Goal: Task Accomplishment & Management: Manage account settings

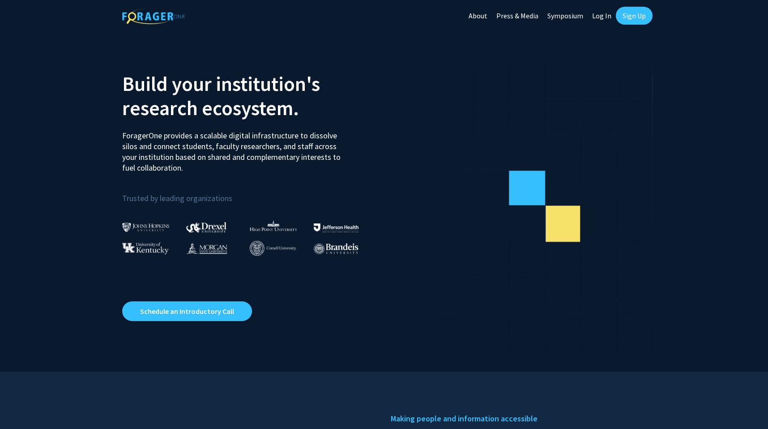
click at [601, 13] on link "Log In" at bounding box center [602, 15] width 28 height 31
select select
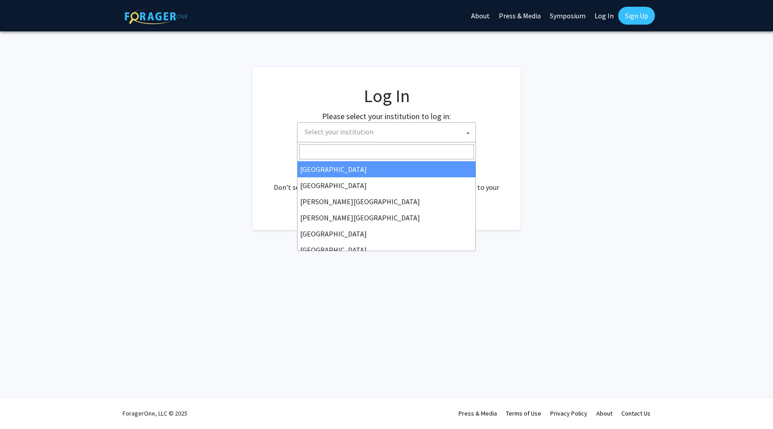
click at [367, 136] on span "Select your institution" at bounding box center [388, 132] width 175 height 18
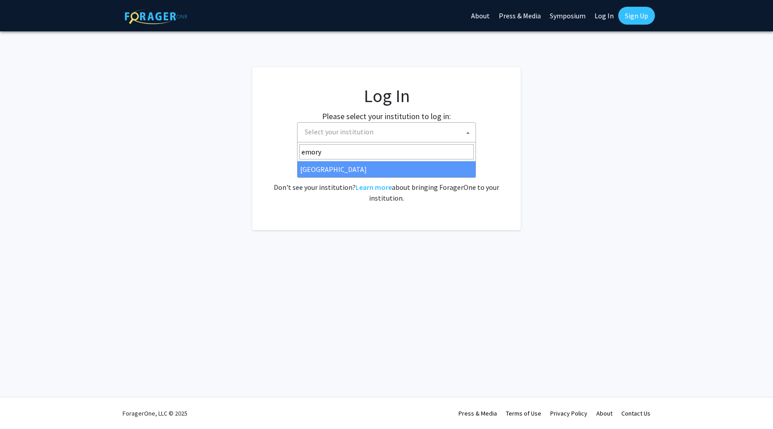
type input "emory"
select select "12"
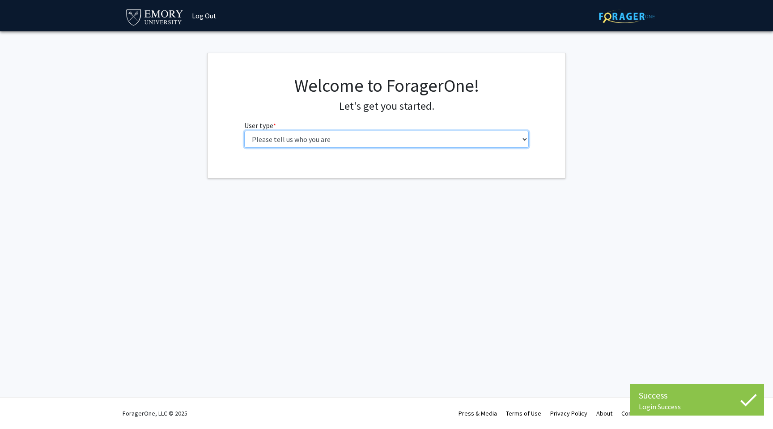
click at [280, 135] on select "Please tell us who you are Undergraduate Student Master's Student Doctoral Cand…" at bounding box center [386, 139] width 285 height 17
select select "1: undergrad"
click at [244, 131] on select "Please tell us who you are Undergraduate Student Master's Student Doctoral Cand…" at bounding box center [386, 139] width 285 height 17
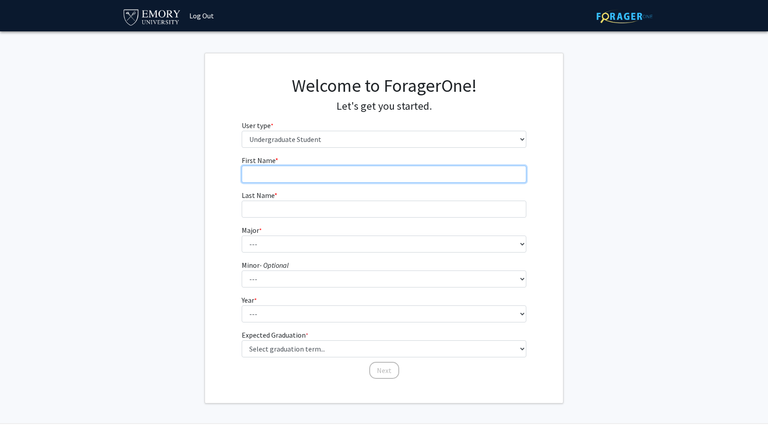
click at [314, 175] on input "First Name * required" at bounding box center [384, 174] width 285 height 17
type input "[PERSON_NAME]"
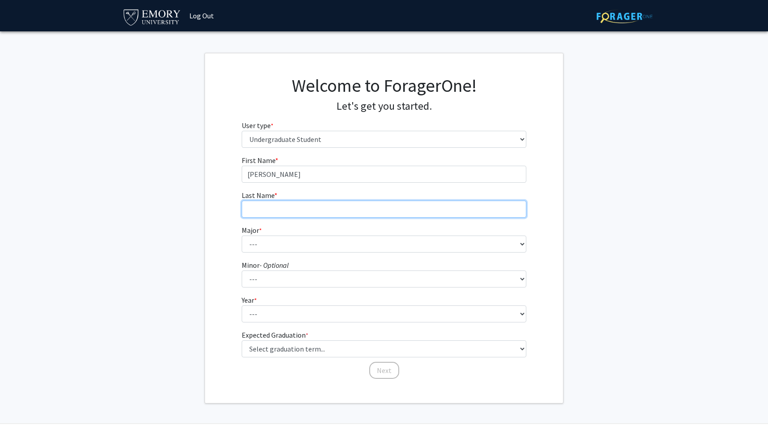
click at [298, 203] on input "Last Name * required" at bounding box center [384, 209] width 285 height 17
type input "[PERSON_NAME]"
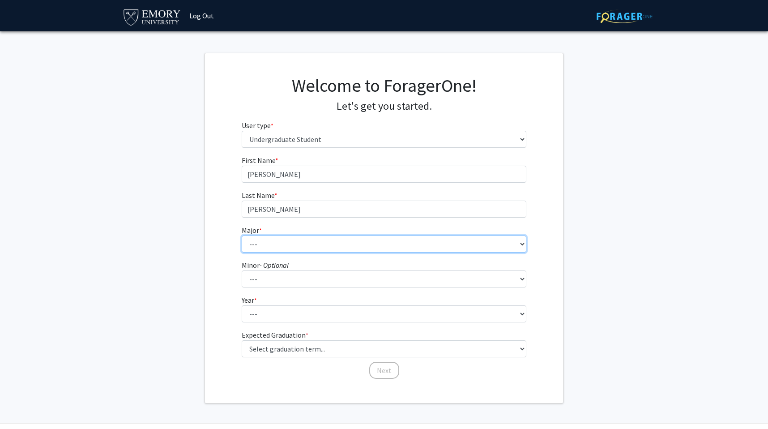
click at [282, 244] on select "--- Accounting African American Studies African Studies American Studies Analyt…" at bounding box center [384, 243] width 285 height 17
click at [242, 235] on select "--- Accounting African American Studies African Studies American Studies Analyt…" at bounding box center [384, 243] width 285 height 17
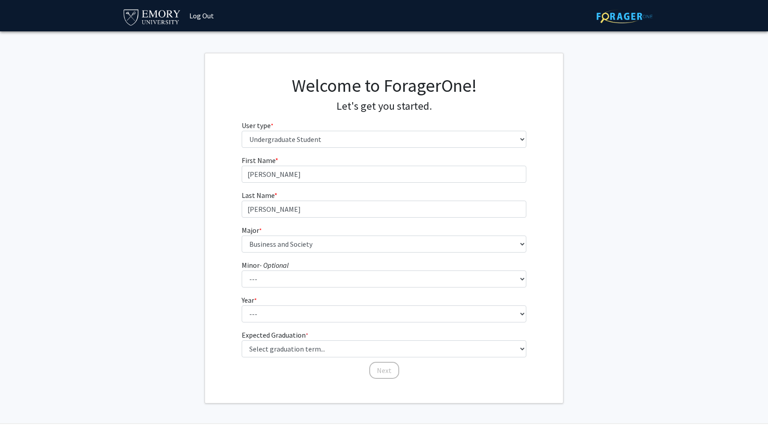
click at [290, 233] on fg-select "Major * required --- Accounting African American Studies African Studies Americ…" at bounding box center [384, 239] width 285 height 28
click at [289, 242] on select "--- Accounting African American Studies African Studies American Studies Analyt…" at bounding box center [384, 243] width 285 height 17
select select "16: 977"
click at [242, 235] on select "--- Accounting African American Studies African Studies American Studies Analyt…" at bounding box center [384, 243] width 285 height 17
click at [272, 285] on select "--- African American Studies African Studies American Studies Ancient Mediterra…" at bounding box center [384, 278] width 285 height 17
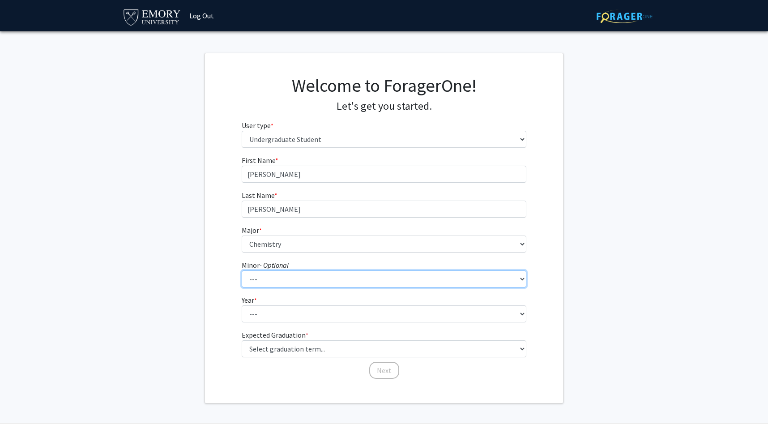
select select "36: 763"
click at [242, 270] on select "--- African American Studies African Studies American Studies Ancient Mediterra…" at bounding box center [384, 278] width 285 height 17
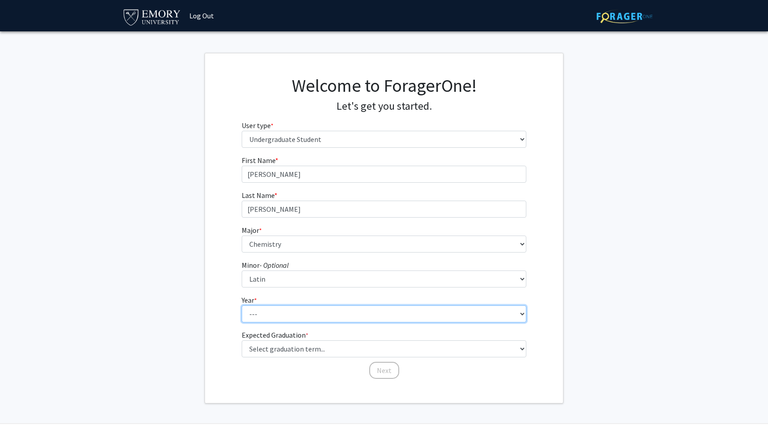
click at [270, 315] on select "--- First-year Sophomore Junior Senior Postbaccalaureate Certificate" at bounding box center [384, 313] width 285 height 17
select select "1: first-year"
click at [242, 305] on select "--- First-year Sophomore Junior Senior Postbaccalaureate Certificate" at bounding box center [384, 313] width 285 height 17
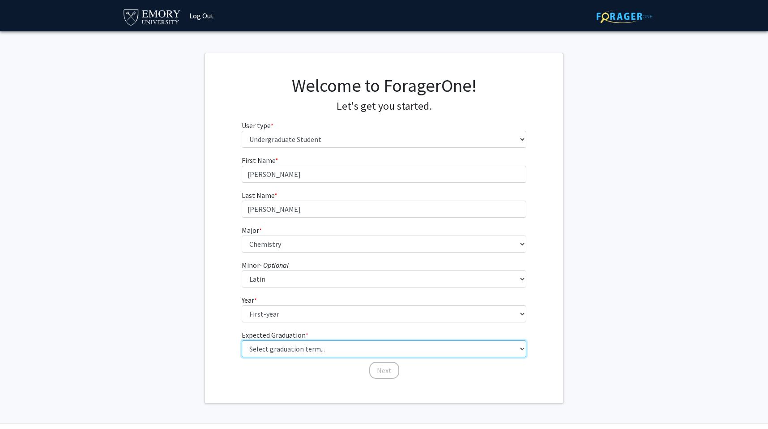
click at [265, 348] on select "Select graduation term... Spring 2025 Summer 2025 Fall 2025 Winter 2025 Spring …" at bounding box center [384, 348] width 285 height 17
select select "17: spring_2029"
click at [242, 340] on select "Select graduation term... Spring 2025 Summer 2025 Fall 2025 Winter 2025 Spring …" at bounding box center [384, 348] width 285 height 17
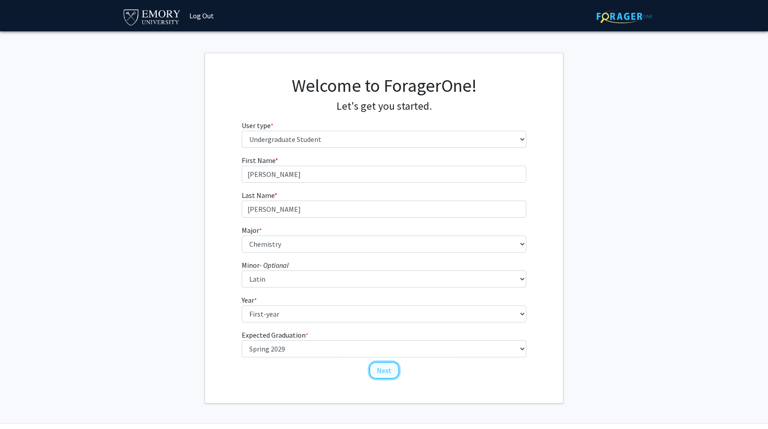
click at [381, 373] on button "Next" at bounding box center [384, 370] width 30 height 17
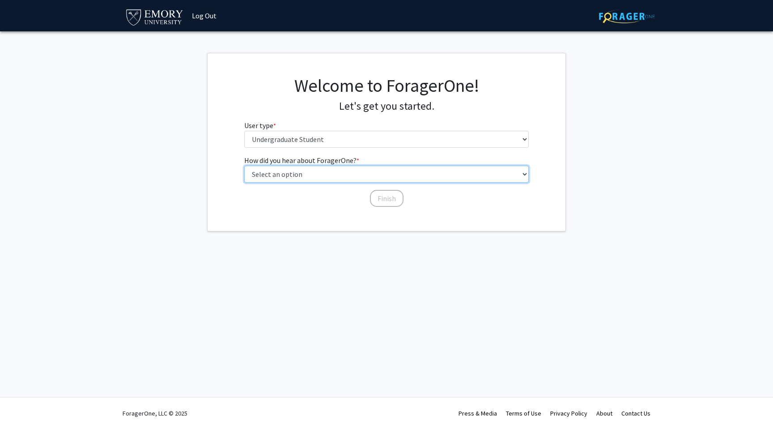
click at [351, 173] on select "Select an option Peer/student recommendation Faculty/staff recommendation Unive…" at bounding box center [386, 174] width 285 height 17
select select "1: peer_recommendation"
click at [244, 166] on select "Select an option Peer/student recommendation Faculty/staff recommendation Unive…" at bounding box center [386, 174] width 285 height 17
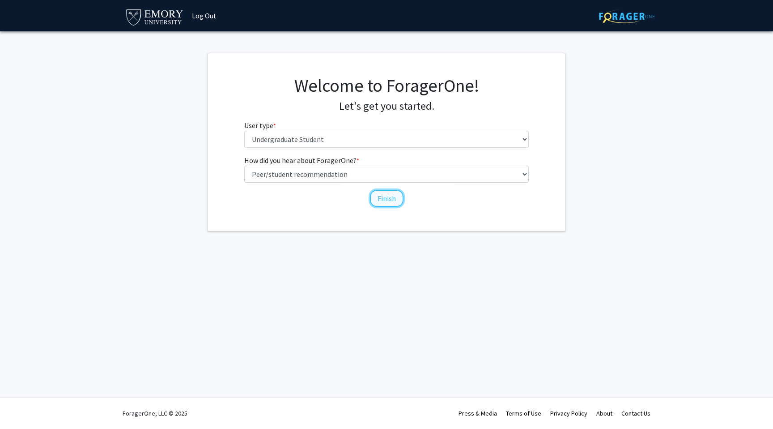
click at [388, 196] on button "Finish" at bounding box center [387, 198] width 34 height 17
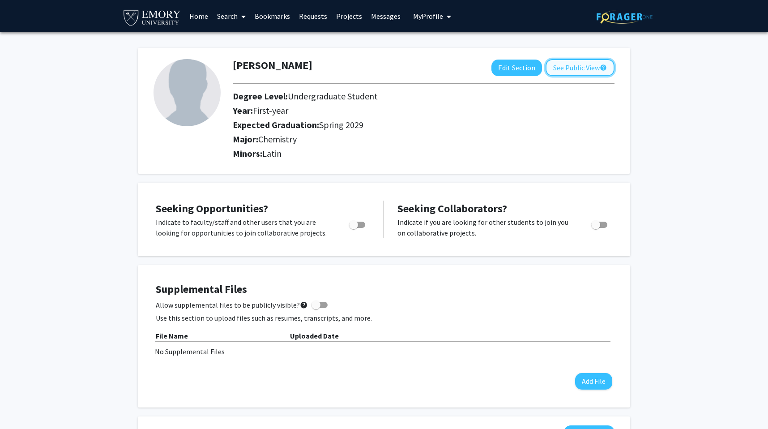
click at [593, 66] on button "See Public View help" at bounding box center [580, 67] width 69 height 17
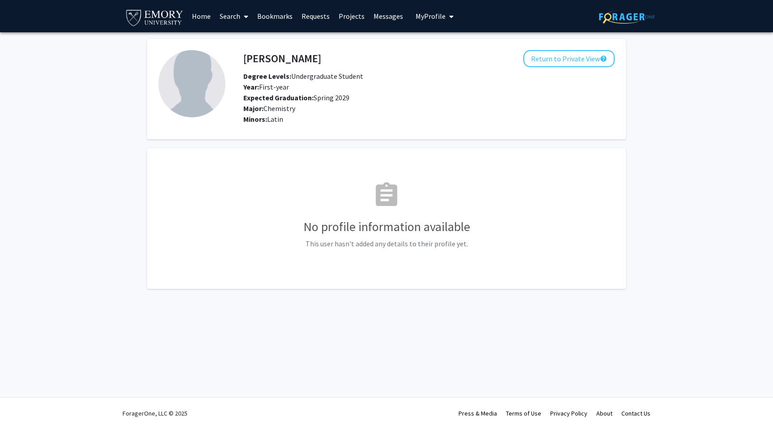
click at [209, 76] on img at bounding box center [191, 83] width 67 height 67
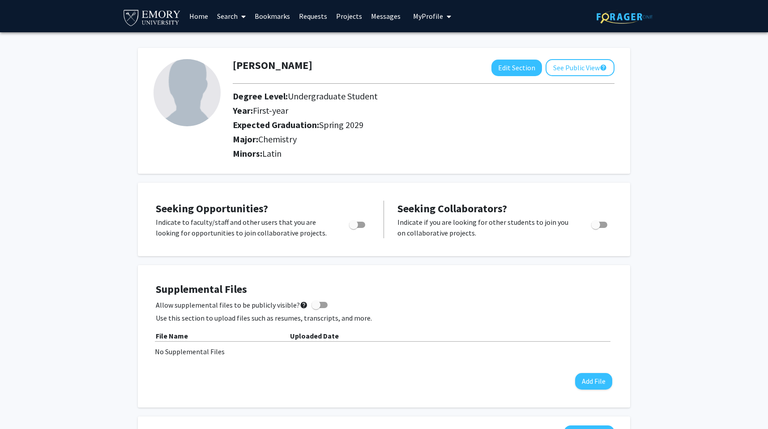
scroll to position [46, 0]
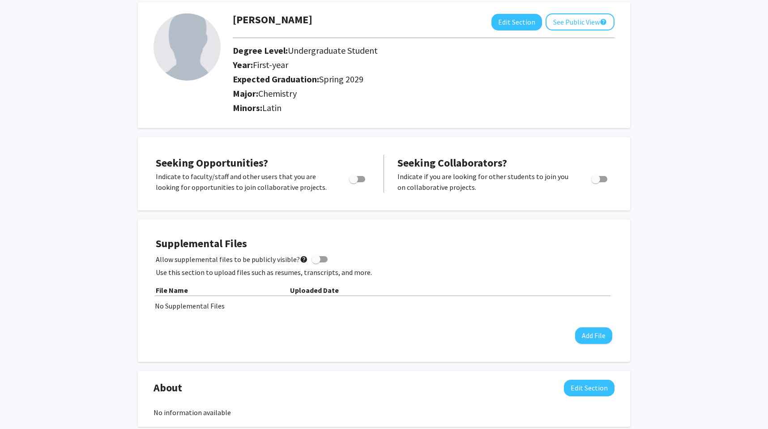
click at [345, 181] on div at bounding box center [358, 181] width 38 height 21
click at [356, 179] on span "Toggle" at bounding box center [353, 179] width 9 height 9
click at [354, 182] on input "Are you actively seeking opportunities?" at bounding box center [353, 182] width 0 height 0
checkbox input "true"
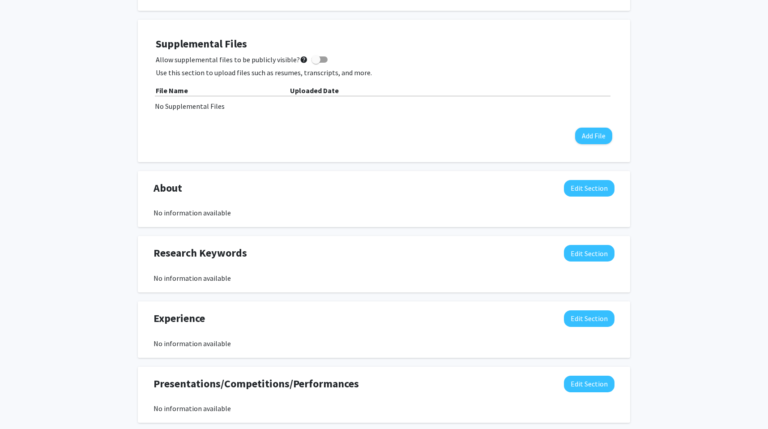
scroll to position [0, 0]
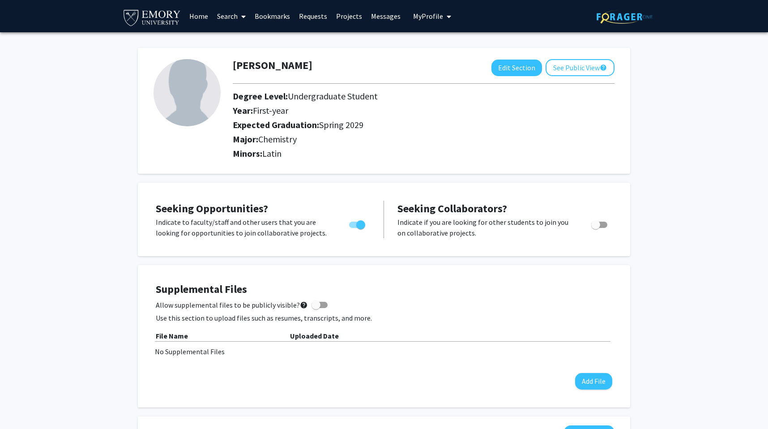
click at [179, 76] on img at bounding box center [187, 92] width 67 height 67
click at [196, 86] on img at bounding box center [187, 92] width 67 height 67
click at [182, 84] on img at bounding box center [187, 92] width 67 height 67
click at [495, 69] on button "Edit Section" at bounding box center [516, 68] width 51 height 17
select select "first-year"
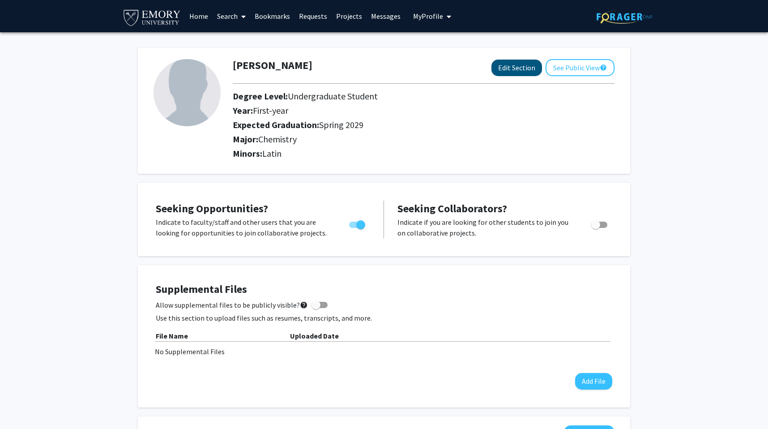
select select "45: spring_2029"
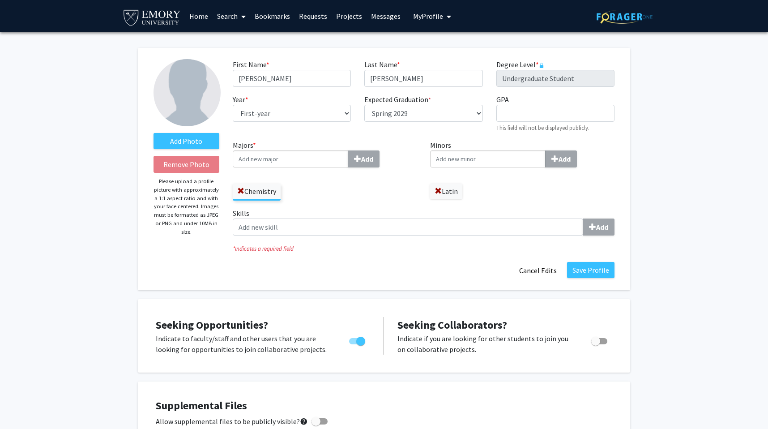
click at [296, 157] on input "Majors * Add" at bounding box center [290, 158] width 115 height 17
click at [436, 185] on label "Latin" at bounding box center [446, 191] width 32 height 15
click at [437, 193] on span at bounding box center [438, 191] width 7 height 7
click at [281, 163] on input "Majors * Add" at bounding box center [290, 158] width 115 height 17
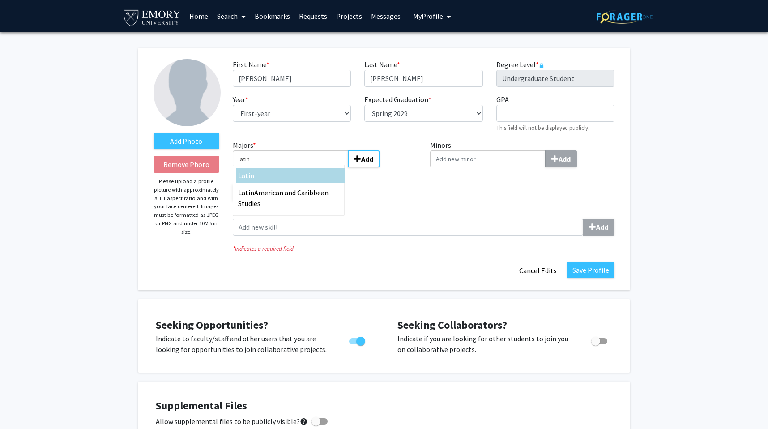
type input "latin"
click at [290, 172] on div "Latin" at bounding box center [290, 175] width 104 height 11
click at [290, 167] on input "latin" at bounding box center [290, 158] width 115 height 17
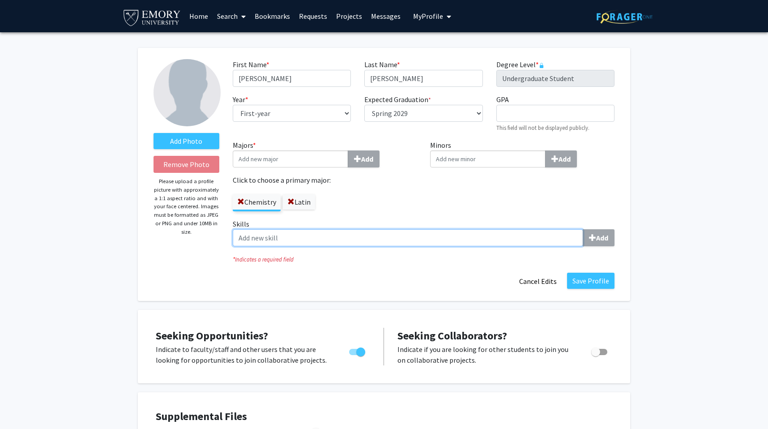
click at [303, 237] on input "Skills Add" at bounding box center [408, 237] width 350 height 17
type input "c"
click at [503, 224] on label "Skills Add" at bounding box center [424, 232] width 382 height 28
click at [503, 229] on input "Skills Add" at bounding box center [408, 237] width 350 height 17
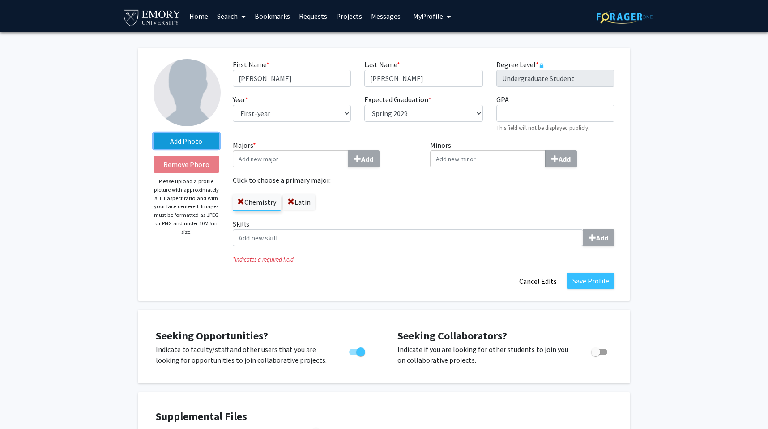
click at [174, 142] on label "Add Photo" at bounding box center [187, 141] width 66 height 16
click at [0, 0] on input "Add Photo" at bounding box center [0, 0] width 0 height 0
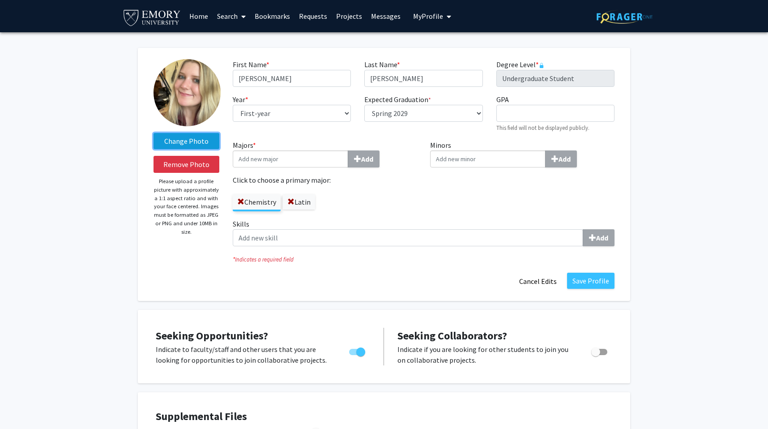
click at [186, 148] on label "Change Photo" at bounding box center [187, 141] width 66 height 16
click at [0, 0] on input "Change Photo" at bounding box center [0, 0] width 0 height 0
click at [186, 84] on img at bounding box center [187, 92] width 67 height 67
click at [186, 81] on img at bounding box center [187, 92] width 67 height 67
click at [191, 140] on label "Change Photo" at bounding box center [187, 141] width 66 height 16
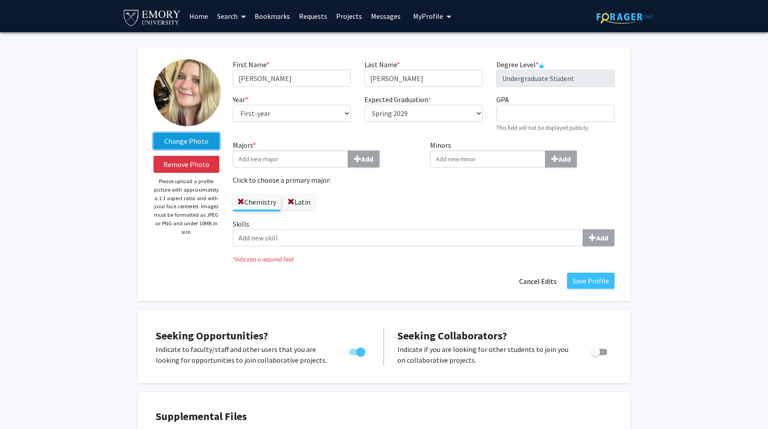
click at [0, 0] on input "Change Photo" at bounding box center [0, 0] width 0 height 0
click at [181, 140] on label "Change Photo" at bounding box center [187, 141] width 66 height 16
click at [0, 0] on input "Change Photo" at bounding box center [0, 0] width 0 height 0
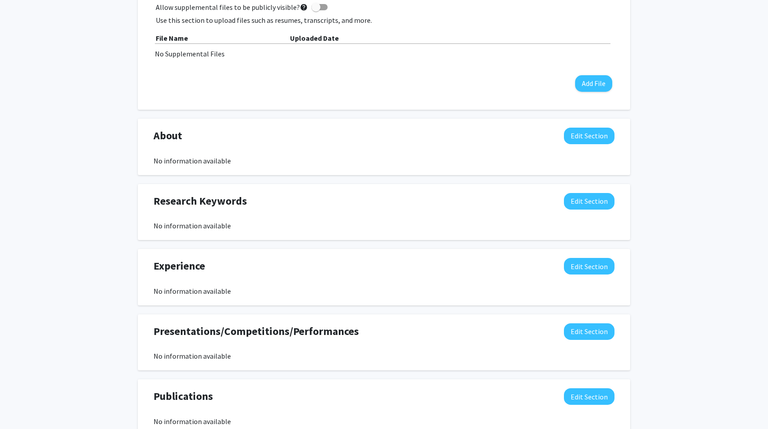
scroll to position [439, 0]
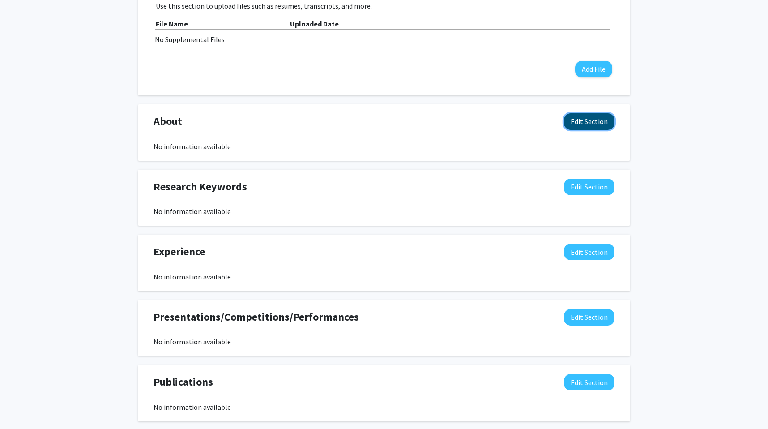
click at [597, 119] on button "Edit Section" at bounding box center [589, 121] width 51 height 17
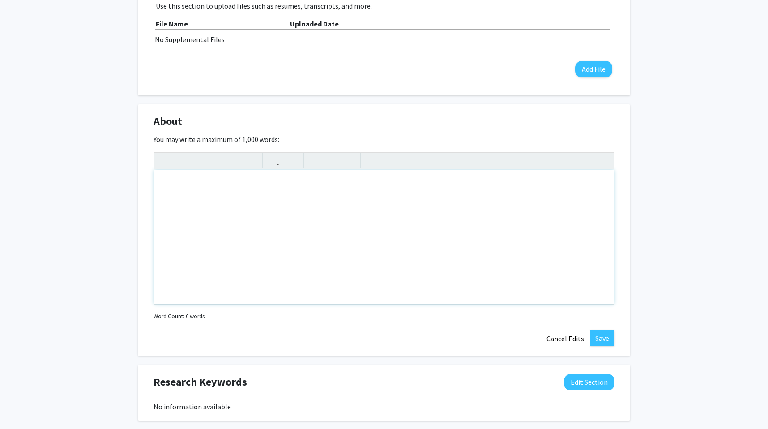
click at [362, 231] on div "Note to users with screen readers: Please deactivate our accessibility plugin f…" at bounding box center [384, 237] width 460 height 134
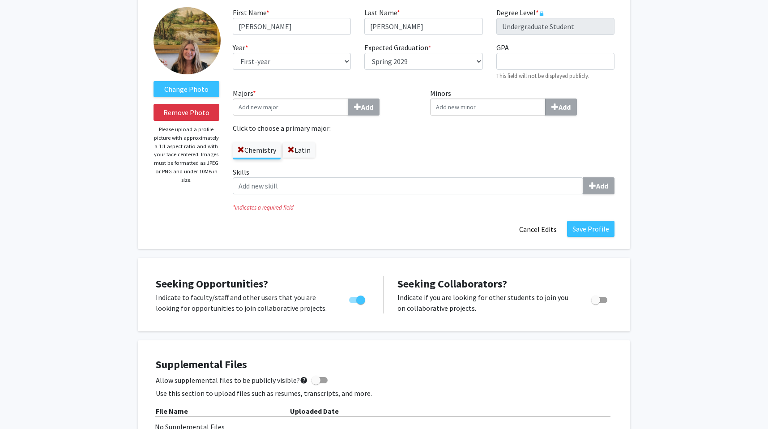
scroll to position [40, 0]
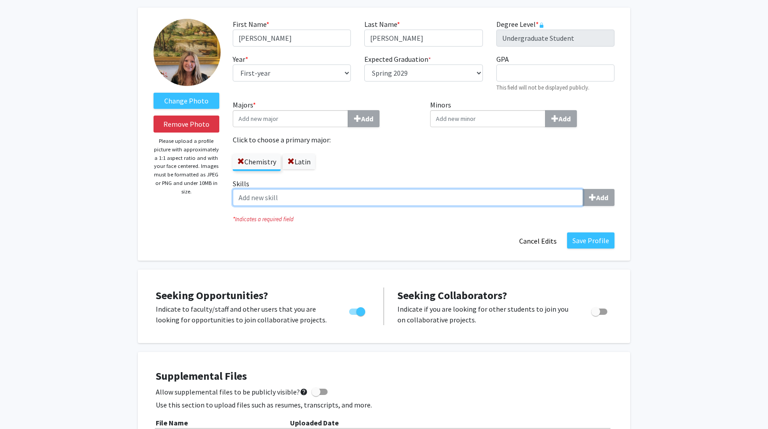
click at [286, 202] on input "Skills Add" at bounding box center [408, 197] width 350 height 17
type input "emergency medicine"
drag, startPoint x: 353, startPoint y: 192, endPoint x: 215, endPoint y: 195, distance: 137.9
click at [215, 195] on form "Change Photo Remove Photo Please upload a profile picture with approximately a …" at bounding box center [384, 134] width 474 height 231
drag, startPoint x: 310, startPoint y: 197, endPoint x: 228, endPoint y: 196, distance: 81.9
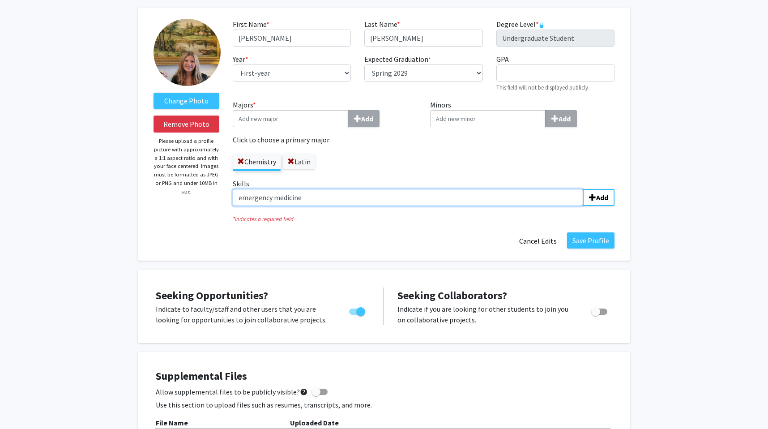
click at [228, 196] on div "Skills emergency medicine Add" at bounding box center [423, 195] width 395 height 35
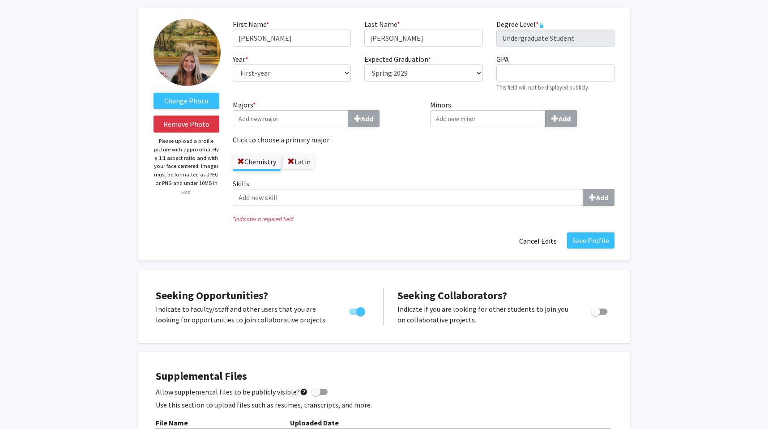
click at [265, 242] on div "Save Profile Cancel Edits" at bounding box center [423, 240] width 395 height 17
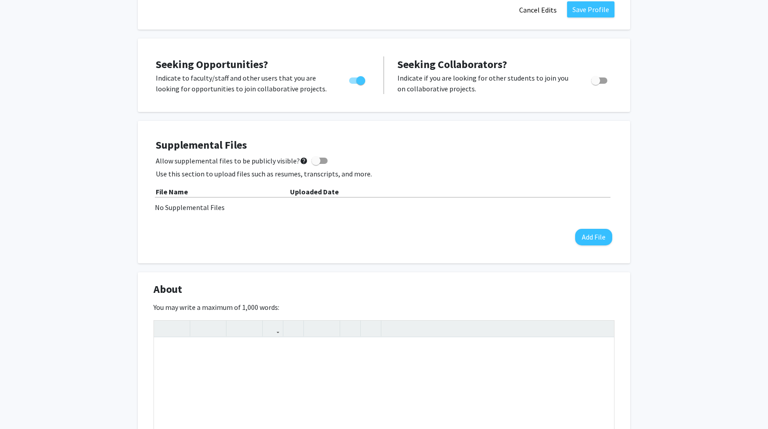
scroll to position [286, 0]
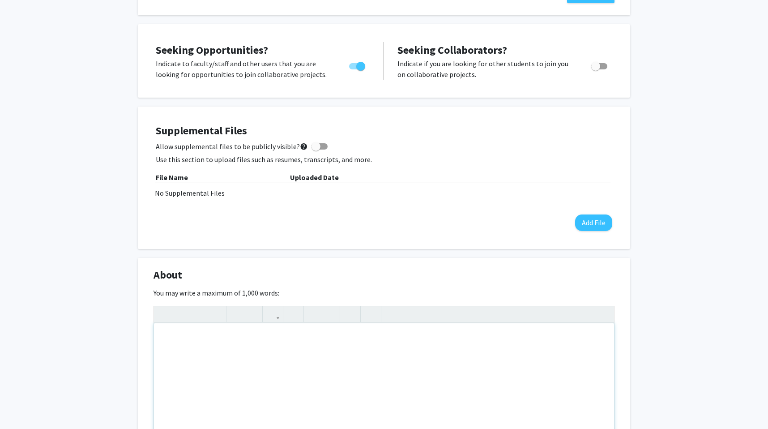
click at [358, 365] on div "Note to users with screen readers: Please deactivate our accessibility plugin f…" at bounding box center [384, 390] width 460 height 134
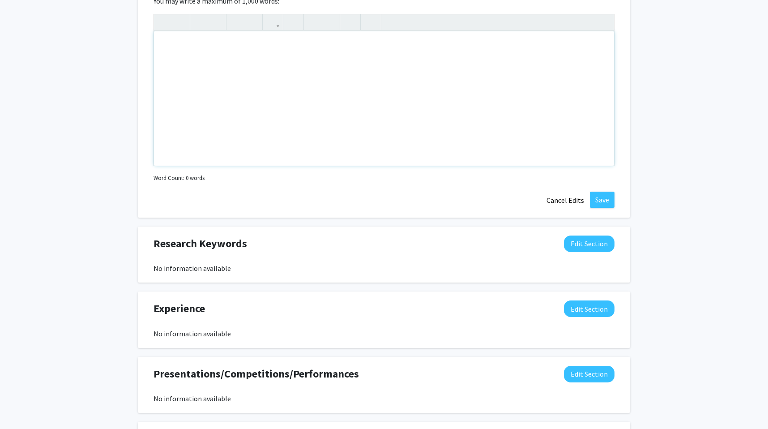
scroll to position [616, 0]
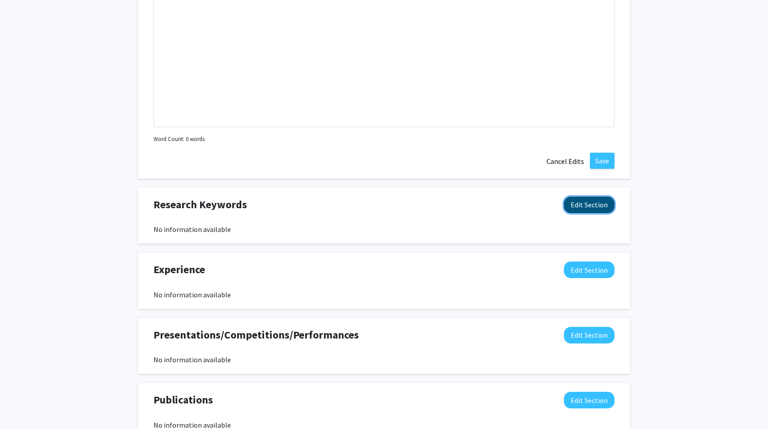
click at [590, 199] on button "Edit Section" at bounding box center [589, 204] width 51 height 17
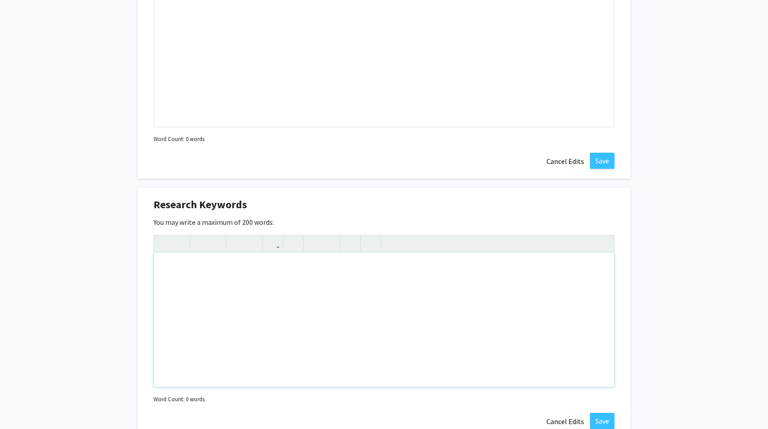
click at [239, 346] on div "Note to users with screen readers: Please deactivate our accessibility plugin f…" at bounding box center [384, 319] width 460 height 134
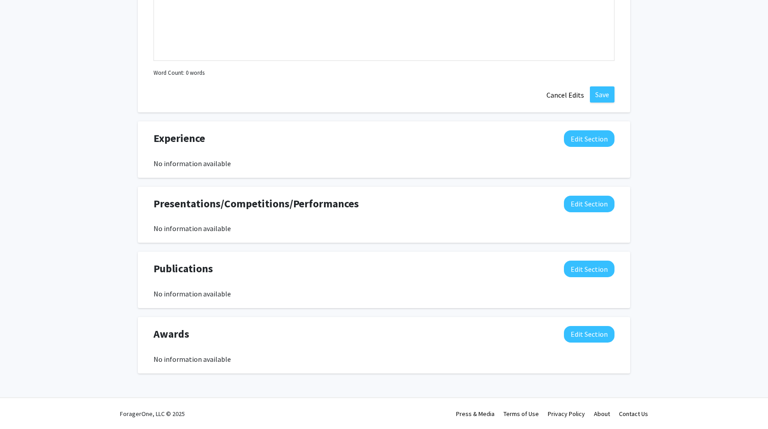
click at [342, 216] on div "Presentations/Competitions/Performances Edit Section No information available" at bounding box center [384, 215] width 474 height 38
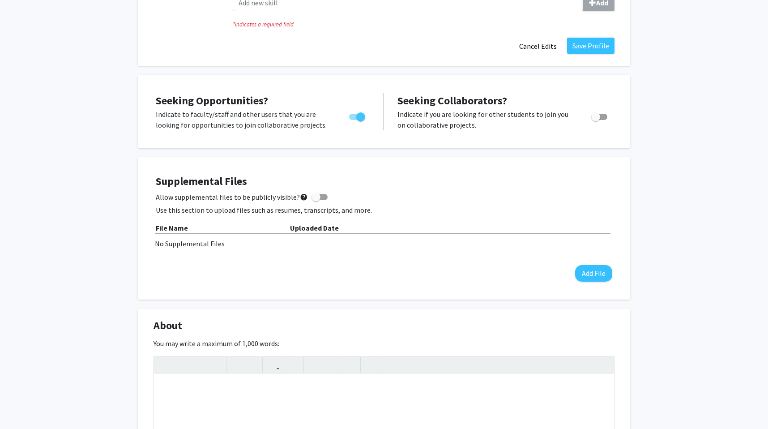
scroll to position [0, 0]
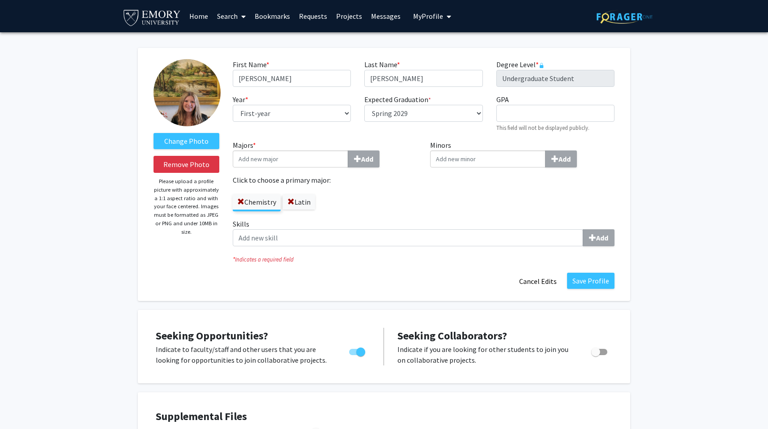
click at [315, 227] on label "Skills Add" at bounding box center [424, 232] width 382 height 28
click at [315, 229] on input "Skills Add" at bounding box center [408, 237] width 350 height 17
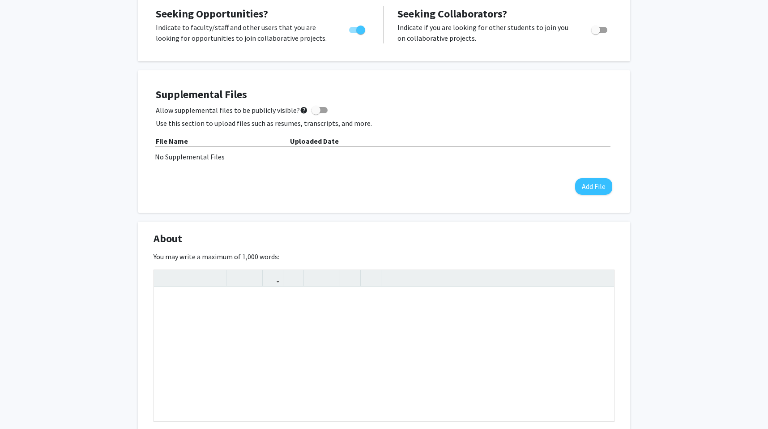
scroll to position [319, 0]
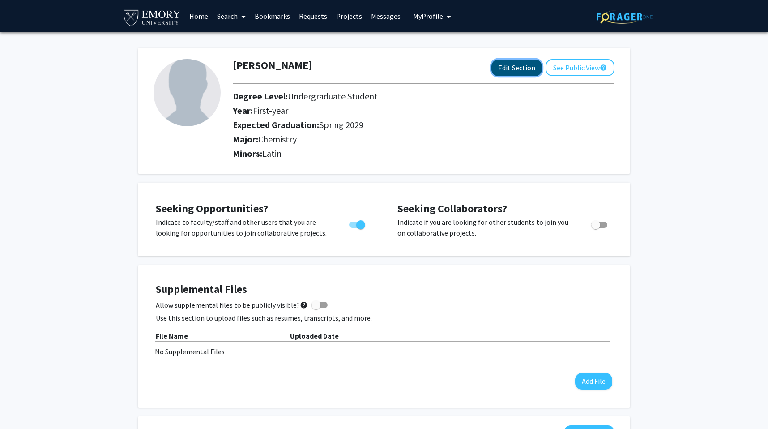
click at [524, 68] on button "Edit Section" at bounding box center [516, 68] width 51 height 17
select select "first-year"
select select "45: spring_2029"
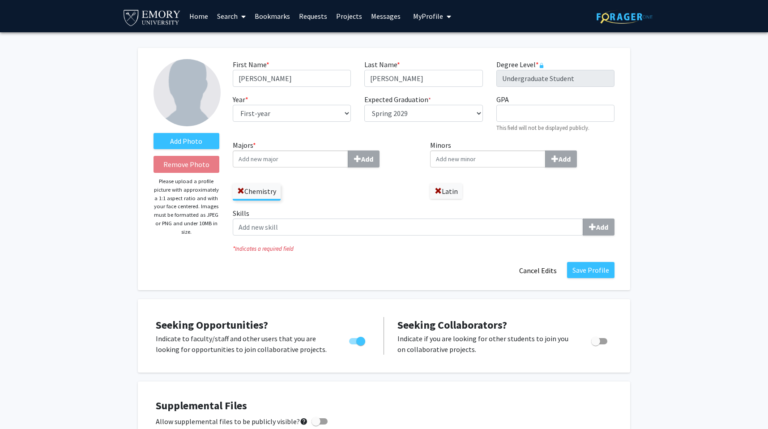
click at [172, 132] on div "Add Photo Remove Photo Please upload a profile picture with approximately a 1:1…" at bounding box center [186, 169] width 79 height 220
click at [175, 137] on label "Add Photo" at bounding box center [187, 141] width 66 height 16
click at [0, 0] on input "Add Photo" at bounding box center [0, 0] width 0 height 0
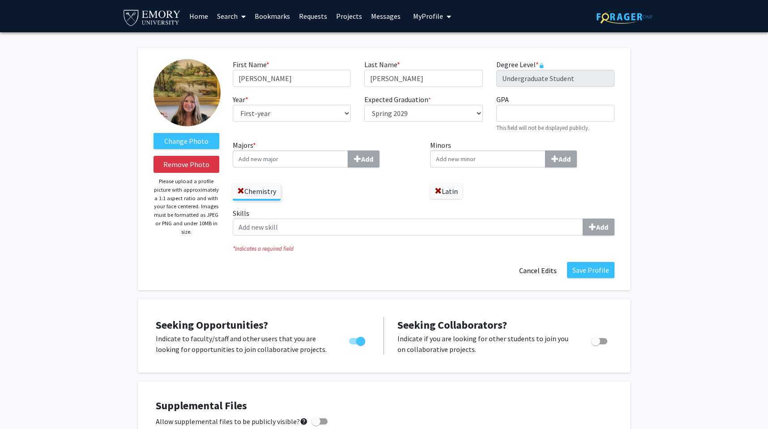
click at [299, 162] on input "Majors * Add" at bounding box center [290, 158] width 115 height 17
click at [437, 185] on label "Latin" at bounding box center [446, 191] width 32 height 15
click at [438, 194] on span at bounding box center [438, 191] width 7 height 7
click at [272, 158] on input "Majors * Add" at bounding box center [290, 158] width 115 height 17
type input "latin"
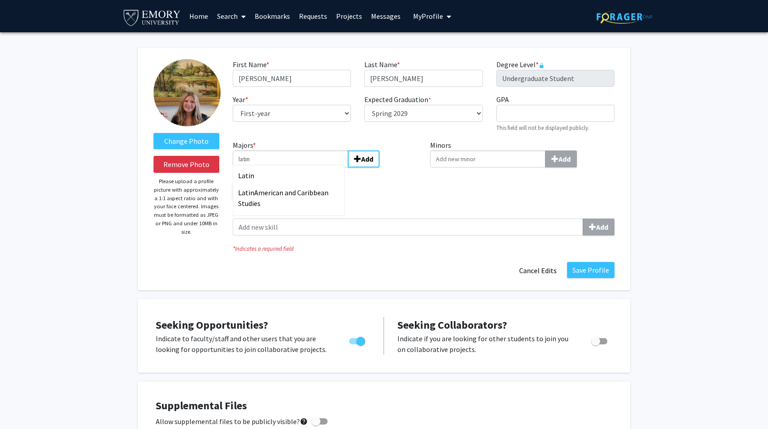
click at [280, 166] on div "Latin Latin American and Caribbean Studies" at bounding box center [289, 190] width 112 height 51
click at [280, 166] on input "latin" at bounding box center [290, 158] width 115 height 17
click at [280, 171] on div "Latin" at bounding box center [290, 175] width 104 height 11
click at [280, 167] on input "latin" at bounding box center [290, 158] width 115 height 17
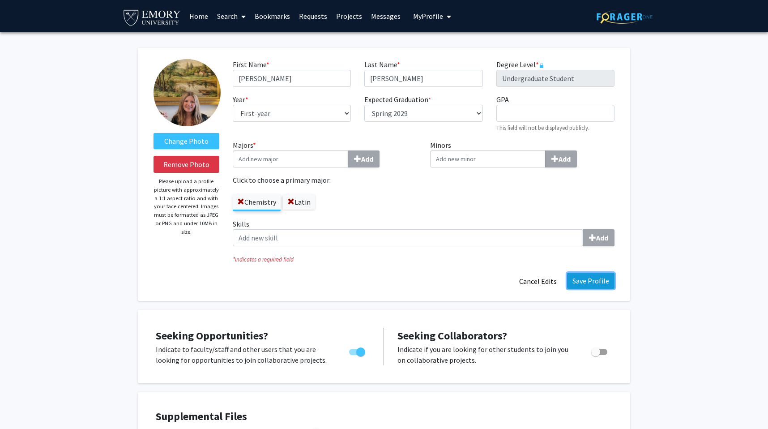
click at [592, 277] on button "Save Profile" at bounding box center [590, 281] width 47 height 16
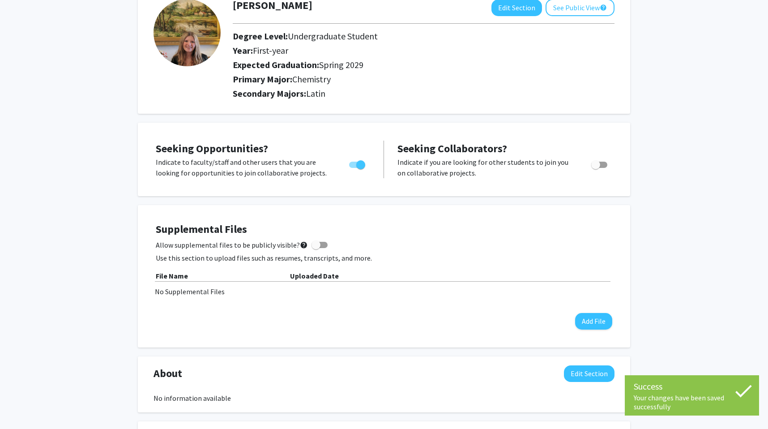
scroll to position [63, 0]
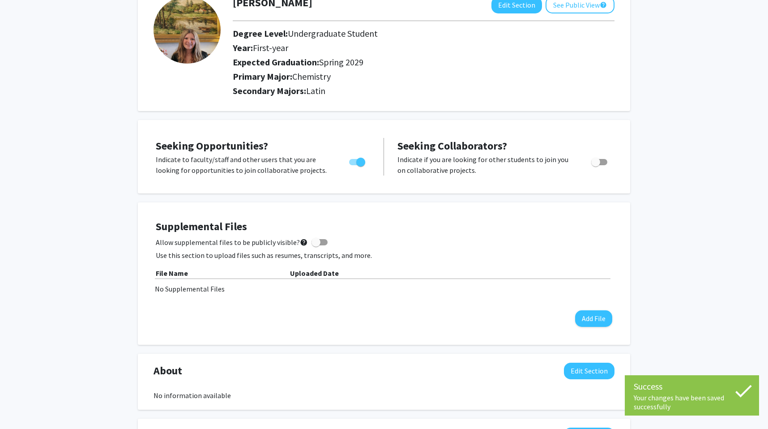
click at [601, 169] on div at bounding box center [600, 164] width 38 height 21
click at [601, 166] on label "Toggle" at bounding box center [598, 162] width 20 height 11
click at [596, 166] on input "Would you like to receive other student requests to work with you?" at bounding box center [595, 165] width 0 height 0
checkbox input "true"
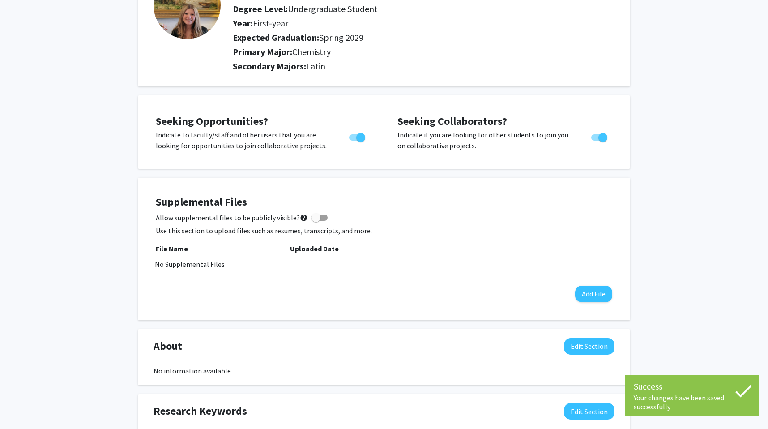
scroll to position [97, 0]
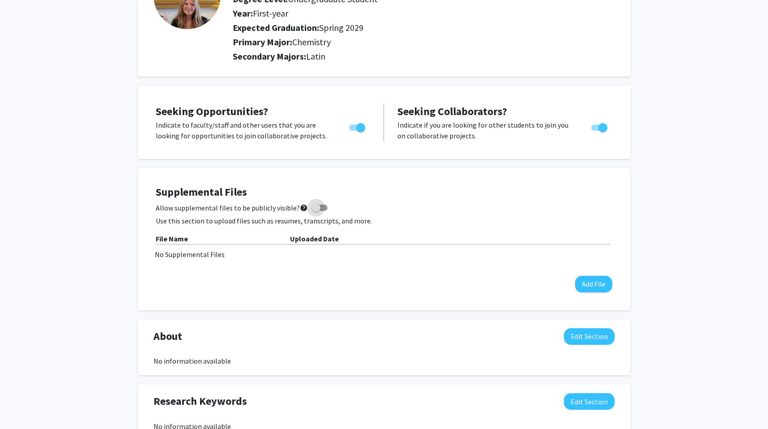
click at [322, 211] on label "Allow supplemental files to be publicly visible? help" at bounding box center [242, 207] width 172 height 11
click at [316, 211] on input "Allow supplemental files to be publicly visible? help" at bounding box center [316, 211] width 0 height 0
checkbox input "true"
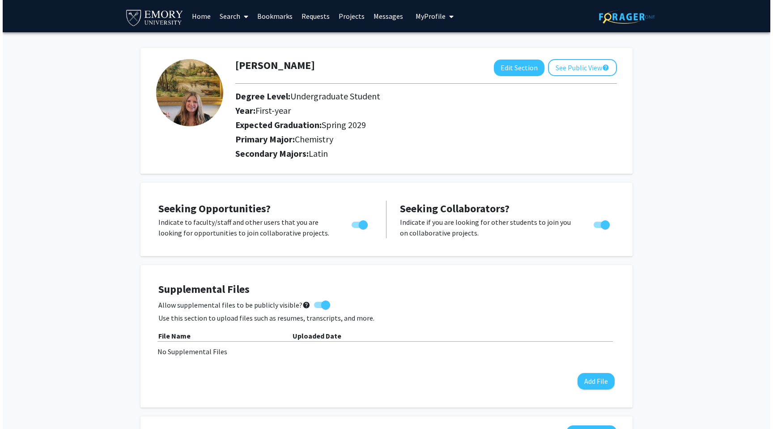
scroll to position [196, 0]
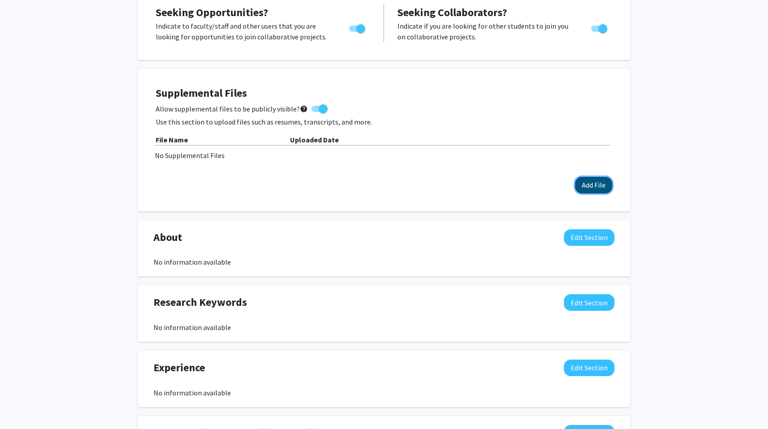
click at [582, 192] on button "Add File" at bounding box center [593, 185] width 37 height 17
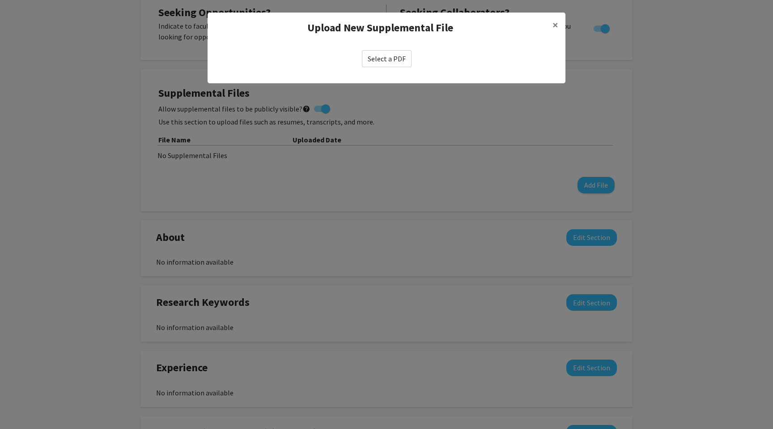
click at [377, 54] on label "Select a PDF" at bounding box center [387, 58] width 50 height 17
click at [0, 0] on input "Select a PDF" at bounding box center [0, 0] width 0 height 0
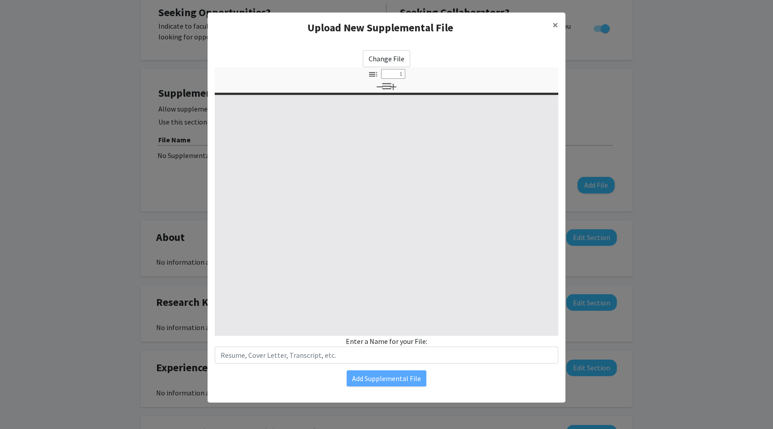
select select "custom"
type input "0"
select select "custom"
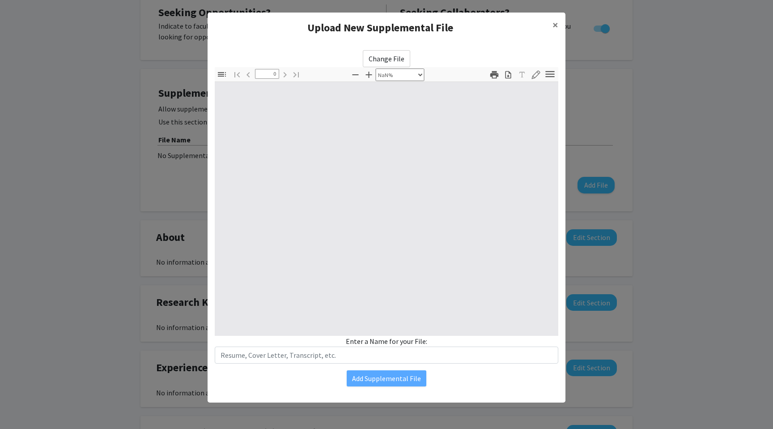
type input "1"
select select "auto"
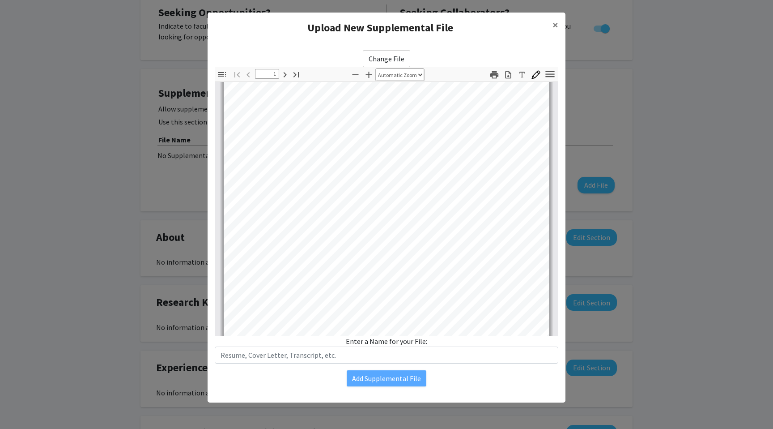
scroll to position [72, 0]
click at [553, 11] on modal-container "Upload New Supplemental File × Change File Thumbnails Document Outline Attachme…" at bounding box center [386, 214] width 773 height 429
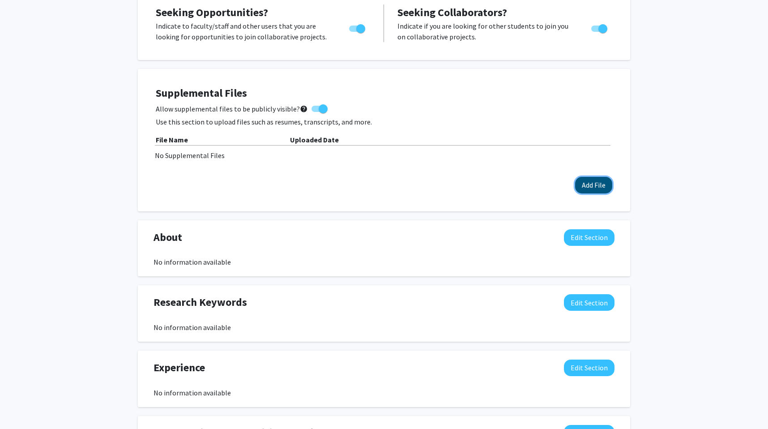
click at [604, 183] on button "Add File" at bounding box center [593, 185] width 37 height 17
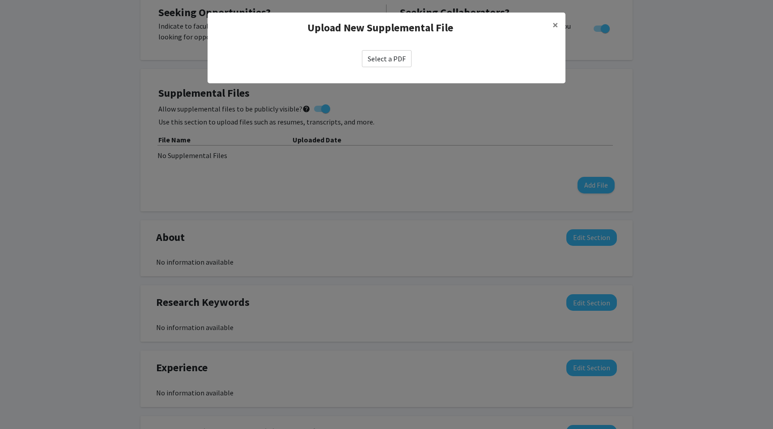
click at [390, 72] on div "Select a PDF" at bounding box center [387, 58] width 358 height 31
click at [390, 64] on label "Select a PDF" at bounding box center [387, 58] width 50 height 17
click at [0, 0] on input "Select a PDF" at bounding box center [0, 0] width 0 height 0
select select "custom"
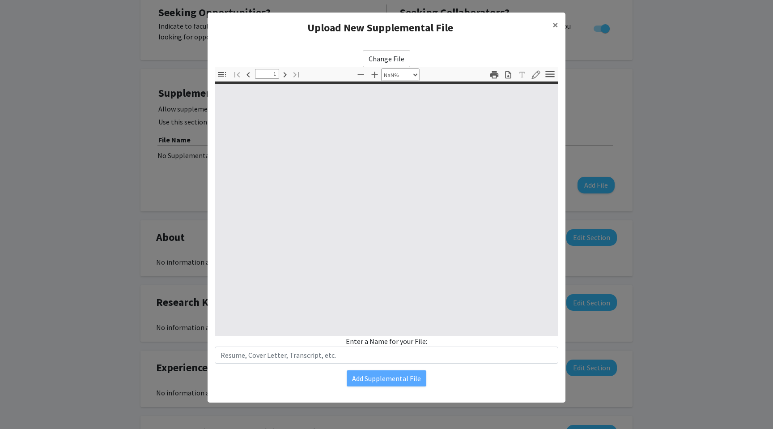
type input "0"
select select "custom"
type input "1"
select select "auto"
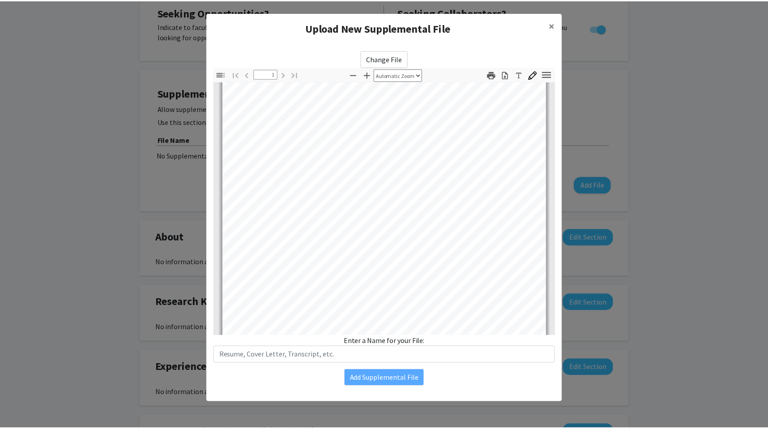
scroll to position [98, 0]
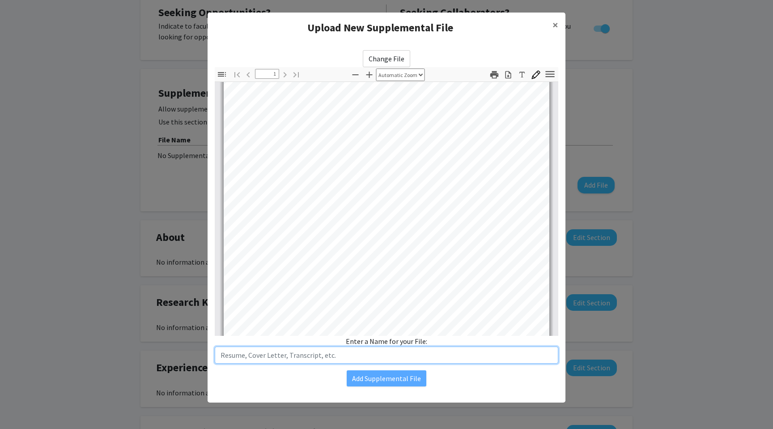
click at [367, 360] on input "text" at bounding box center [387, 354] width 344 height 17
type input "Resume"
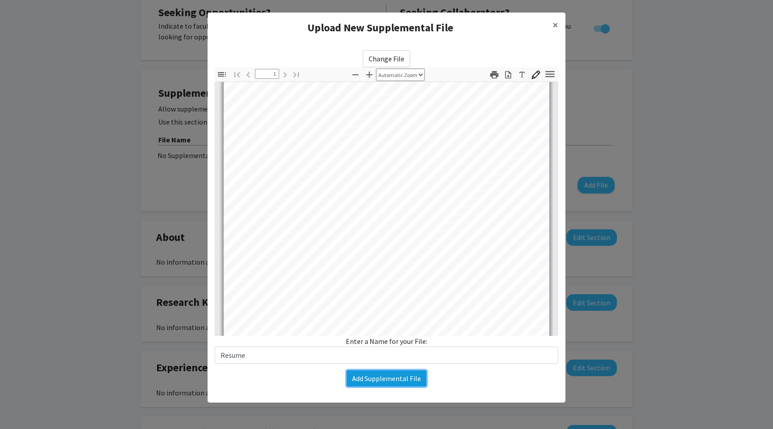
click at [375, 383] on button "Add Supplemental File" at bounding box center [387, 378] width 80 height 16
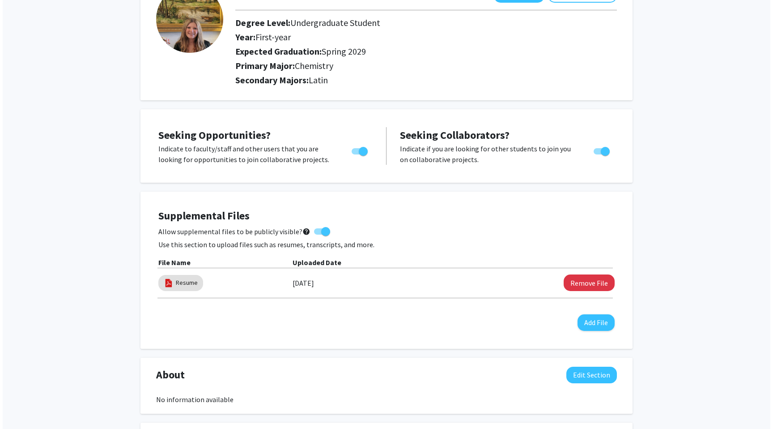
scroll to position [78, 0]
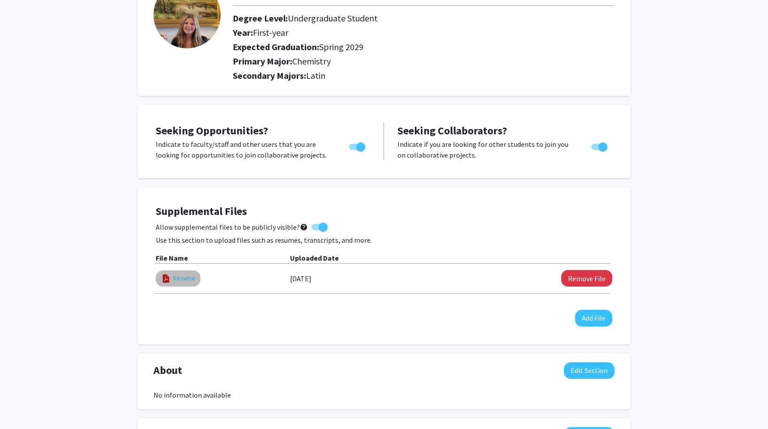
click at [188, 281] on link "Resume" at bounding box center [184, 277] width 22 height 9
select select "custom"
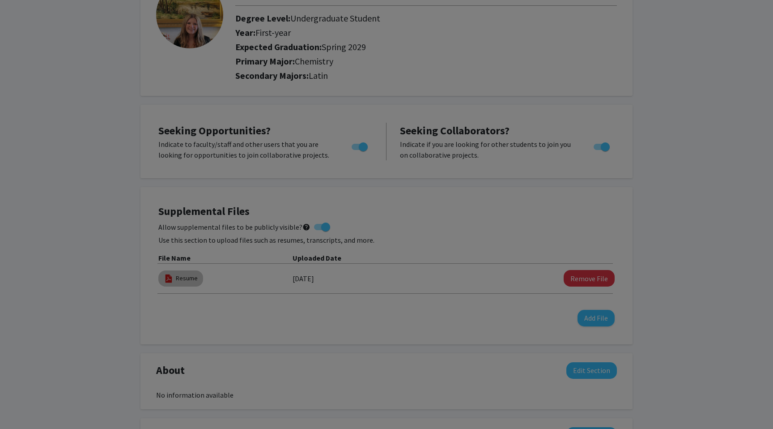
type input "0"
select select "custom"
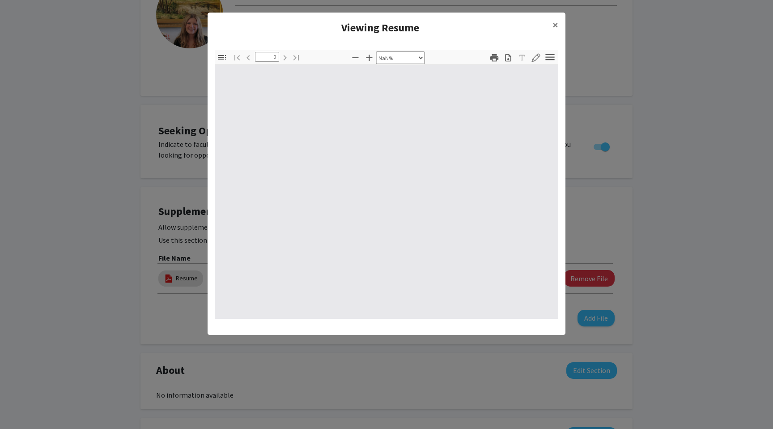
type input "1"
select select "auto"
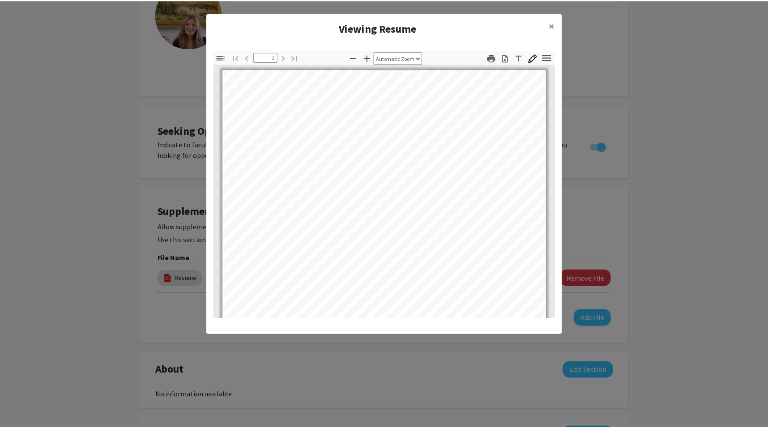
scroll to position [0, 0]
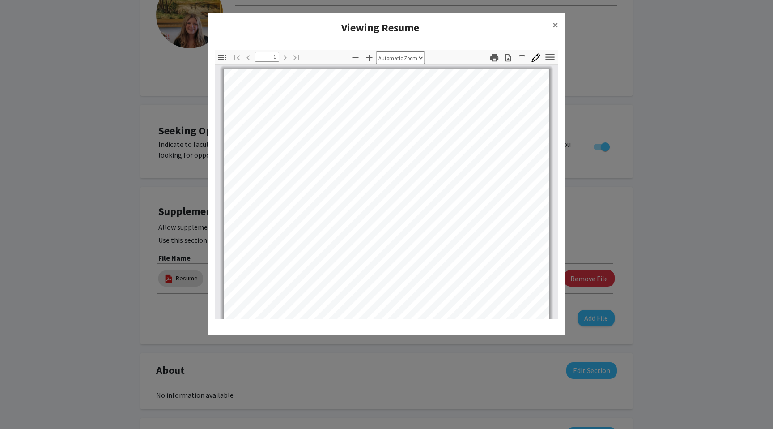
click at [667, 158] on modal-container "Viewing Resume × Thumbnails Document Outline Attachments Layers Current Outline…" at bounding box center [386, 214] width 773 height 429
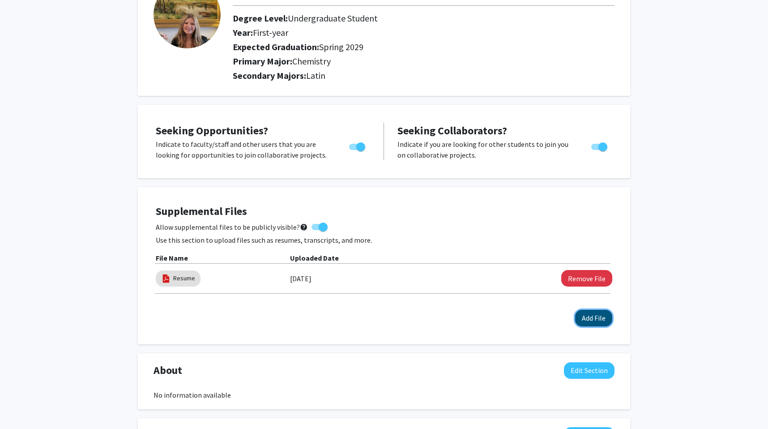
click at [599, 316] on button "Add File" at bounding box center [593, 318] width 37 height 17
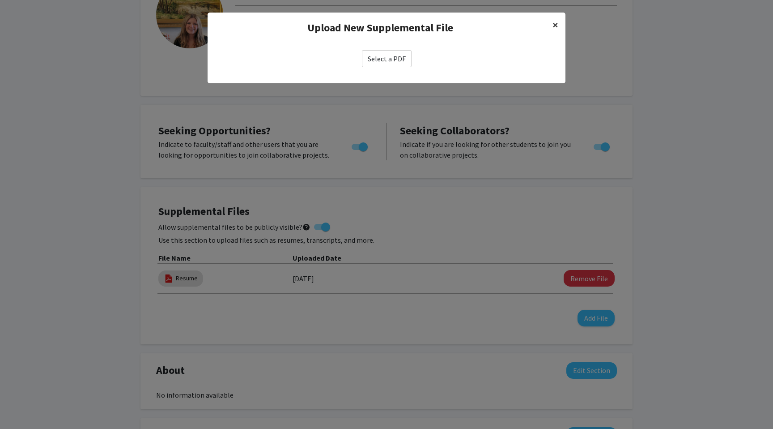
click at [559, 22] on button "×" at bounding box center [556, 25] width 20 height 25
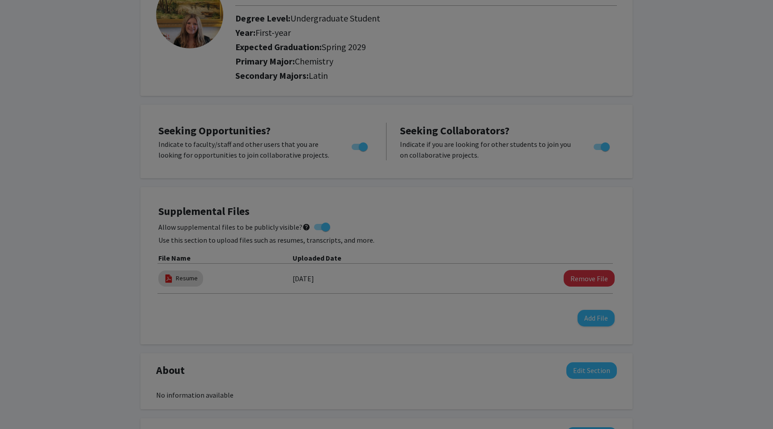
click at [553, 20] on button "×" at bounding box center [556, 7] width 20 height 25
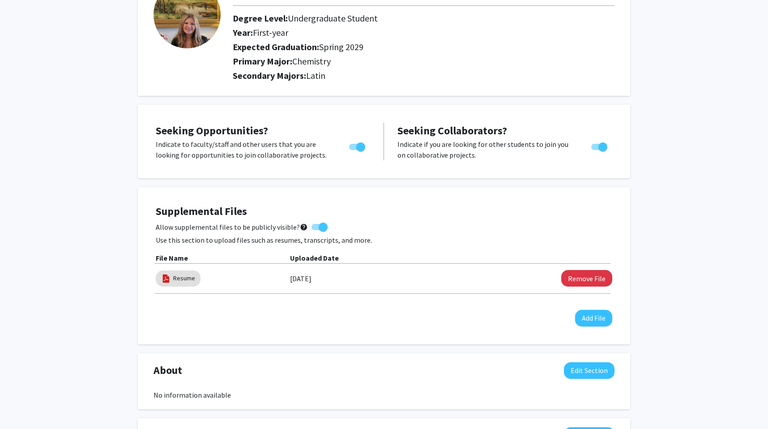
scroll to position [80, 0]
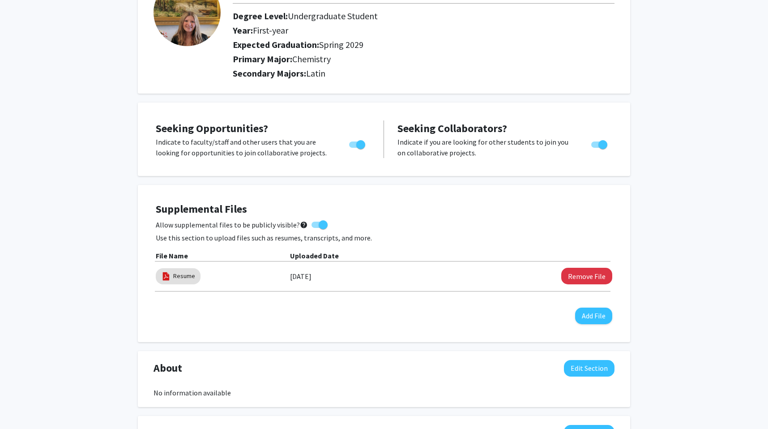
click at [354, 229] on div "Allow supplemental files to be publicly visible? help" at bounding box center [384, 224] width 457 height 11
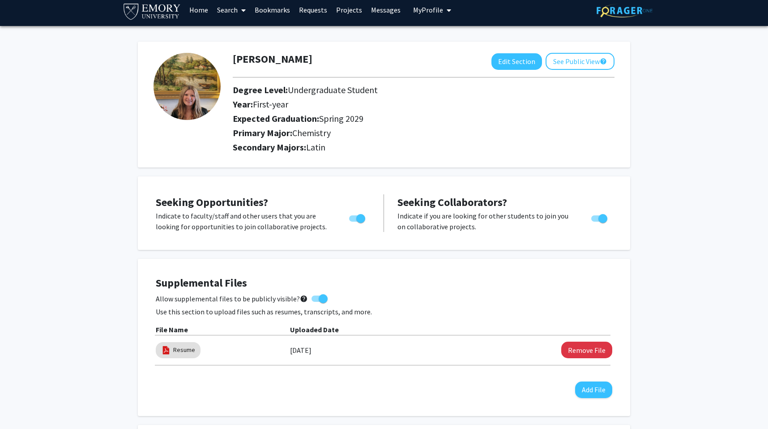
scroll to position [4, 0]
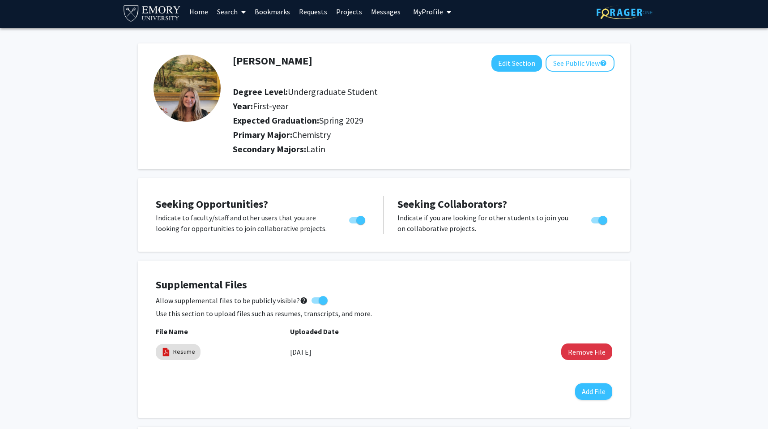
click at [226, 13] on link "Search" at bounding box center [232, 11] width 38 height 31
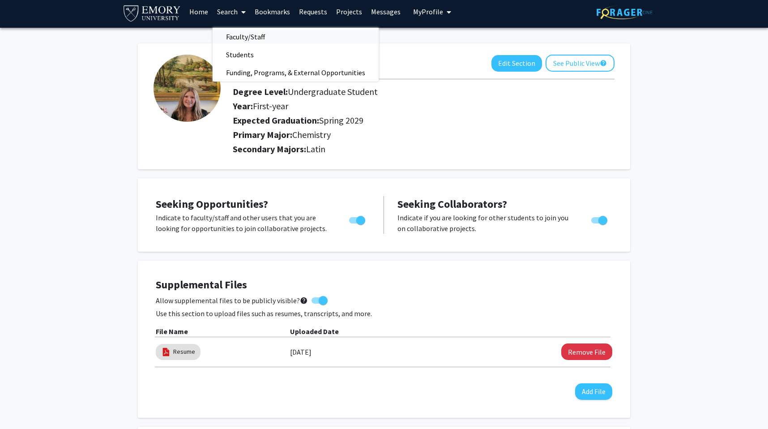
click at [242, 37] on span "Faculty/Staff" at bounding box center [246, 37] width 66 height 18
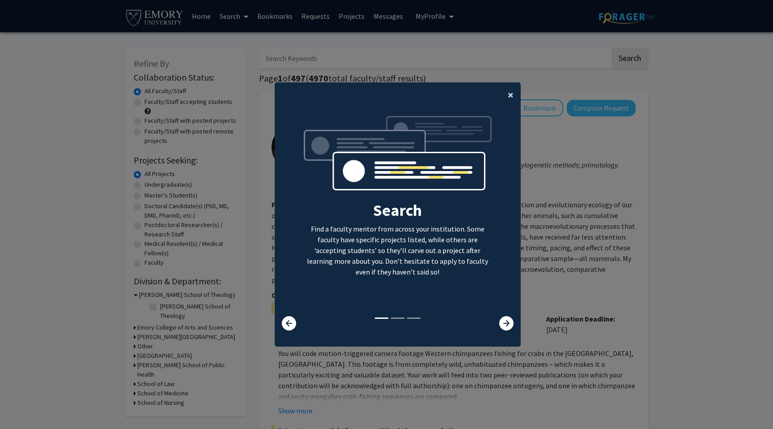
click at [508, 96] on span "×" at bounding box center [511, 95] width 6 height 14
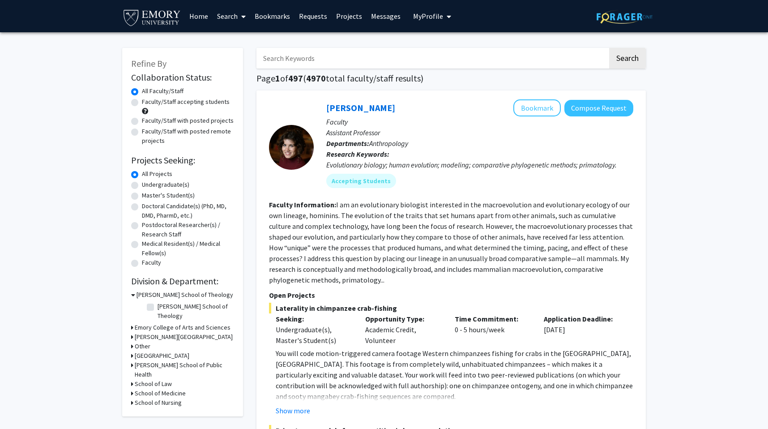
click at [337, 52] on input "Search Keywords" at bounding box center [431, 58] width 351 height 21
type input "emergency"
click at [609, 48] on button "Search" at bounding box center [627, 58] width 37 height 21
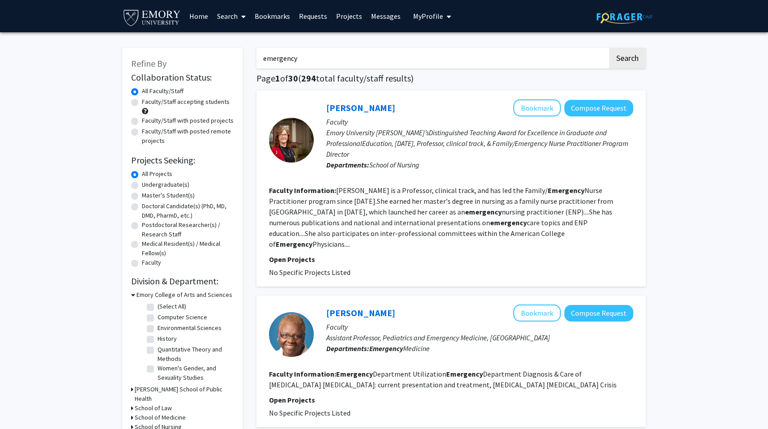
click at [160, 14] on img at bounding box center [152, 17] width 60 height 20
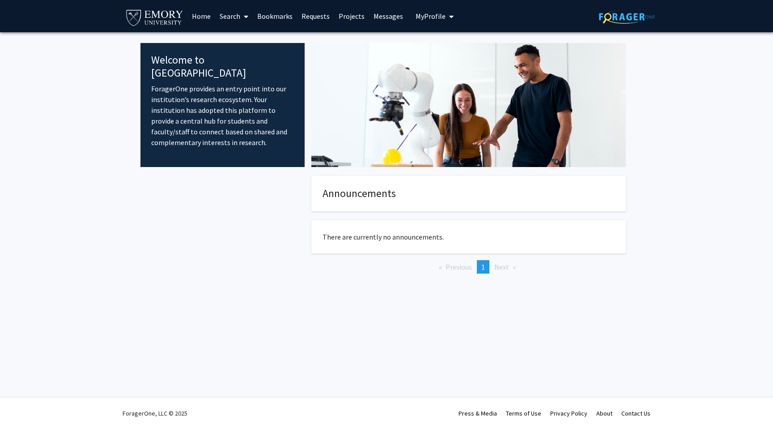
click at [290, 46] on div "Welcome to ForagerOne ForagerOne provides an entry point into our institution’s…" at bounding box center [223, 105] width 164 height 124
click at [208, 12] on link "Home" at bounding box center [202, 15] width 28 height 31
click at [242, 13] on span at bounding box center [244, 16] width 8 height 31
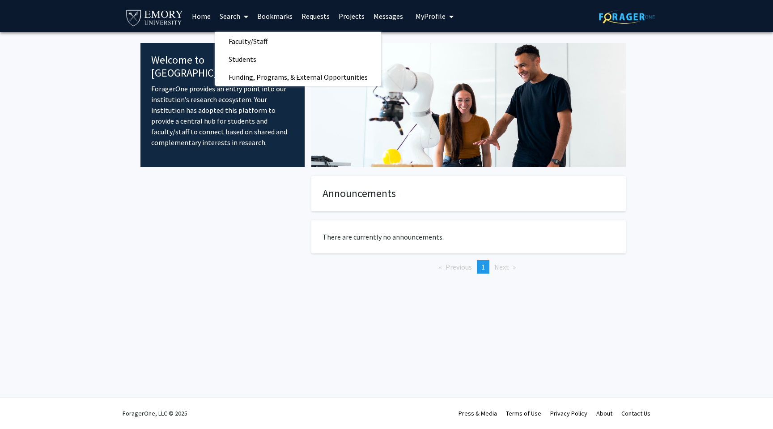
click at [430, 26] on button "My Profile" at bounding box center [434, 16] width 43 height 32
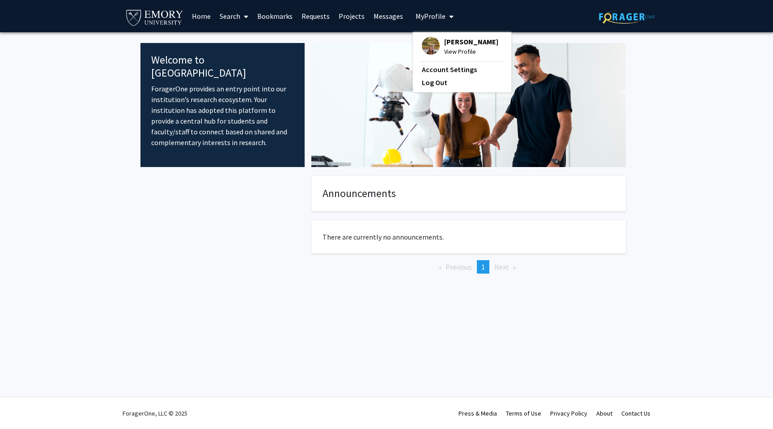
click at [444, 39] on span "[PERSON_NAME]" at bounding box center [471, 42] width 54 height 10
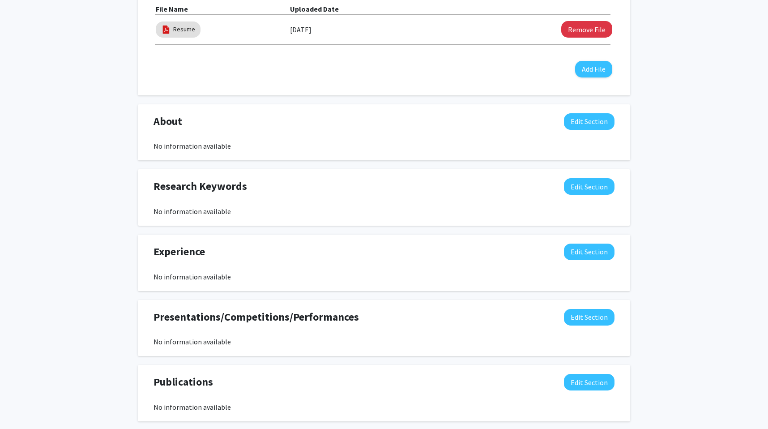
scroll to position [345, 0]
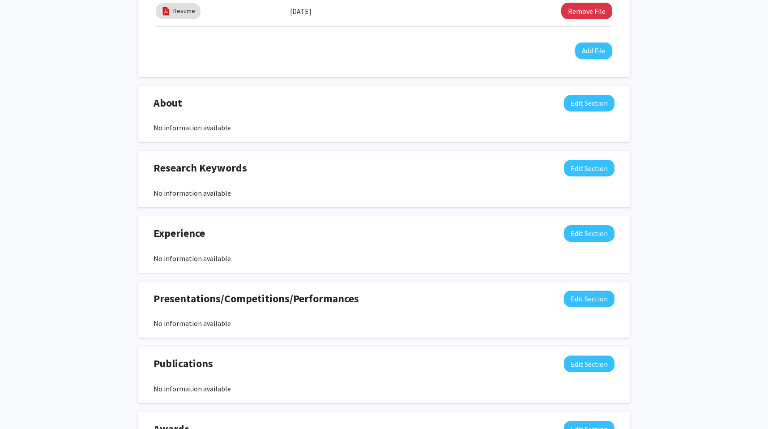
click at [578, 159] on div "Research Keywords Edit Section No information available You may write a maximum…" at bounding box center [384, 179] width 492 height 56
click at [578, 166] on button "Edit Section" at bounding box center [589, 168] width 51 height 17
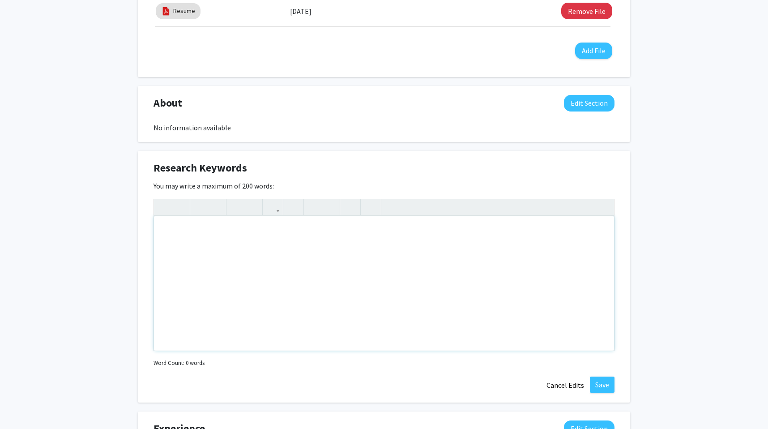
click at [211, 277] on div "Note to users with screen readers: Please deactivate our accessibility plugin f…" at bounding box center [384, 283] width 460 height 134
type textarea "Emergency&nbsp;"
type textarea "E,ergemc"
type textarea "Emergency Medicine,&nbsp;"
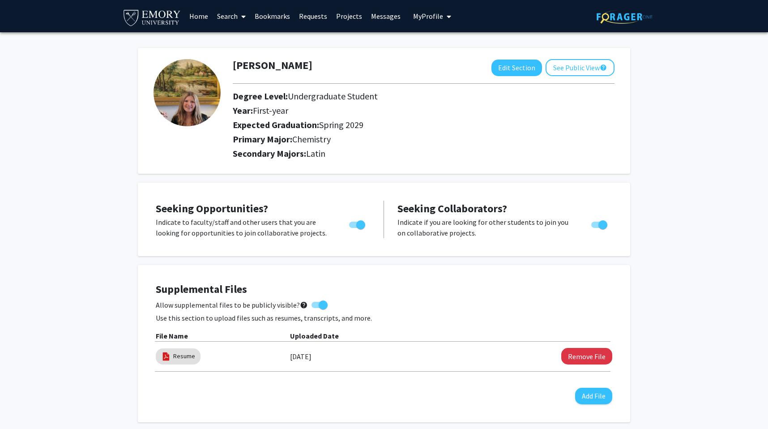
click at [222, 17] on link "Search" at bounding box center [232, 15] width 38 height 31
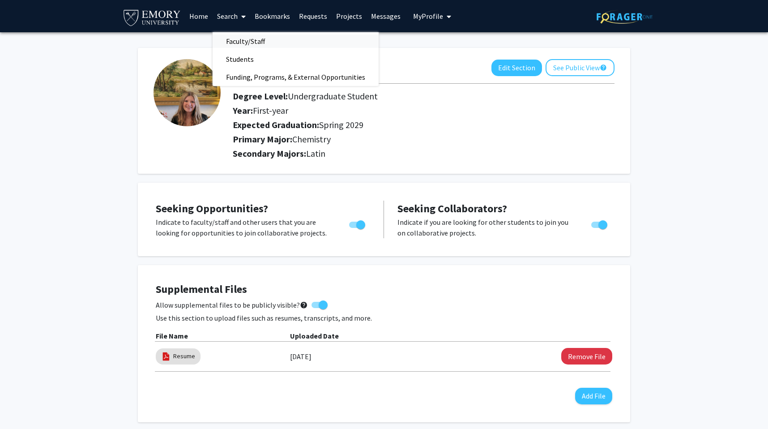
click at [243, 40] on span "Faculty/Staff" at bounding box center [246, 41] width 66 height 18
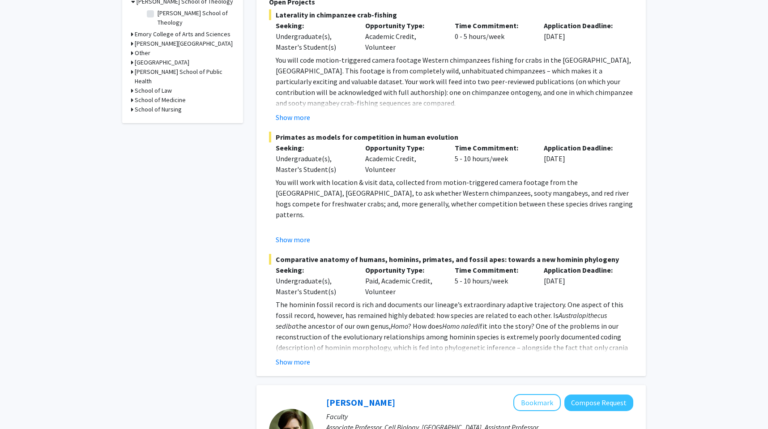
scroll to position [297, 0]
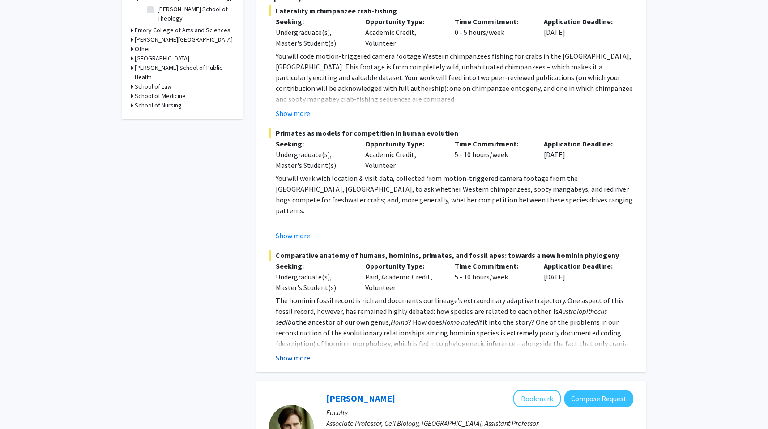
click at [302, 355] on button "Show more" at bounding box center [293, 357] width 34 height 11
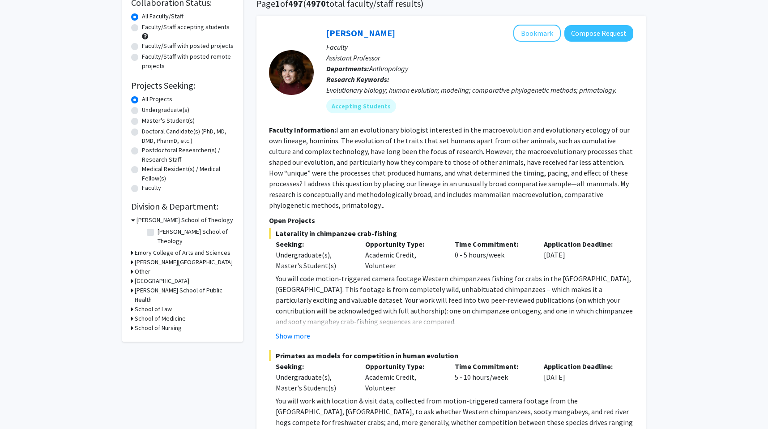
scroll to position [0, 0]
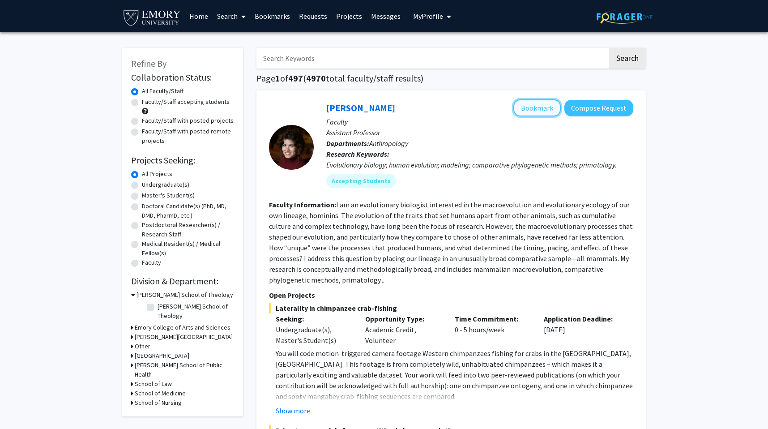
click at [532, 104] on button "Bookmark" at bounding box center [536, 107] width 47 height 17
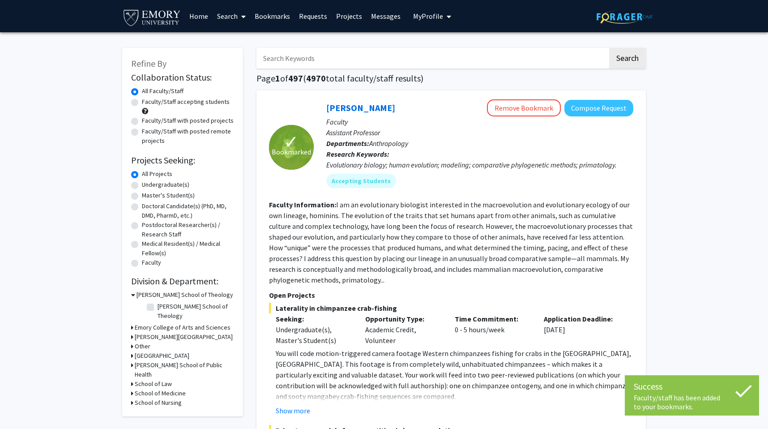
click at [370, 59] on input "Search Keywords" at bounding box center [431, 58] width 351 height 21
type input "emergency"
click at [609, 48] on button "Search" at bounding box center [627, 58] width 37 height 21
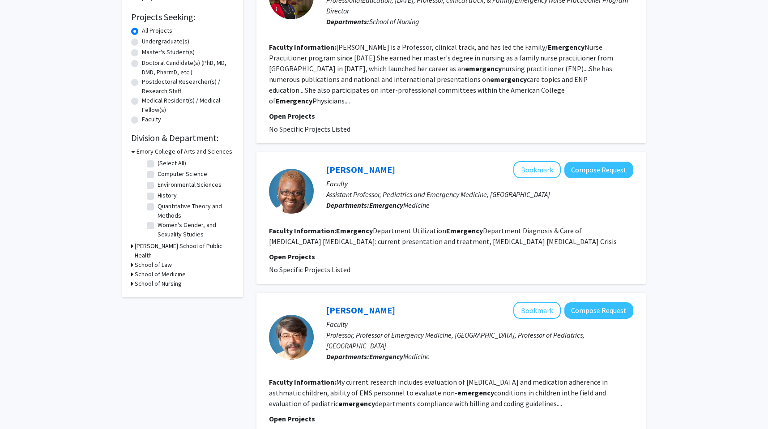
scroll to position [45, 0]
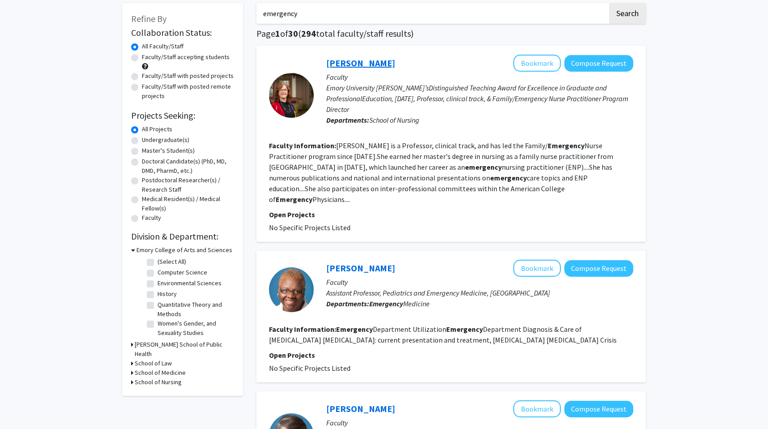
click at [343, 64] on link "[PERSON_NAME]" at bounding box center [360, 62] width 69 height 11
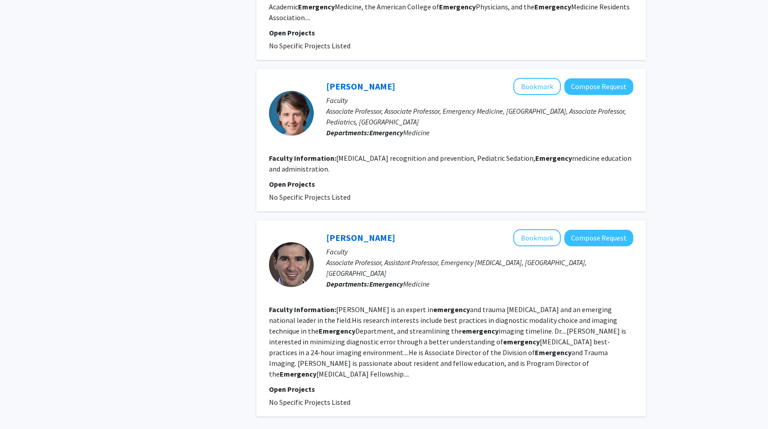
scroll to position [1490, 0]
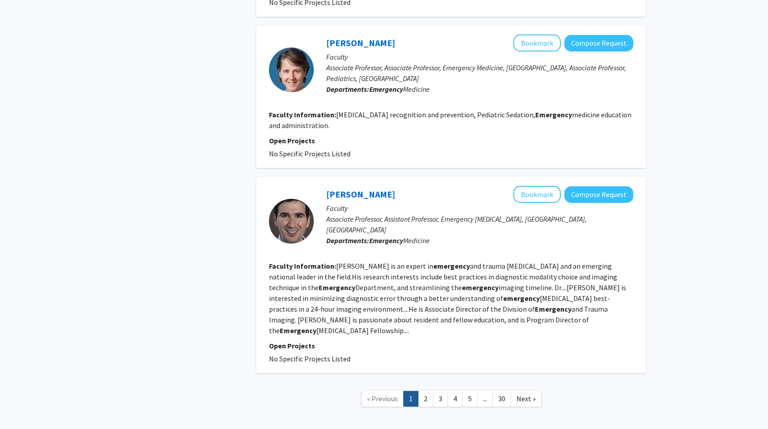
click at [417, 382] on nav "« Previous 1 2 3 4 5 ... 30 Next »" at bounding box center [450, 400] width 389 height 36
click at [423, 391] on link "2" at bounding box center [425, 399] width 15 height 16
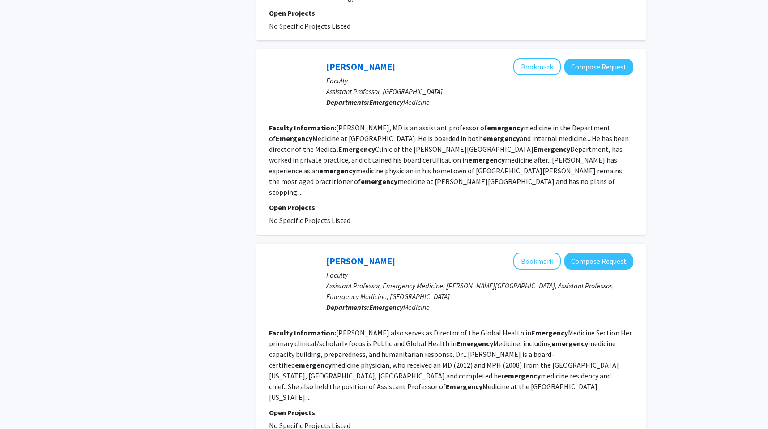
scroll to position [1511, 0]
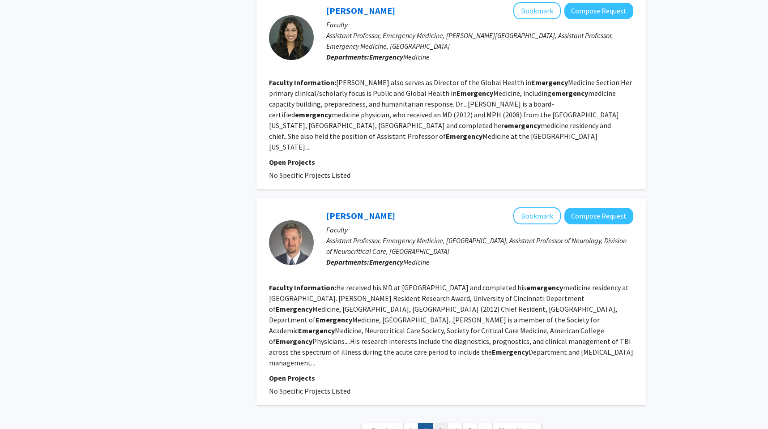
click at [437, 423] on link "3" at bounding box center [440, 431] width 15 height 16
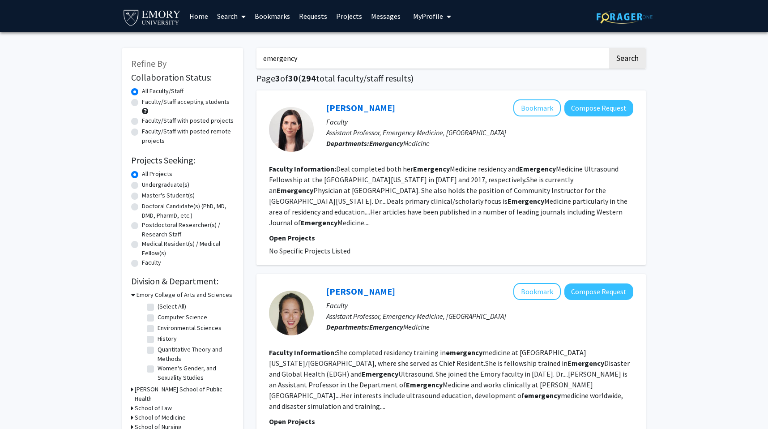
click at [195, 21] on link "Home" at bounding box center [199, 15] width 28 height 31
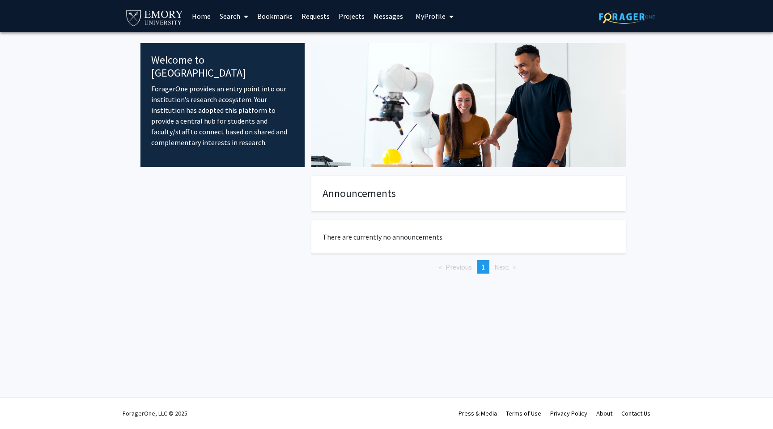
click at [231, 17] on link "Search" at bounding box center [234, 15] width 38 height 31
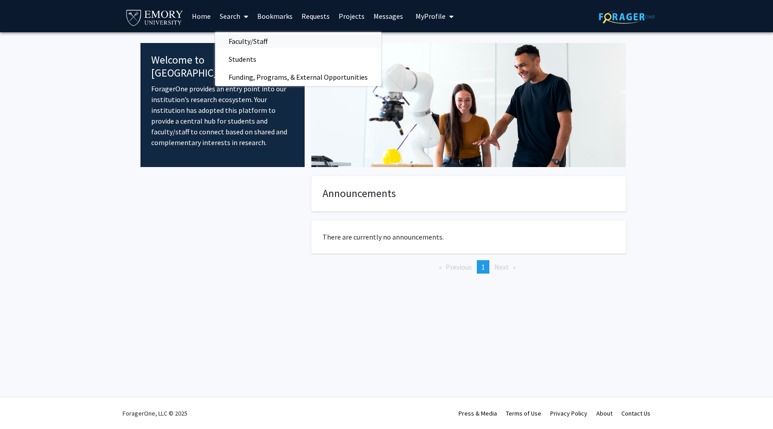
click at [248, 43] on span "Faculty/Staff" at bounding box center [248, 41] width 66 height 18
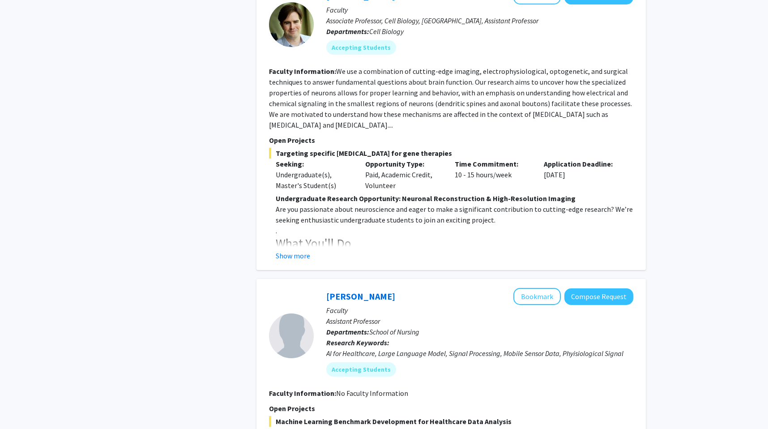
scroll to position [715, 0]
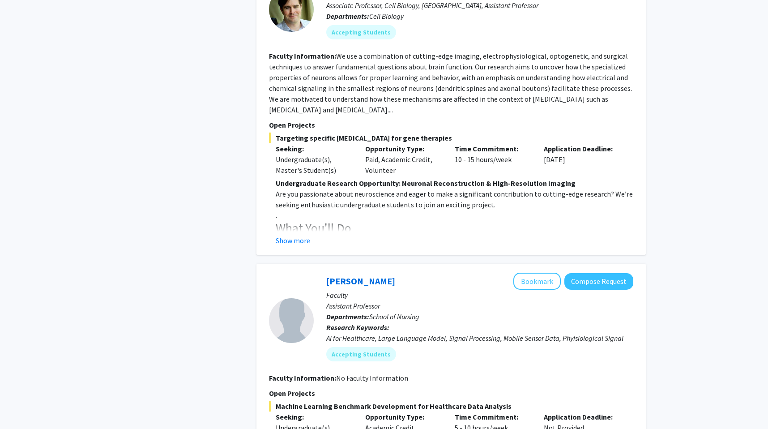
click at [303, 231] on h3 "What You'll Do" at bounding box center [455, 228] width 358 height 15
click at [305, 236] on button "Show more" at bounding box center [293, 240] width 34 height 11
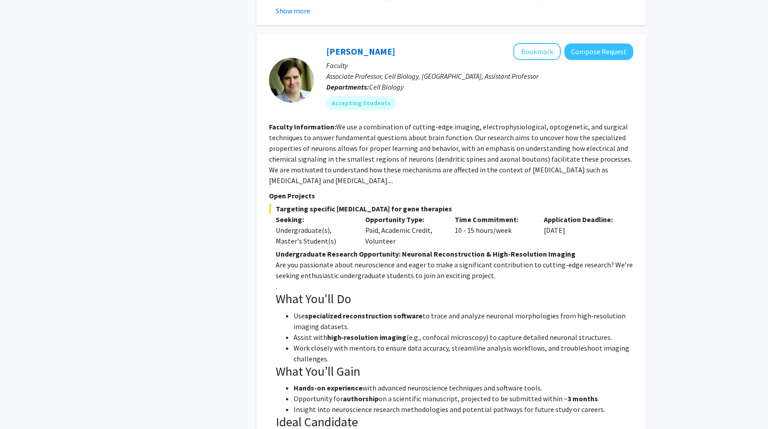
scroll to position [634, 0]
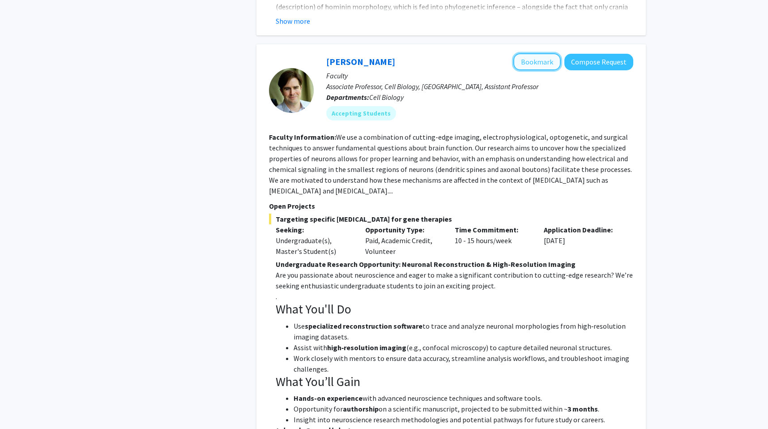
click at [536, 60] on button "Bookmark" at bounding box center [536, 61] width 47 height 17
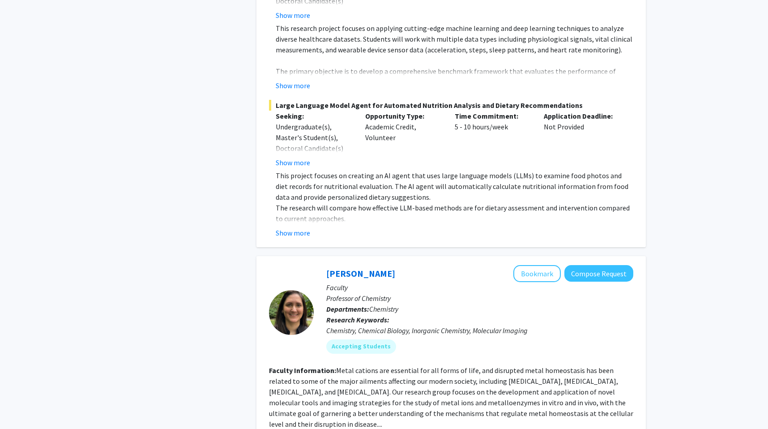
scroll to position [1490, 0]
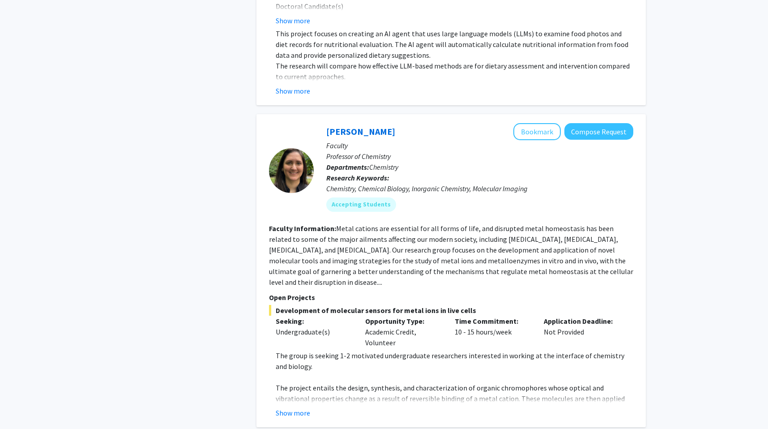
click at [292, 410] on div "[PERSON_NAME] Bookmark Compose Request Faculty Professor of Chemistry Departmen…" at bounding box center [450, 270] width 389 height 313
click at [292, 395] on fg-read-more "The group is seeking 1-2 motivated undergraduate researchers interested in work…" at bounding box center [451, 384] width 364 height 68
click at [302, 407] on button "Show more" at bounding box center [293, 412] width 34 height 11
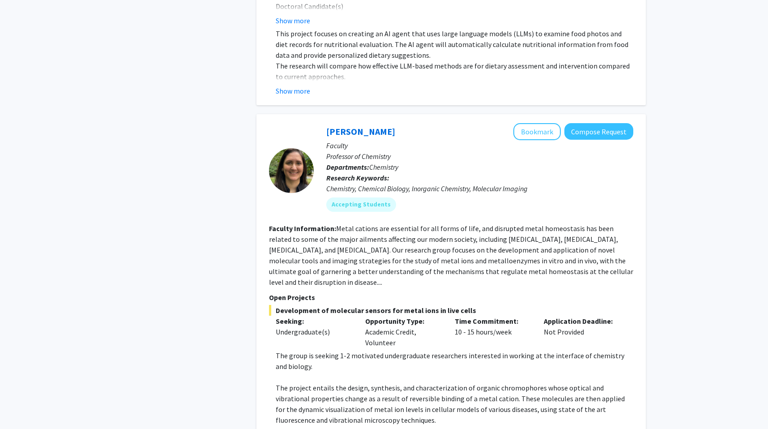
scroll to position [1688, 0]
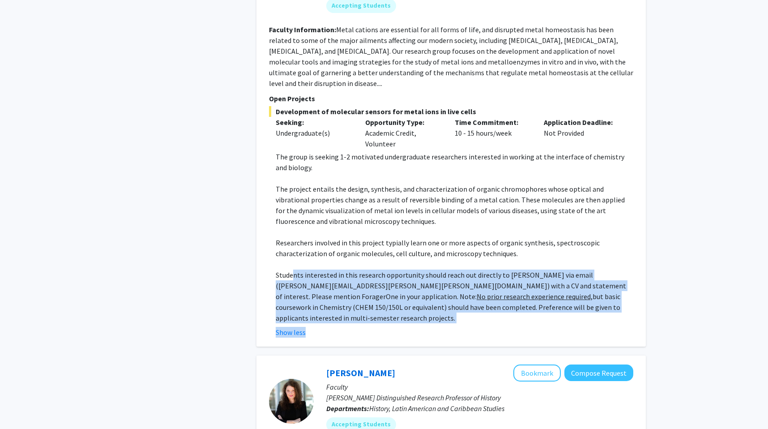
drag, startPoint x: 292, startPoint y: 268, endPoint x: 341, endPoint y: 308, distance: 63.6
click at [341, 308] on fg-read-more "The group is seeking 1-2 motivated undergraduate researchers interested in work…" at bounding box center [451, 244] width 364 height 186
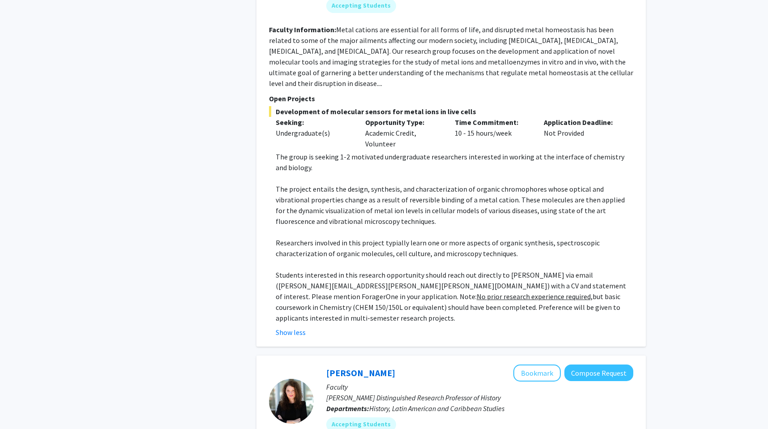
click at [342, 327] on div "Show less" at bounding box center [455, 332] width 358 height 11
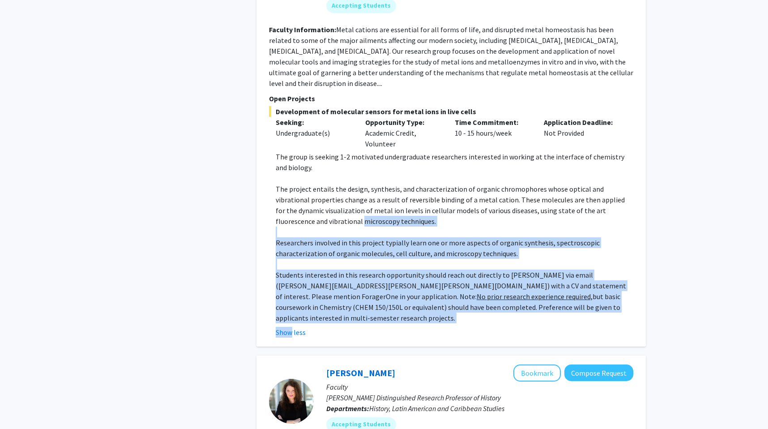
drag, startPoint x: 342, startPoint y: 304, endPoint x: 282, endPoint y: 211, distance: 111.0
click at [282, 211] on fg-read-more "The group is seeking 1-2 motivated undergraduate researchers interested in work…" at bounding box center [451, 244] width 364 height 186
click at [282, 211] on p "The project entails the design, synthesis, and characterization of organic chro…" at bounding box center [455, 205] width 358 height 43
drag, startPoint x: 282, startPoint y: 212, endPoint x: 403, endPoint y: 292, distance: 145.6
click at [403, 292] on div "The group is seeking 1-2 motivated undergraduate researchers interested in work…" at bounding box center [455, 237] width 358 height 172
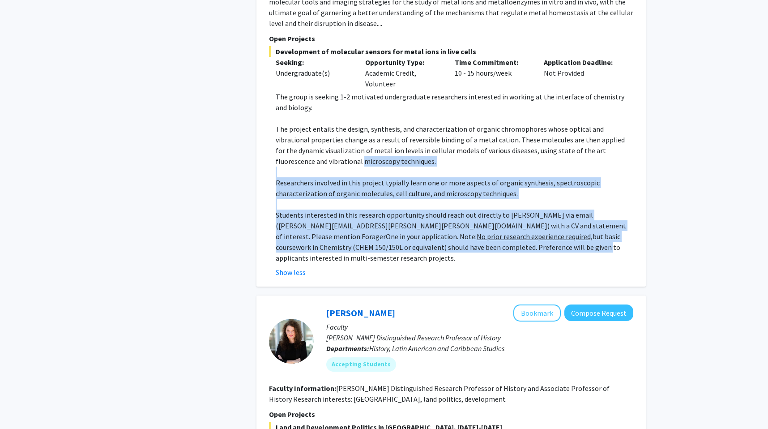
scroll to position [1957, 0]
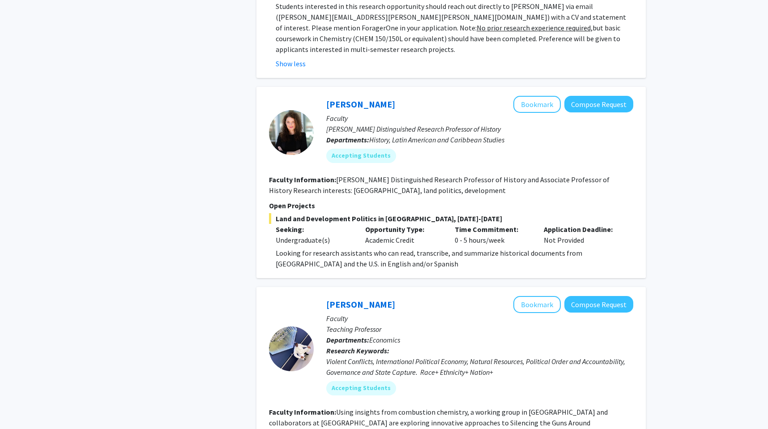
click at [390, 248] on div "[PERSON_NAME] Bookmark Compose Request Faculty [PERSON_NAME] Distinguished Rese…" at bounding box center [450, 182] width 389 height 191
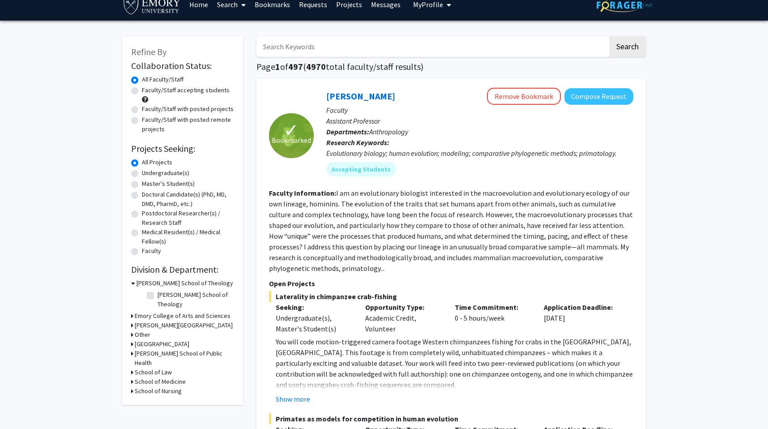
scroll to position [0, 0]
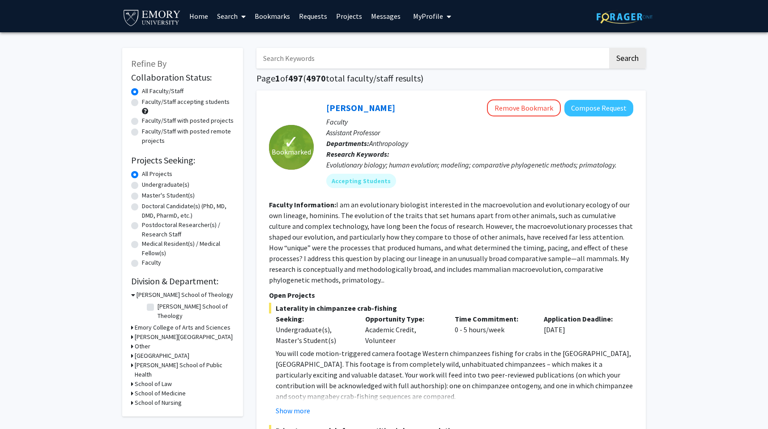
click at [147, 194] on label "Master's Student(s)" at bounding box center [168, 195] width 53 height 9
click at [147, 194] on input "Master's Student(s)" at bounding box center [145, 194] width 6 height 6
radio input "true"
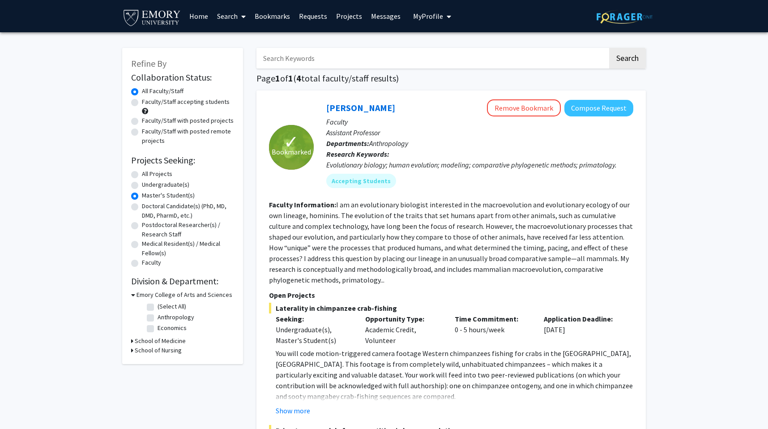
click at [142, 186] on label "Undergraduate(s)" at bounding box center [165, 184] width 47 height 9
click at [142, 186] on input "Undergraduate(s)" at bounding box center [145, 183] width 6 height 6
radio input "true"
click at [142, 193] on label "Master's Student(s)" at bounding box center [168, 195] width 53 height 9
click at [142, 193] on input "Master's Student(s)" at bounding box center [145, 194] width 6 height 6
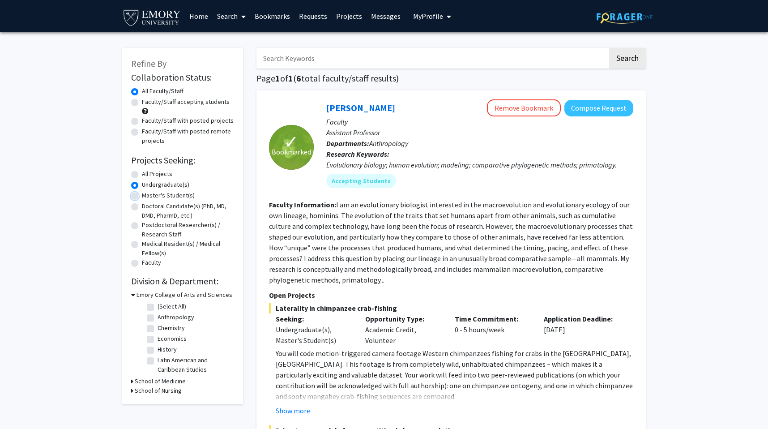
radio input "true"
click at [142, 188] on label "Undergraduate(s)" at bounding box center [165, 184] width 47 height 9
click at [142, 186] on input "Undergraduate(s)" at bounding box center [145, 183] width 6 height 6
radio input "true"
click at [142, 119] on label "Faculty/Staff with posted projects" at bounding box center [188, 120] width 92 height 9
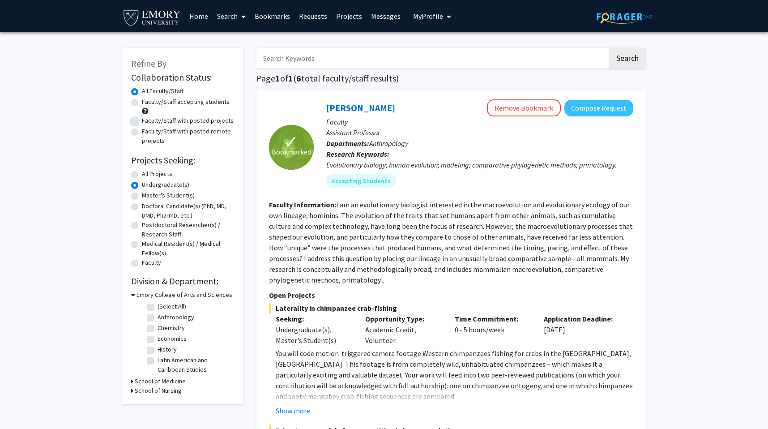
click at [142, 119] on input "Faculty/Staff with posted projects" at bounding box center [145, 119] width 6 height 6
radio input "true"
click at [346, 52] on input "Search Keywords" at bounding box center [431, 58] width 351 height 21
type input "classics"
click at [609, 48] on button "Search" at bounding box center [627, 58] width 37 height 21
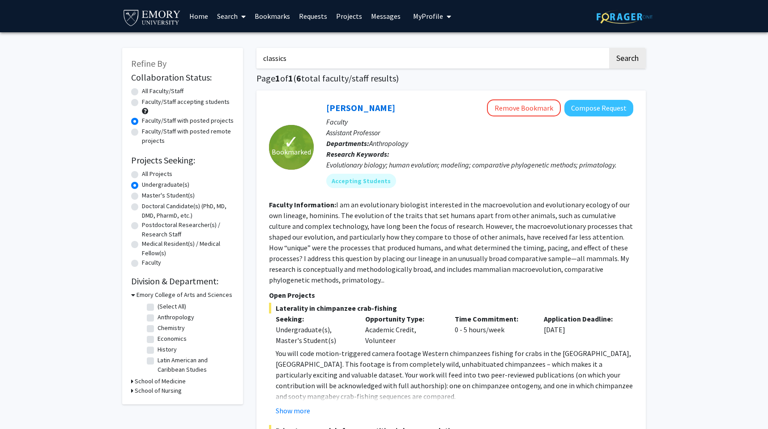
radio input "true"
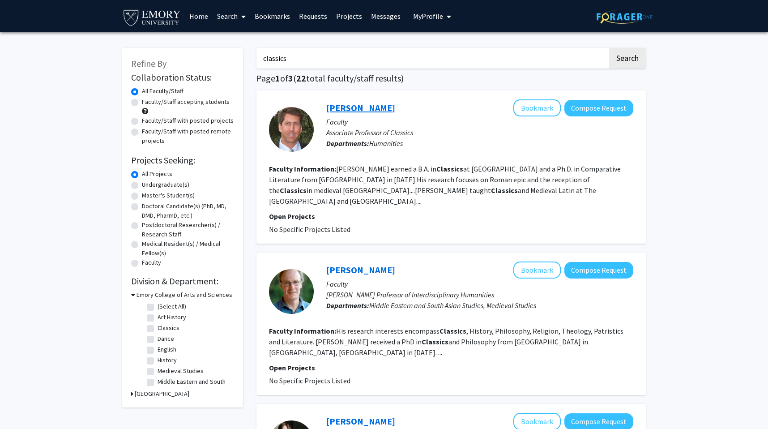
click at [352, 112] on link "[PERSON_NAME]" at bounding box center [360, 107] width 69 height 11
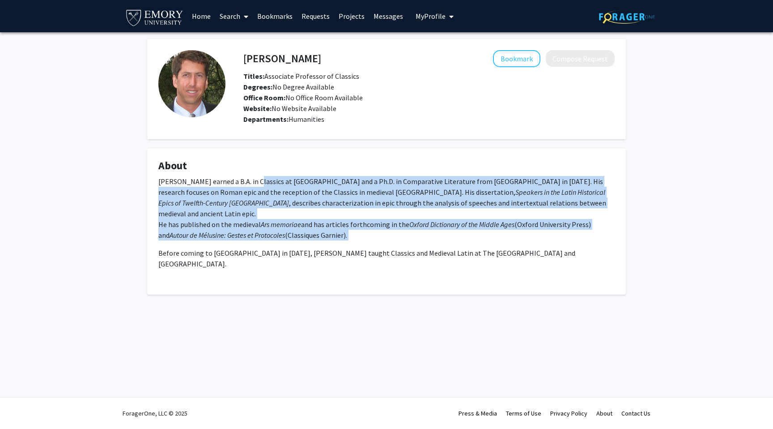
drag, startPoint x: 253, startPoint y: 185, endPoint x: 309, endPoint y: 232, distance: 72.8
click at [309, 232] on div "[PERSON_NAME] earned a B.A. in Classics at [GEOGRAPHIC_DATA] and a Ph.D. in Com…" at bounding box center [386, 231] width 457 height 111
drag, startPoint x: 309, startPoint y: 233, endPoint x: 233, endPoint y: 157, distance: 107.0
click at [233, 157] on fg-card "About [PERSON_NAME] earned a B.A. in Classics at [GEOGRAPHIC_DATA] and a Ph.D. …" at bounding box center [386, 221] width 479 height 146
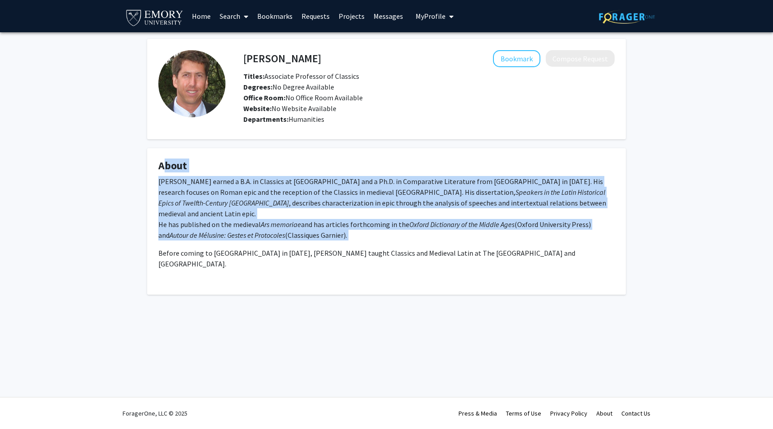
click at [233, 157] on fg-card "About [PERSON_NAME] earned a B.A. in Classics at [GEOGRAPHIC_DATA] and a Ph.D. …" at bounding box center [386, 221] width 479 height 146
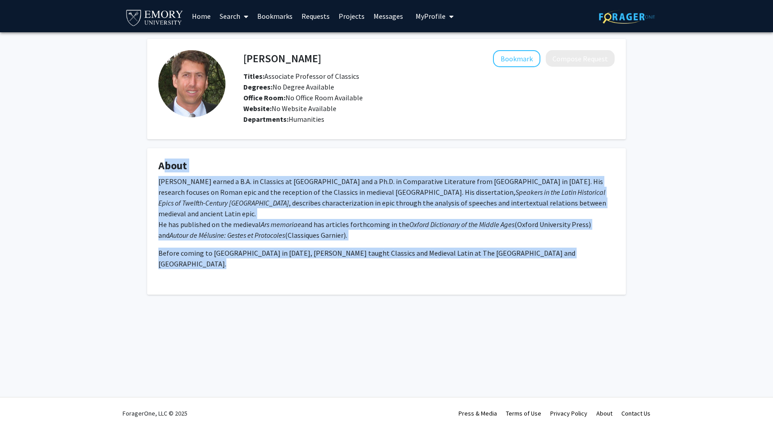
drag, startPoint x: 233, startPoint y: 158, endPoint x: 287, endPoint y: 257, distance: 113.3
click at [287, 257] on fg-card "About [PERSON_NAME] earned a B.A. in Classics at [GEOGRAPHIC_DATA] and a Ph.D. …" at bounding box center [386, 221] width 479 height 146
click at [287, 257] on div "[PERSON_NAME] earned a B.A. in Classics at [GEOGRAPHIC_DATA] and a Ph.D. in Com…" at bounding box center [386, 231] width 457 height 111
drag, startPoint x: 287, startPoint y: 257, endPoint x: 265, endPoint y: 165, distance: 95.3
click at [265, 165] on fg-card "About [PERSON_NAME] earned a B.A. in Classics at [GEOGRAPHIC_DATA] and a Ph.D. …" at bounding box center [386, 221] width 479 height 146
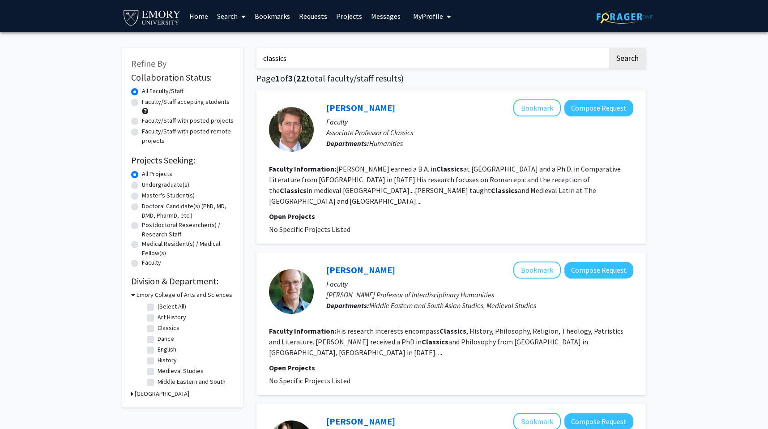
drag, startPoint x: 361, startPoint y: 245, endPoint x: 361, endPoint y: 252, distance: 6.7
click at [361, 252] on div "[PERSON_NAME] Bookmark Compose Request Faculty [PERSON_NAME] Professor of Inter…" at bounding box center [450, 323] width 389 height 142
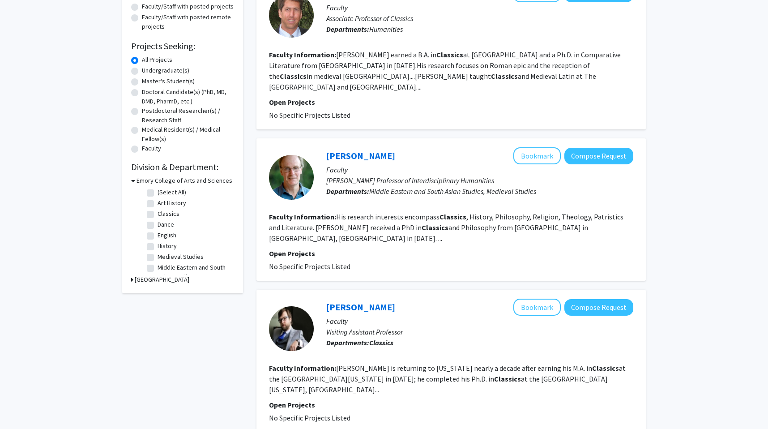
scroll to position [115, 0]
click at [342, 137] on div "[PERSON_NAME] Bookmark Compose Request Faculty [PERSON_NAME] Professor of Inter…" at bounding box center [450, 208] width 389 height 142
click at [351, 149] on div "[PERSON_NAME] Bookmark Compose Request" at bounding box center [479, 154] width 307 height 17
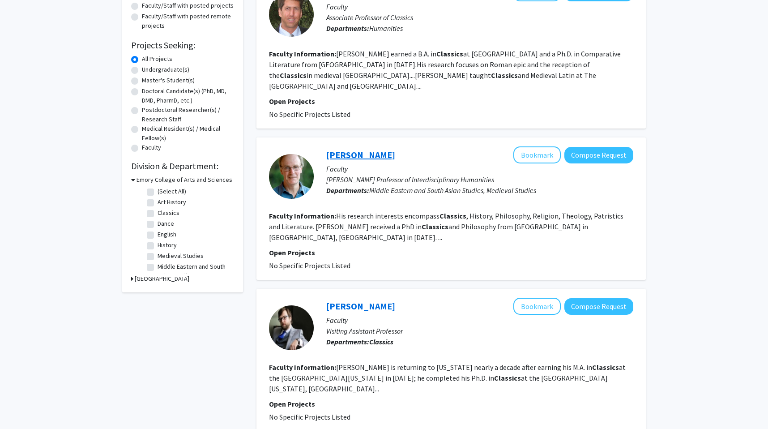
click at [351, 149] on link "[PERSON_NAME]" at bounding box center [360, 154] width 69 height 11
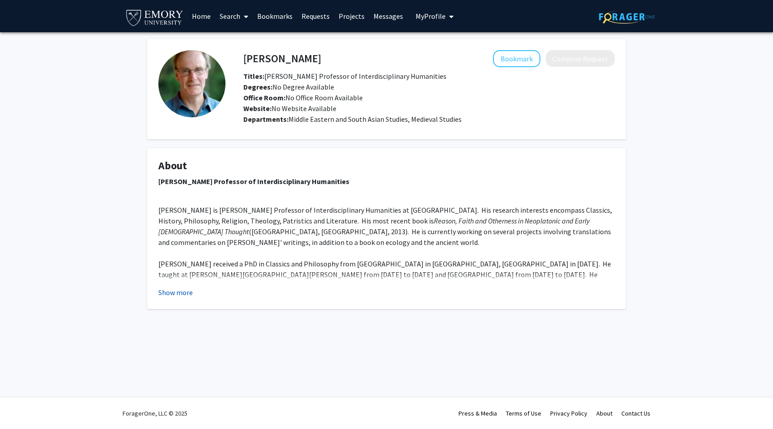
click at [185, 288] on button "Show more" at bounding box center [175, 292] width 34 height 11
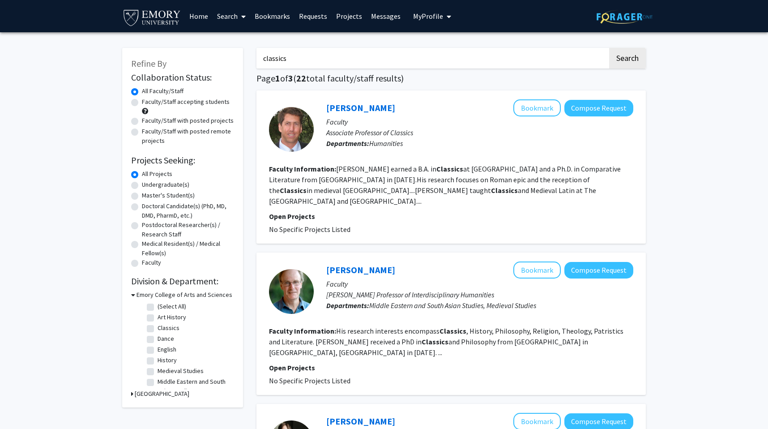
click at [312, 13] on link "Requests" at bounding box center [313, 15] width 37 height 31
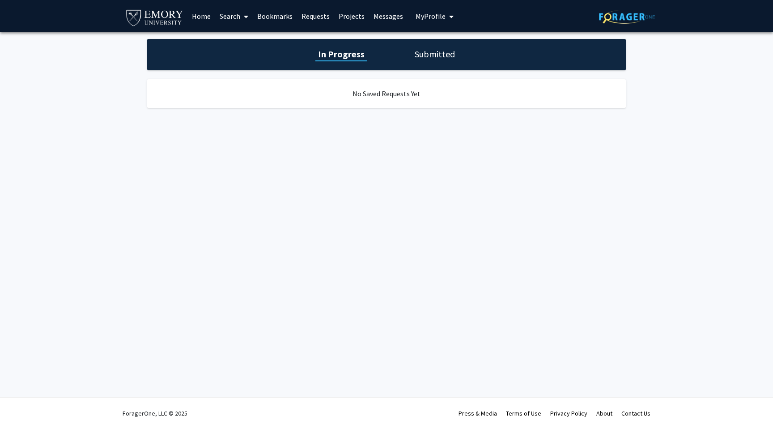
click at [348, 19] on link "Projects" at bounding box center [351, 15] width 35 height 31
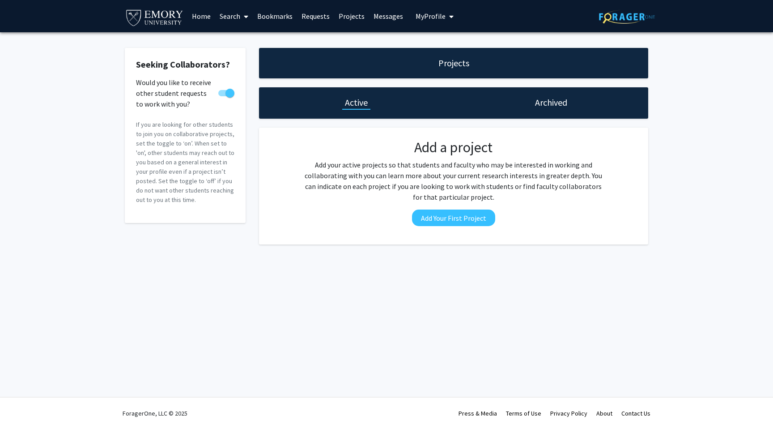
click at [375, 18] on link "Messages" at bounding box center [388, 15] width 38 height 31
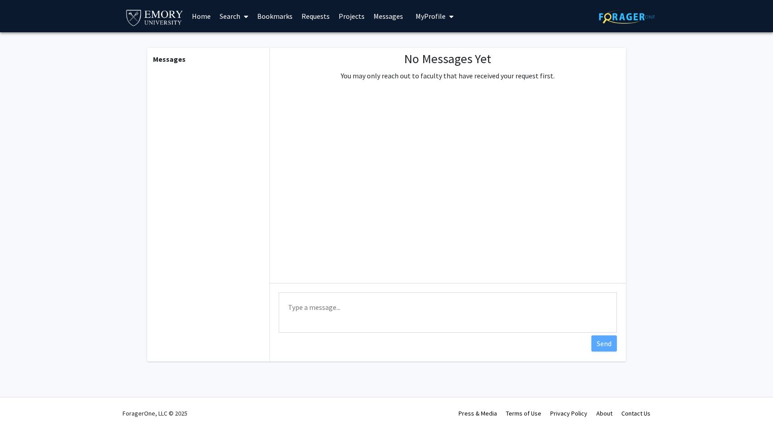
click at [413, 21] on button "My Profile" at bounding box center [434, 16] width 43 height 32
click at [437, 45] on div "[PERSON_NAME] View Profile" at bounding box center [460, 47] width 77 height 20
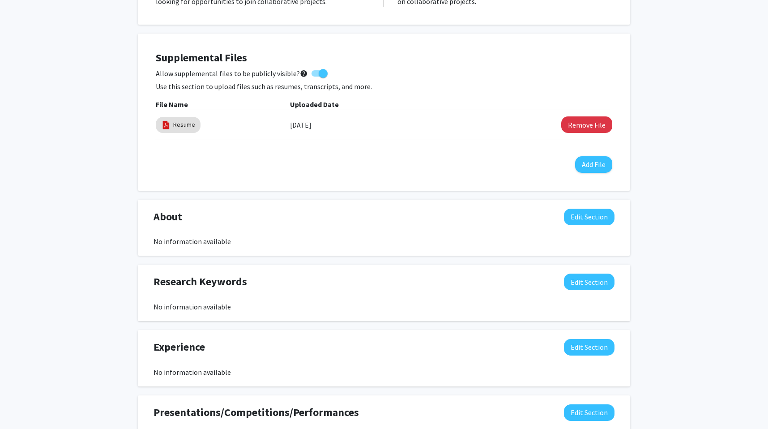
scroll to position [248, 0]
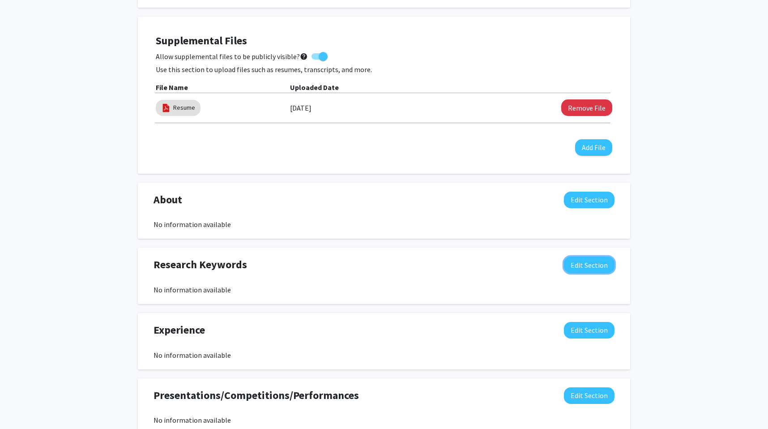
drag, startPoint x: 580, startPoint y: 267, endPoint x: 576, endPoint y: 234, distance: 32.9
click at [576, 234] on div "Seeking Opportunities? Indicate to faculty/staff and other users that you are l…" at bounding box center [384, 253] width 492 height 639
click at [581, 208] on button "Edit Section" at bounding box center [589, 200] width 51 height 17
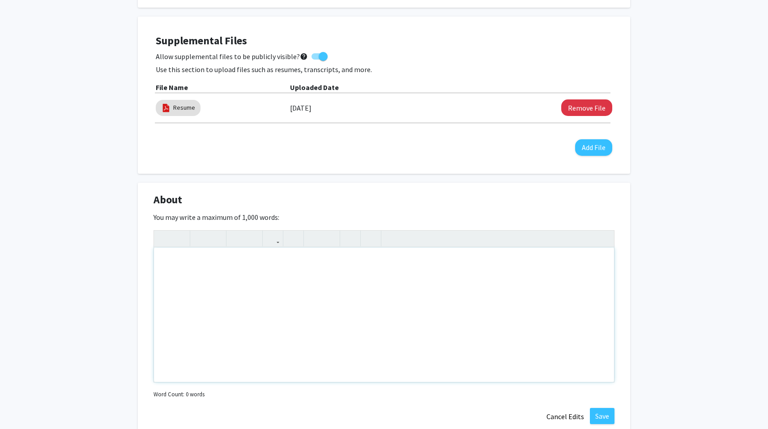
click at [454, 260] on div "Note to users with screen readers: Please deactivate our accessibility plugin f…" at bounding box center [384, 315] width 460 height 134
type textarea "H"
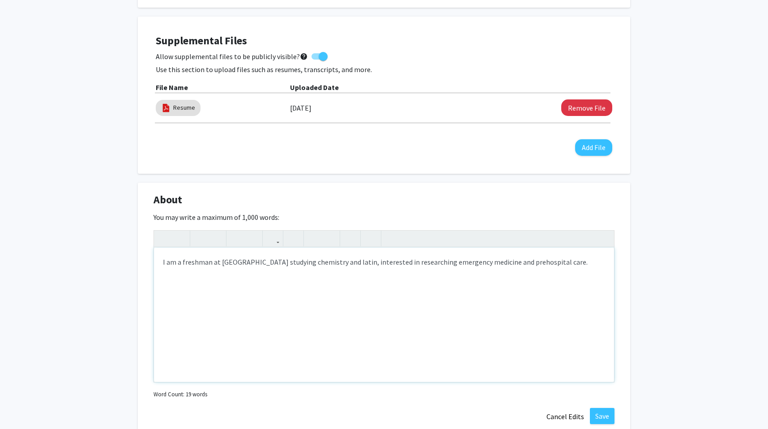
type textarea "I am a freshman at [GEOGRAPHIC_DATA] studying chemistry and latin, interested i…"
click at [606, 414] on button "Save" at bounding box center [602, 416] width 25 height 16
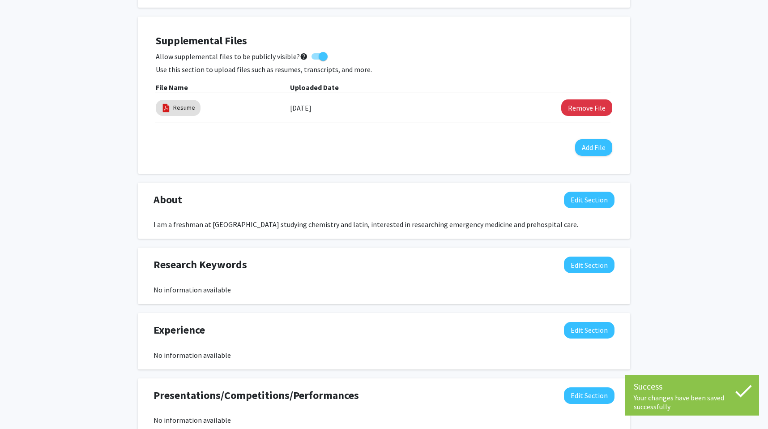
click at [582, 274] on div "Research Keywords Edit Section" at bounding box center [384, 266] width 474 height 21
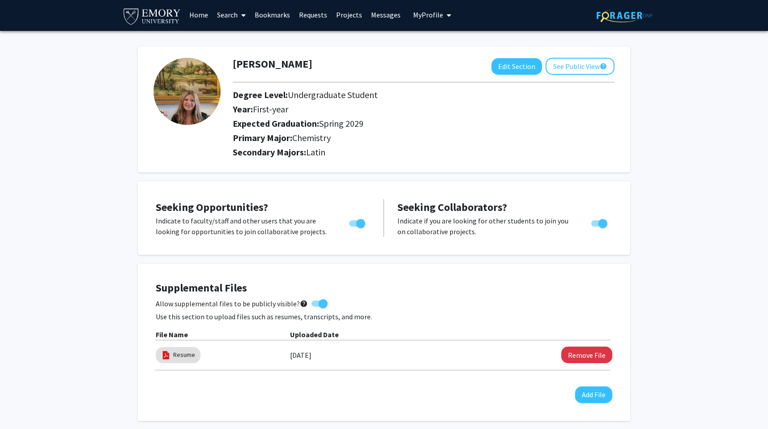
scroll to position [0, 0]
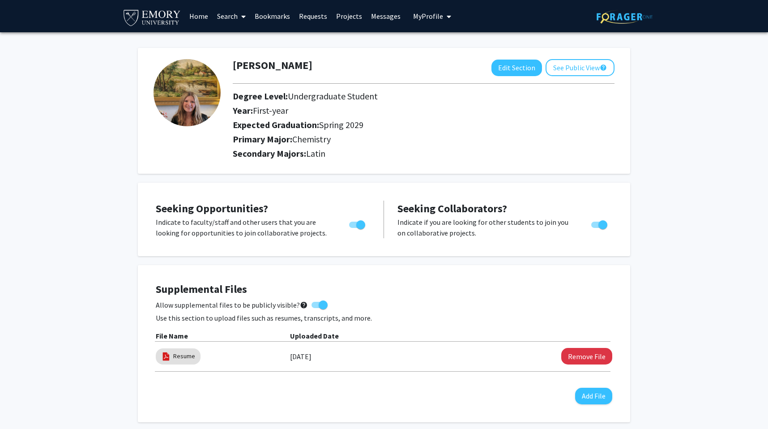
click at [206, 13] on link "Home" at bounding box center [199, 15] width 28 height 31
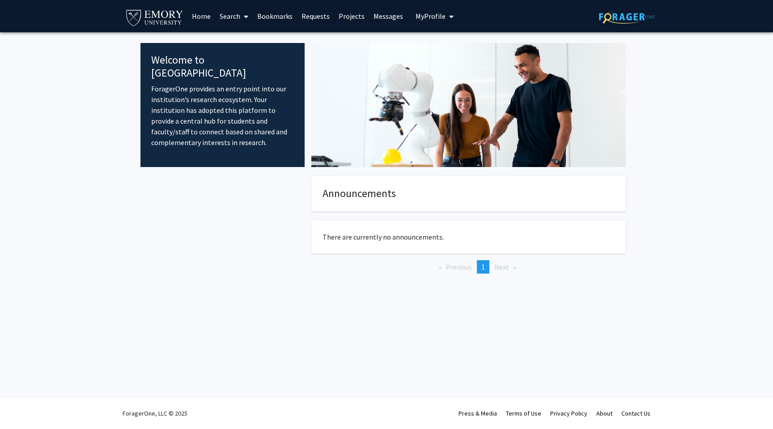
click at [238, 18] on link "Search" at bounding box center [234, 15] width 38 height 31
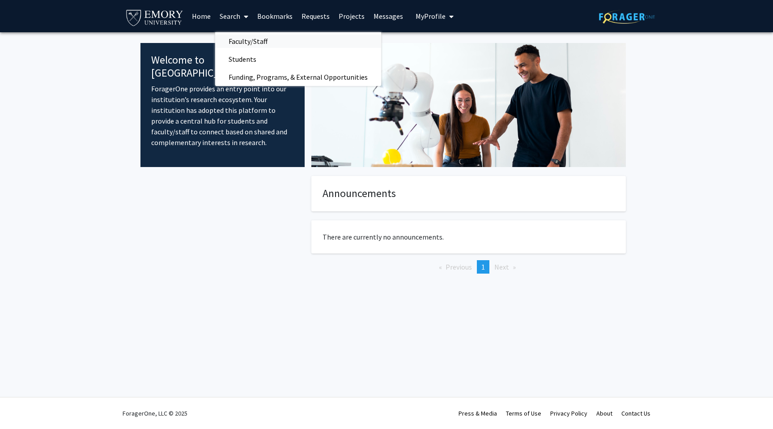
click at [249, 46] on span "Faculty/Staff" at bounding box center [248, 41] width 66 height 18
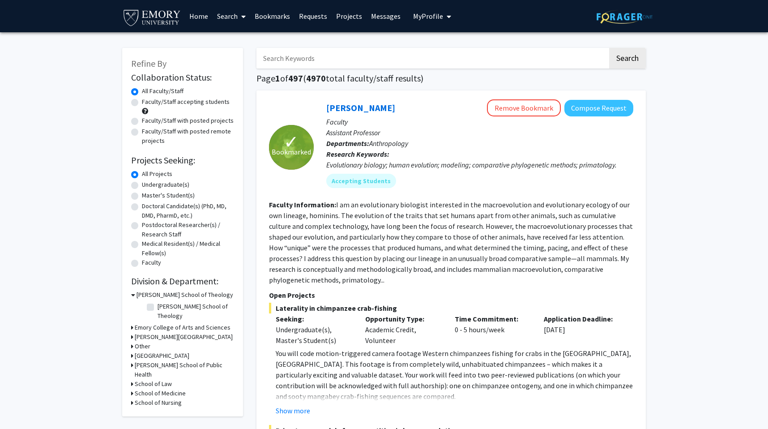
click at [310, 60] on input "Search Keywords" at bounding box center [431, 58] width 351 height 21
type input "ems"
click at [609, 48] on button "Search" at bounding box center [627, 58] width 37 height 21
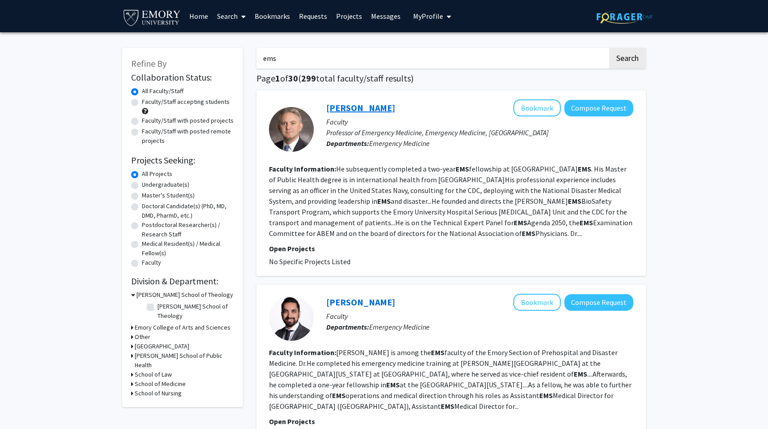
click at [369, 113] on link "[PERSON_NAME]" at bounding box center [360, 107] width 69 height 11
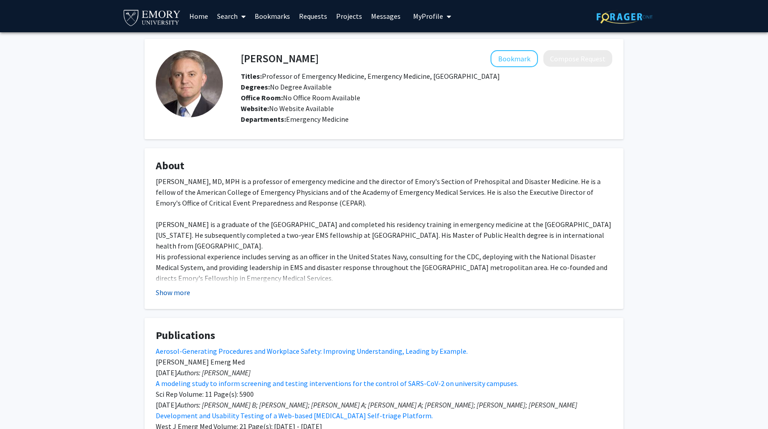
click at [171, 296] on button "Show more" at bounding box center [173, 292] width 34 height 11
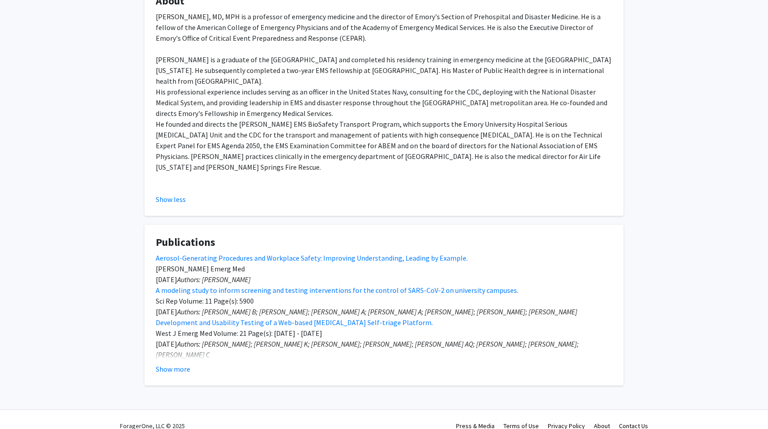
scroll to position [177, 0]
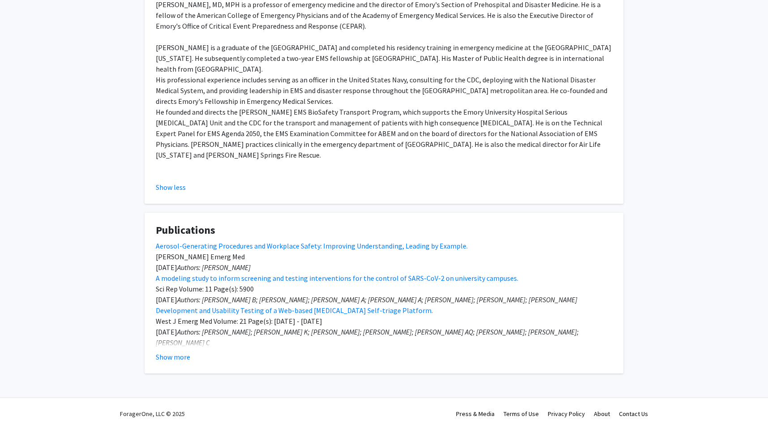
click at [167, 363] on fg-card "Publications Aerosol-Generating Procedures and Workplace Safety: Improving Unde…" at bounding box center [384, 293] width 479 height 161
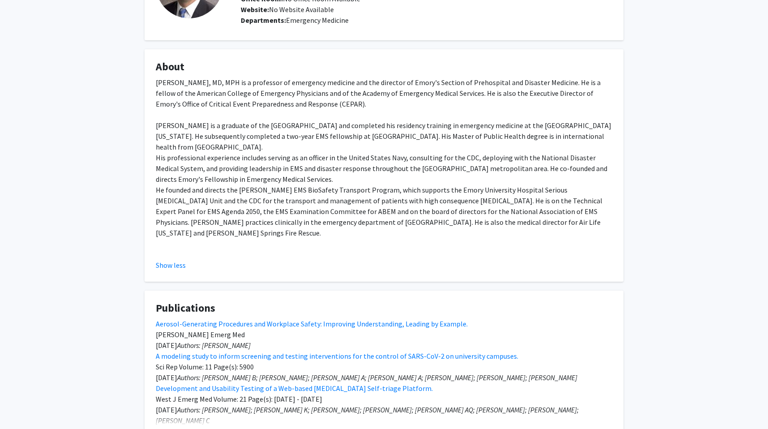
scroll to position [0, 0]
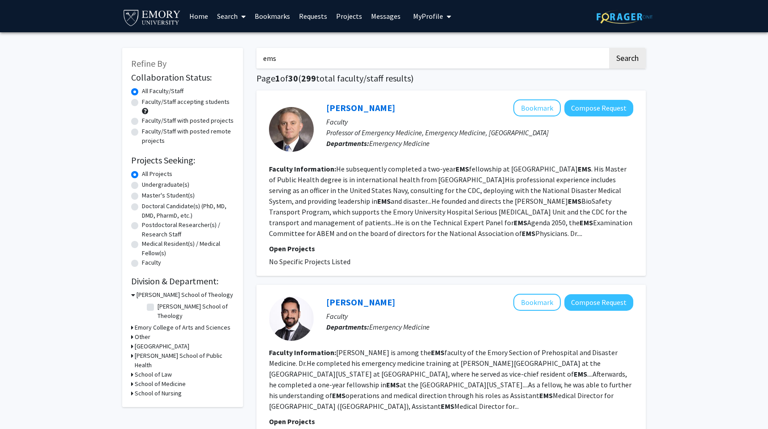
click at [138, 341] on h3 "[GEOGRAPHIC_DATA]" at bounding box center [162, 345] width 55 height 9
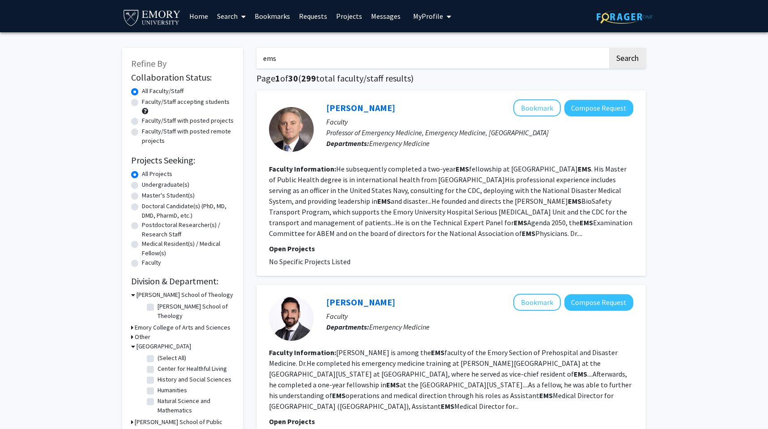
click at [137, 341] on h3 "[GEOGRAPHIC_DATA]" at bounding box center [164, 345] width 55 height 9
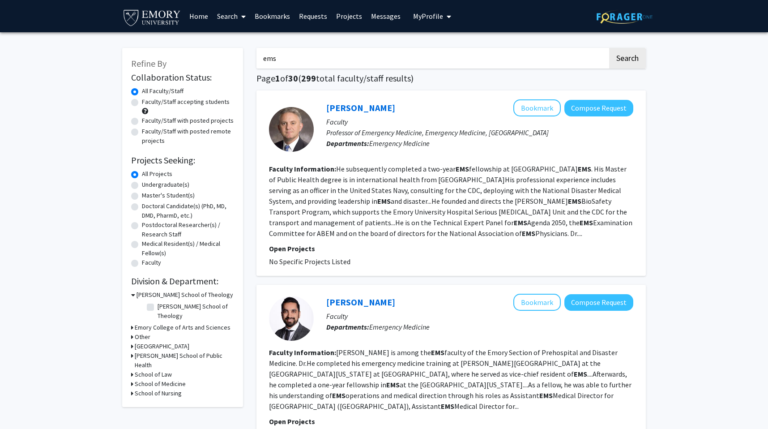
click at [137, 341] on h3 "[GEOGRAPHIC_DATA]" at bounding box center [162, 345] width 55 height 9
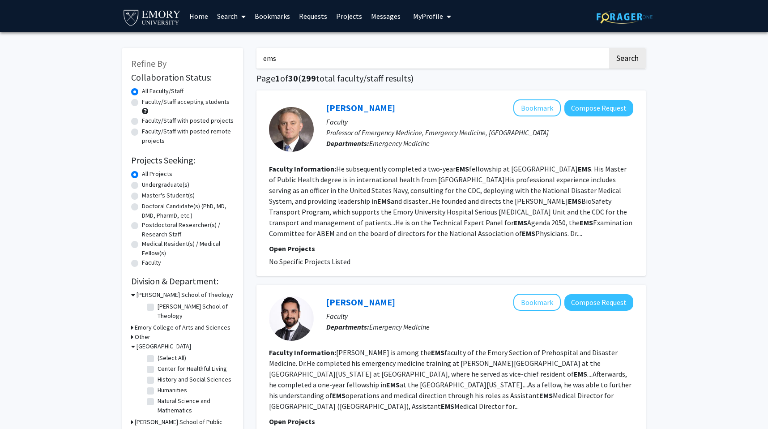
click at [158, 353] on label "(Select All)" at bounding box center [172, 357] width 29 height 9
click at [158, 353] on input "(Select All)" at bounding box center [161, 356] width 6 height 6
checkbox input "true"
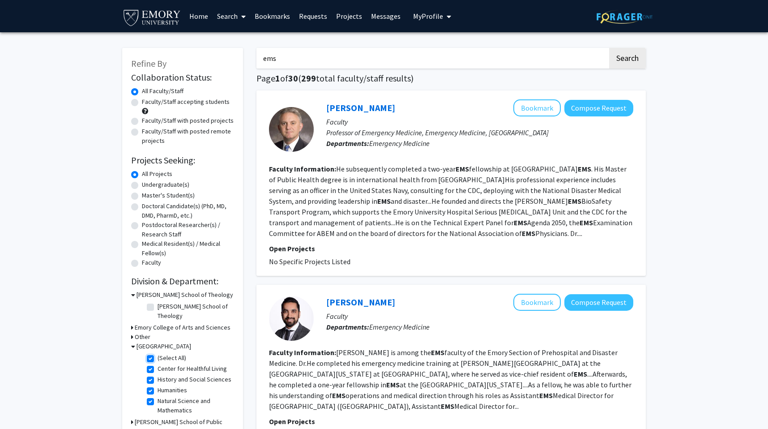
checkbox input "true"
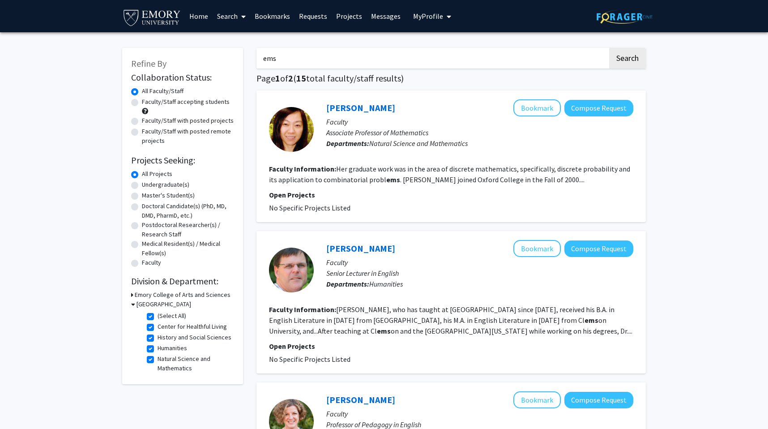
click at [142, 187] on label "Undergraduate(s)" at bounding box center [165, 184] width 47 height 9
click at [142, 186] on input "Undergraduate(s)" at bounding box center [145, 183] width 6 height 6
radio input "true"
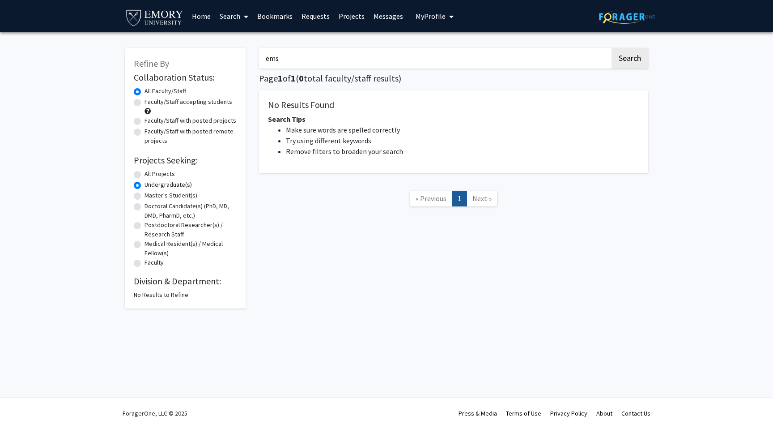
click at [139, 171] on div "All Projects" at bounding box center [185, 174] width 103 height 11
click at [145, 173] on label "All Projects" at bounding box center [160, 173] width 30 height 9
click at [145, 173] on input "All Projects" at bounding box center [148, 172] width 6 height 6
radio input "true"
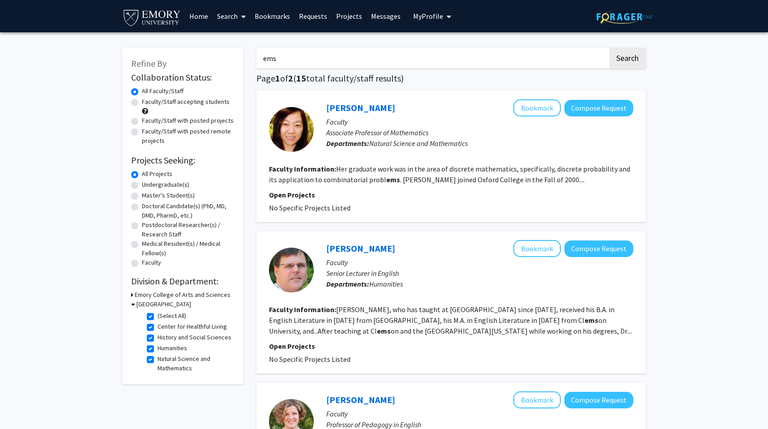
click at [139, 97] on div "Faculty/Staff accepting students" at bounding box center [182, 106] width 103 height 19
click at [142, 99] on label "Faculty/Staff accepting students" at bounding box center [186, 101] width 88 height 9
click at [142, 99] on input "Faculty/Staff accepting students" at bounding box center [145, 100] width 6 height 6
radio input "true"
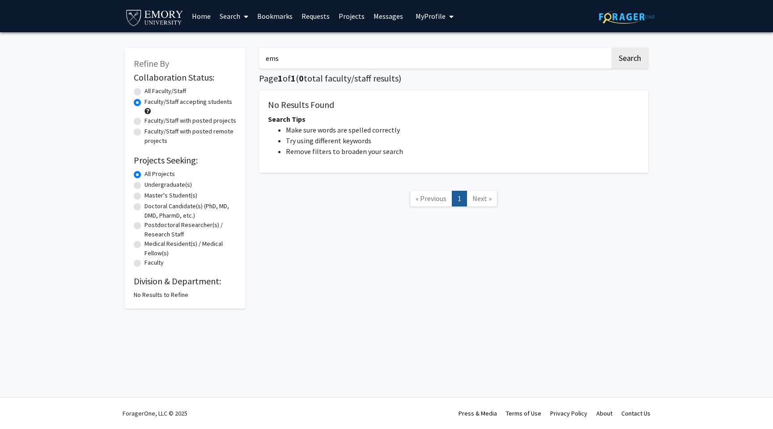
click at [164, 286] on h2 "Division & Department:" at bounding box center [185, 281] width 103 height 11
click at [164, 302] on div "Refine By Collaboration Status: Collaboration Status All Faculty/Staff Collabor…" at bounding box center [185, 178] width 121 height 260
click at [135, 179] on div "All Projects" at bounding box center [185, 174] width 103 height 11
drag, startPoint x: 287, startPoint y: 56, endPoint x: 231, endPoint y: 53, distance: 57.0
click at [231, 53] on div "Refine By Collaboration Status: Collaboration Status All Faculty/Staff Collabor…" at bounding box center [386, 173] width 537 height 269
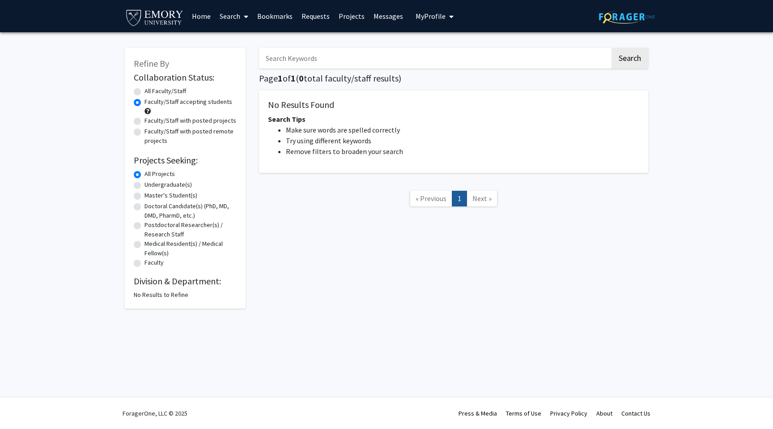
click at [612, 48] on button "Search" at bounding box center [630, 58] width 37 height 21
radio input "true"
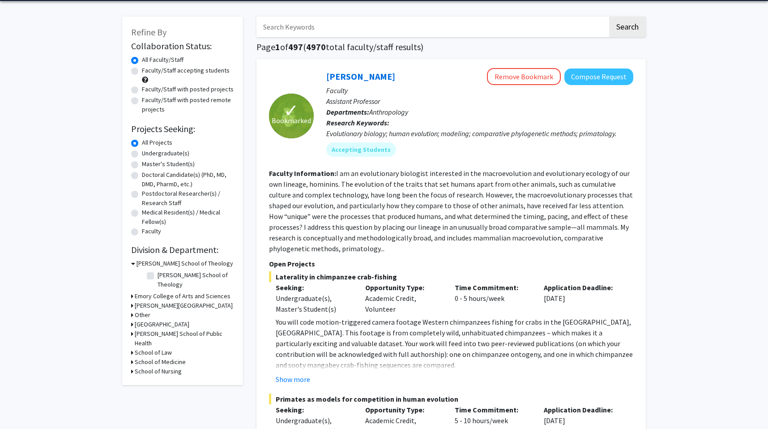
scroll to position [32, 0]
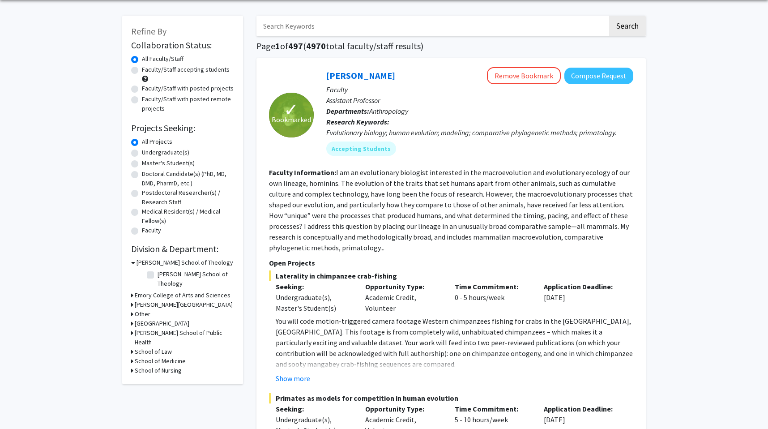
click at [158, 328] on h3 "[PERSON_NAME] School of Public Health" at bounding box center [184, 337] width 99 height 19
click at [158, 328] on h3 "[PERSON_NAME] School of Public Health" at bounding box center [186, 337] width 98 height 19
click at [158, 319] on h3 "[GEOGRAPHIC_DATA]" at bounding box center [162, 323] width 55 height 9
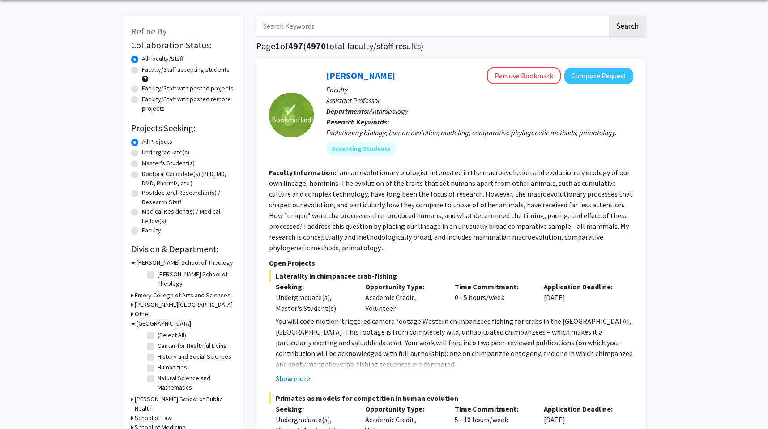
click at [159, 330] on label "(Select All)" at bounding box center [172, 334] width 29 height 9
click at [159, 330] on input "(Select All)" at bounding box center [161, 333] width 6 height 6
checkbox input "true"
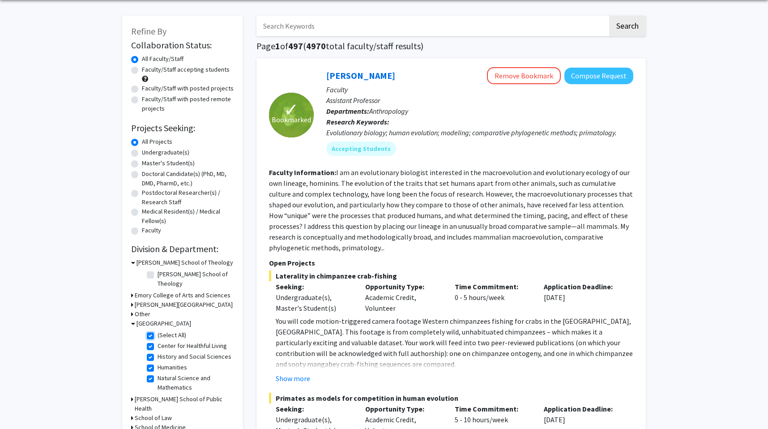
checkbox input "true"
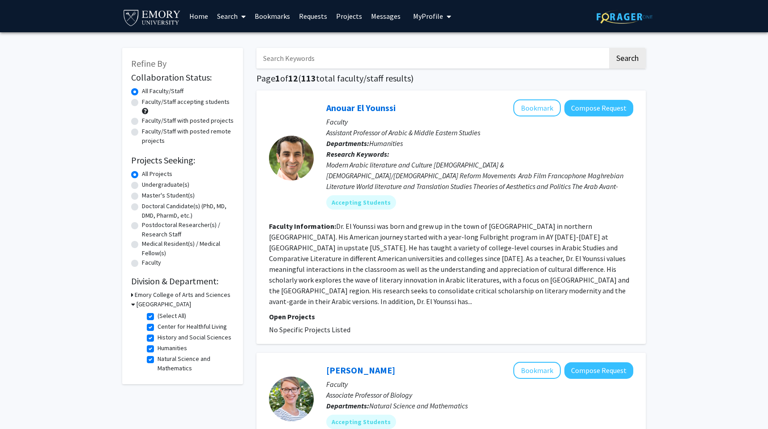
click at [145, 301] on h3 "[GEOGRAPHIC_DATA]" at bounding box center [164, 303] width 55 height 9
click at [141, 296] on h3 "Emory College of Arts and Sciences" at bounding box center [183, 294] width 96 height 9
click at [141, 296] on h3 "Emory College of Arts and Sciences" at bounding box center [185, 294] width 96 height 9
click at [141, 308] on h3 "[GEOGRAPHIC_DATA]" at bounding box center [162, 303] width 55 height 9
click at [141, 306] on h3 "[GEOGRAPHIC_DATA]" at bounding box center [164, 303] width 55 height 9
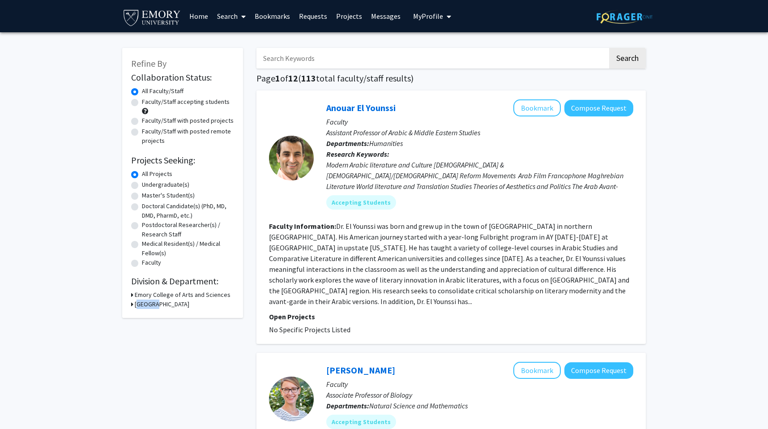
click at [141, 306] on h3 "[GEOGRAPHIC_DATA]" at bounding box center [162, 303] width 55 height 9
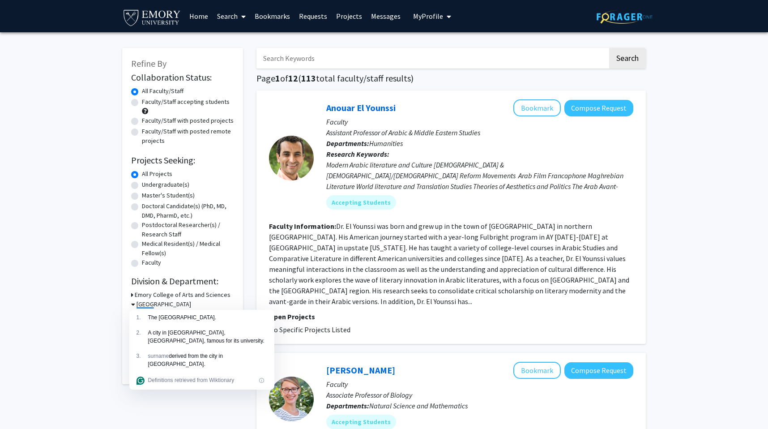
click at [158, 320] on div "The [GEOGRAPHIC_DATA]." at bounding box center [207, 317] width 119 height 8
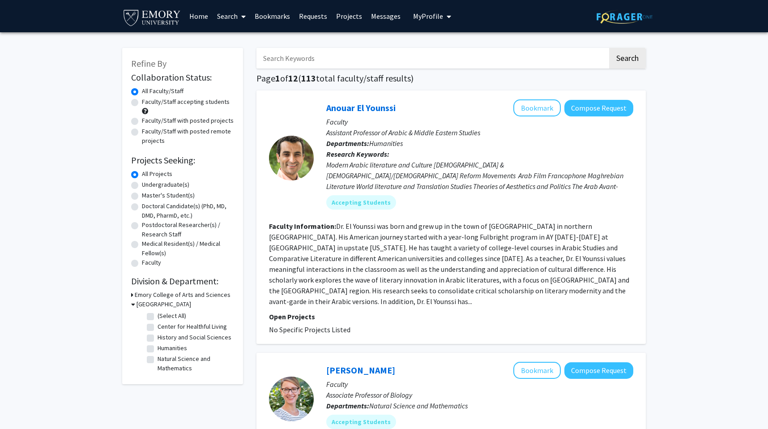
checkbox input "false"
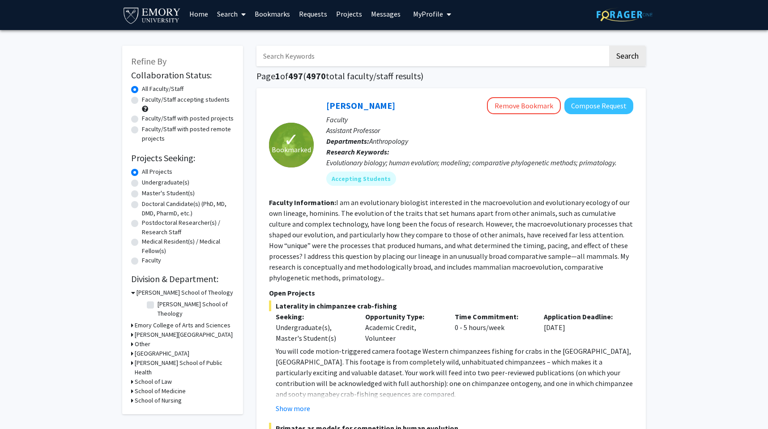
scroll to position [32, 0]
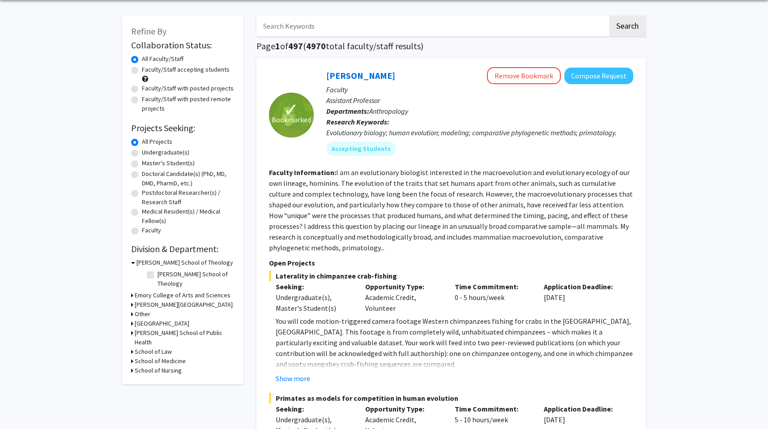
click at [150, 356] on h3 "School of Medicine" at bounding box center [160, 360] width 51 height 9
click at [158, 378] on label "Emergency Medicine" at bounding box center [186, 382] width 56 height 9
click at [158, 378] on input "Emergency Medicine" at bounding box center [161, 381] width 6 height 6
checkbox input "true"
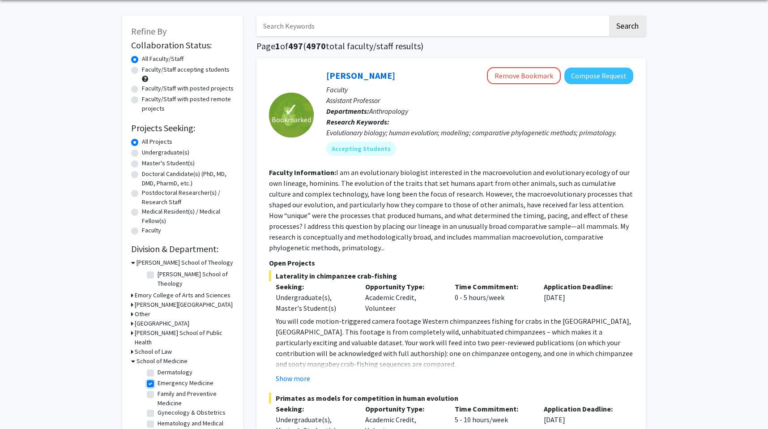
checkbox input "true"
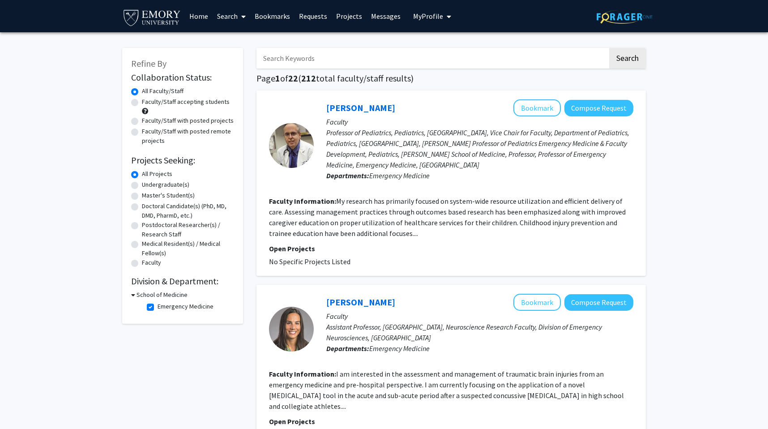
click at [142, 105] on label "Faculty/Staff accepting students" at bounding box center [186, 101] width 88 height 9
click at [142, 103] on input "Faculty/Staff accepting students" at bounding box center [145, 100] width 6 height 6
radio input "true"
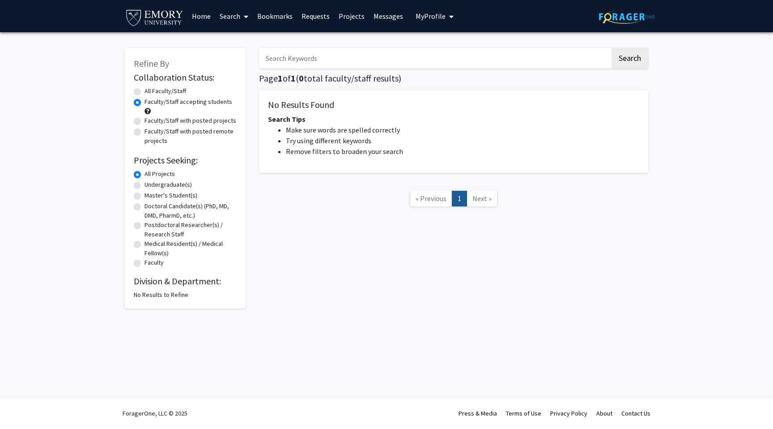
click at [145, 94] on label "All Faculty/Staff" at bounding box center [166, 90] width 42 height 9
click at [145, 92] on input "All Faculty/Staff" at bounding box center [148, 89] width 6 height 6
radio input "true"
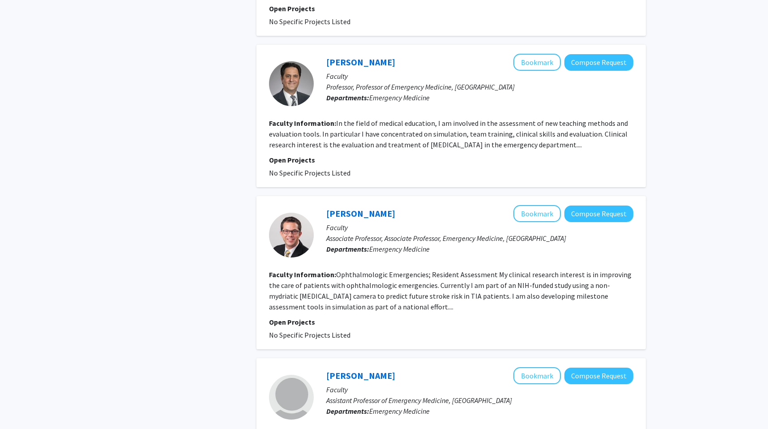
scroll to position [410, 0]
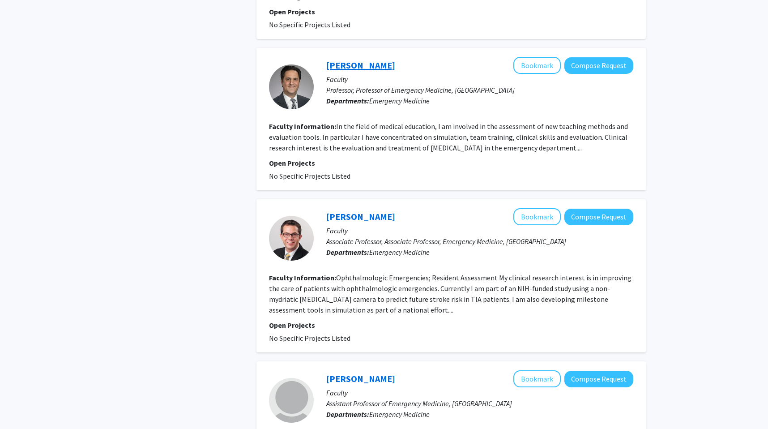
click at [367, 64] on link "[PERSON_NAME]" at bounding box center [360, 65] width 69 height 11
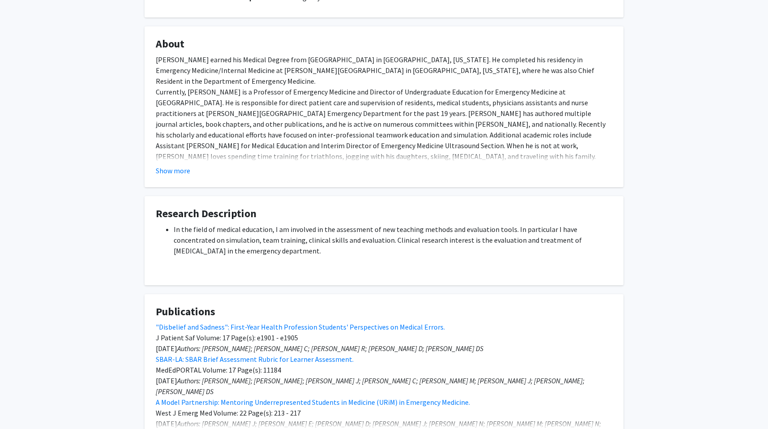
scroll to position [149, 0]
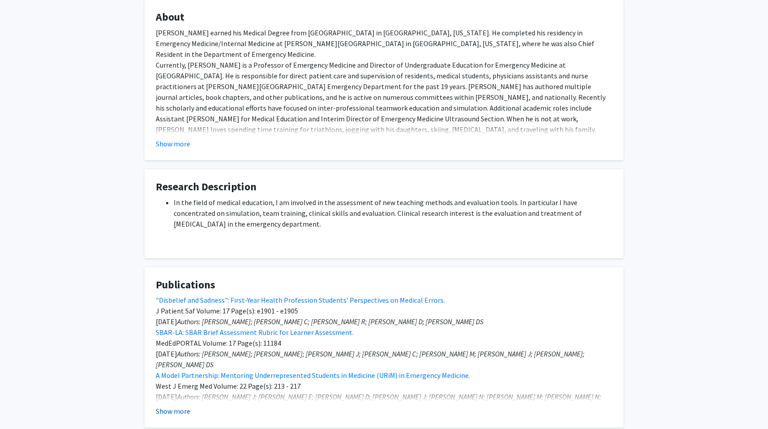
click at [173, 412] on button "Show more" at bounding box center [173, 411] width 34 height 11
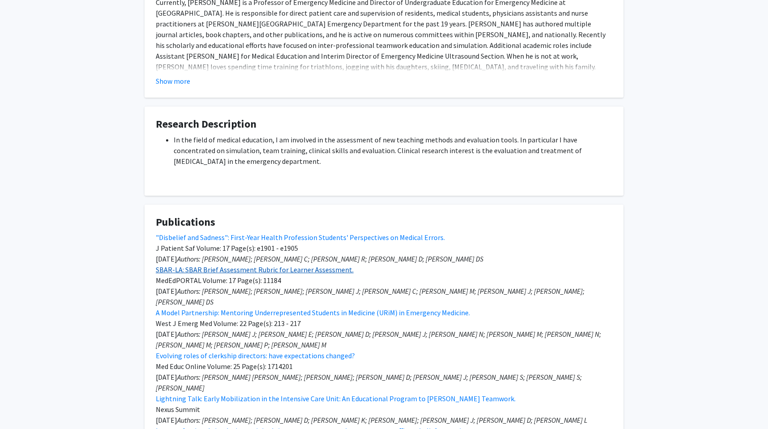
scroll to position [0, 0]
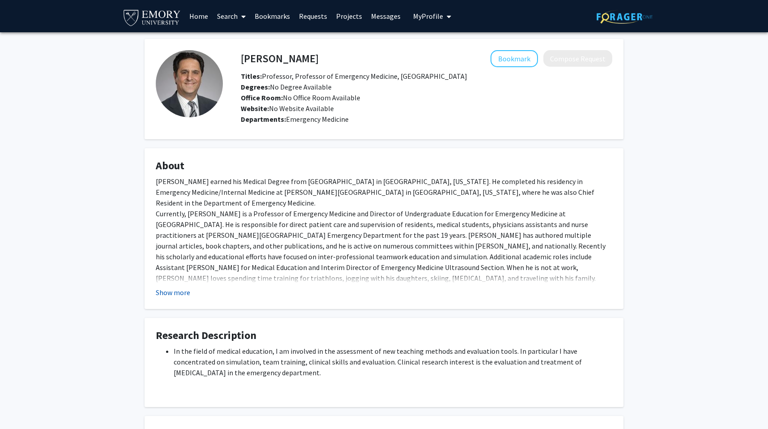
click at [172, 291] on button "Show more" at bounding box center [173, 292] width 34 height 11
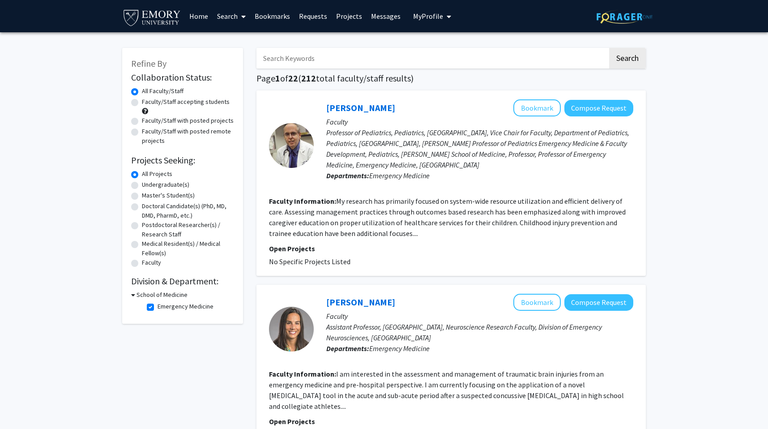
click at [169, 305] on label "Emergency Medicine" at bounding box center [186, 306] width 56 height 9
click at [163, 305] on input "Emergency Medicine" at bounding box center [161, 305] width 6 height 6
checkbox input "false"
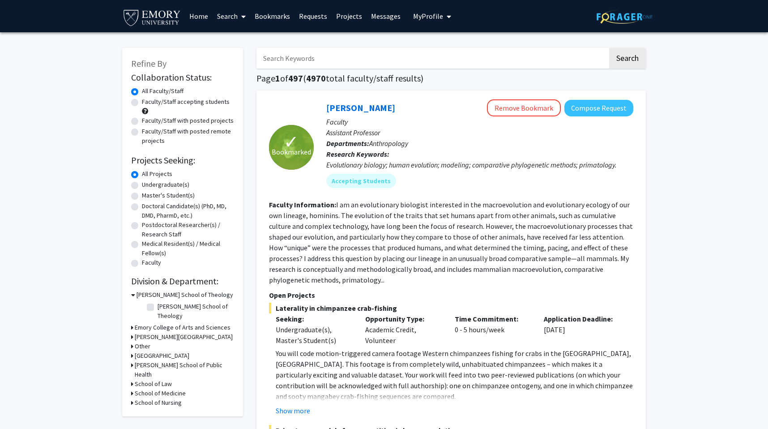
click at [144, 388] on h3 "School of Medicine" at bounding box center [160, 392] width 51 height 9
click at [154, 400] on fg-checkbox "(Select All) (Select All)" at bounding box center [189, 405] width 85 height 11
click at [158, 400] on label "(Select All)" at bounding box center [172, 404] width 29 height 9
click at [158, 400] on input "(Select All)" at bounding box center [161, 403] width 6 height 6
checkbox input "true"
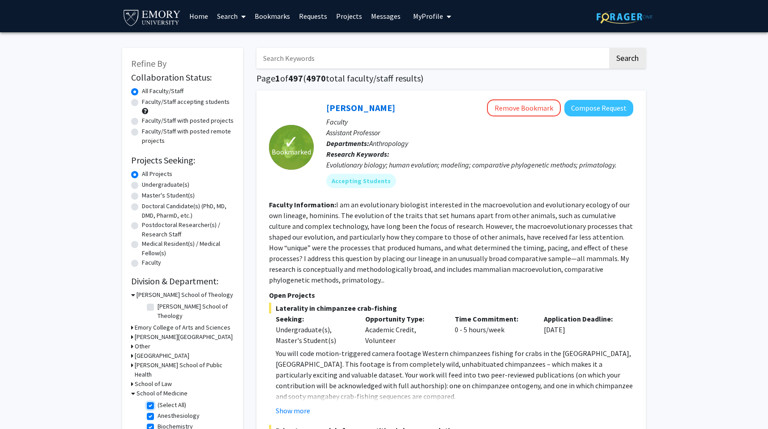
checkbox input "true"
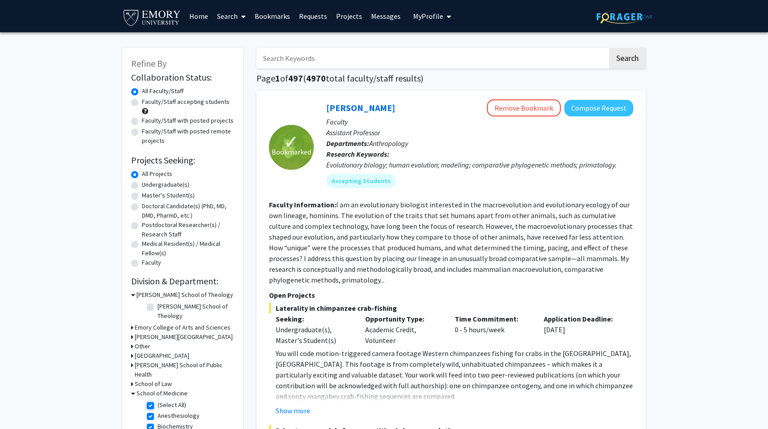
checkbox input "true"
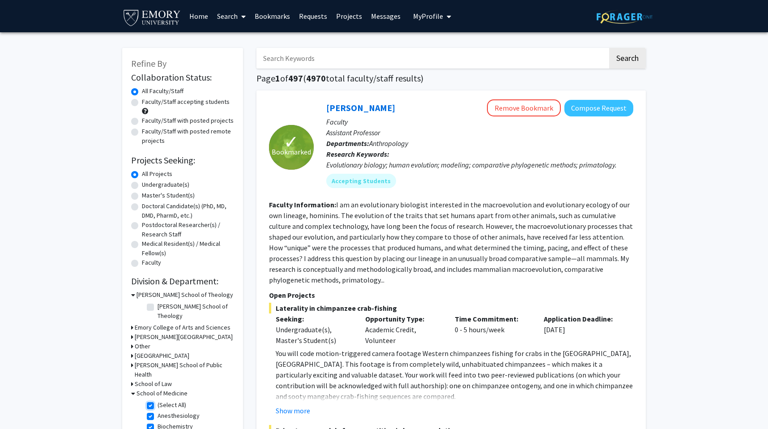
checkbox input "true"
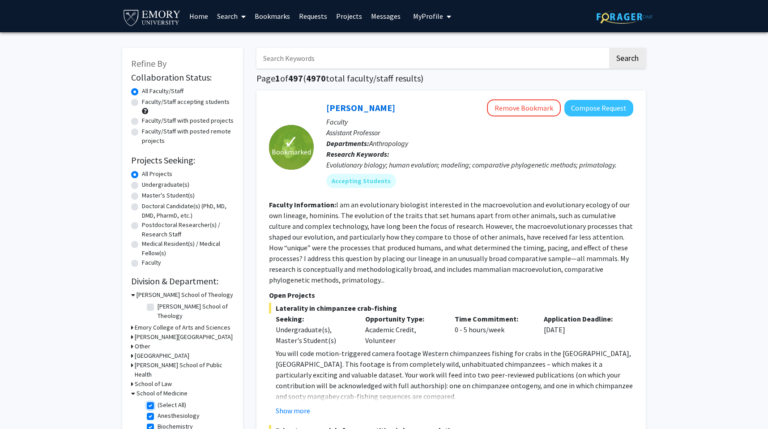
checkbox input "true"
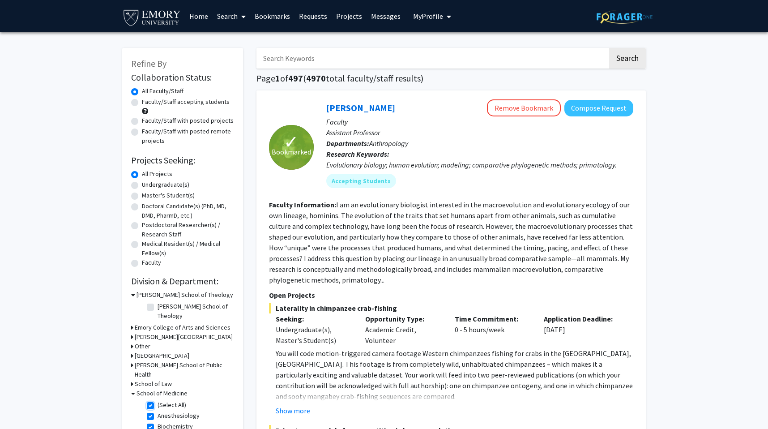
checkbox input "true"
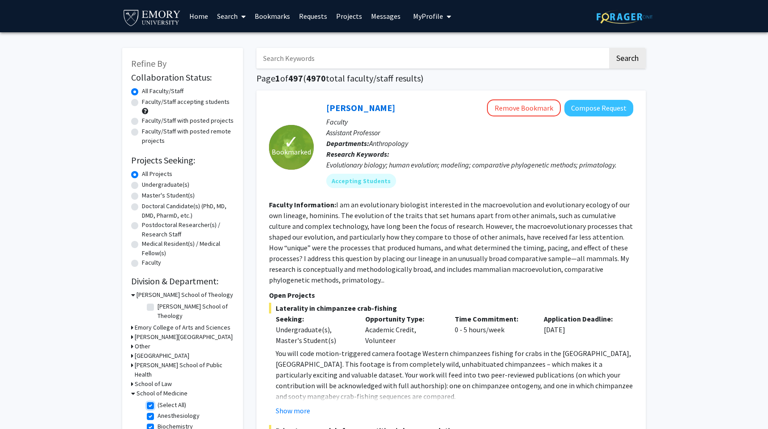
checkbox input "true"
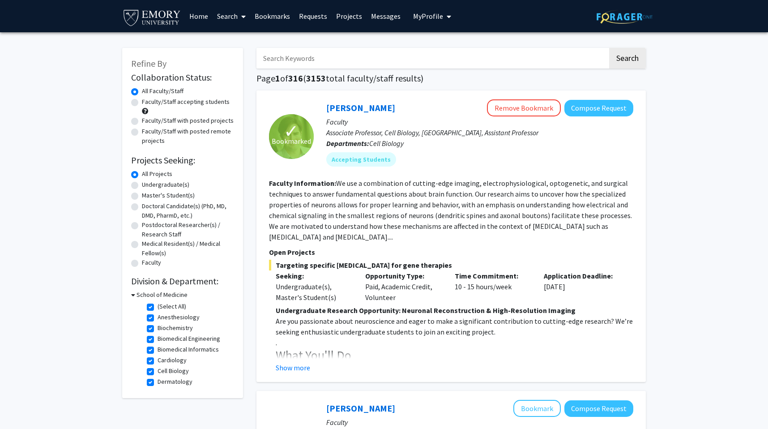
click at [132, 111] on div "Faculty/Staff accepting students" at bounding box center [182, 106] width 103 height 19
click at [142, 105] on label "Faculty/Staff accepting students" at bounding box center [186, 101] width 88 height 9
click at [142, 103] on input "Faculty/Staff accepting students" at bounding box center [145, 100] width 6 height 6
radio input "true"
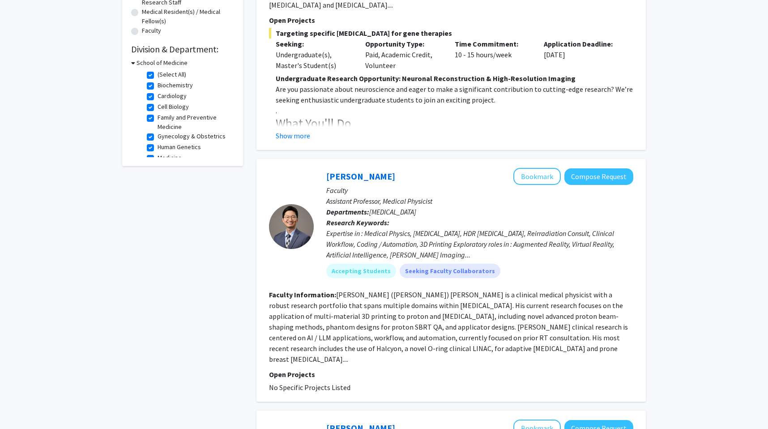
scroll to position [315, 0]
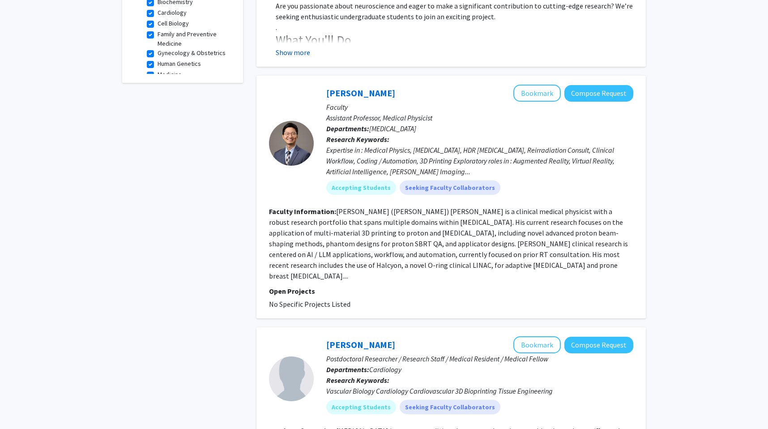
click at [300, 49] on button "Show more" at bounding box center [293, 52] width 34 height 11
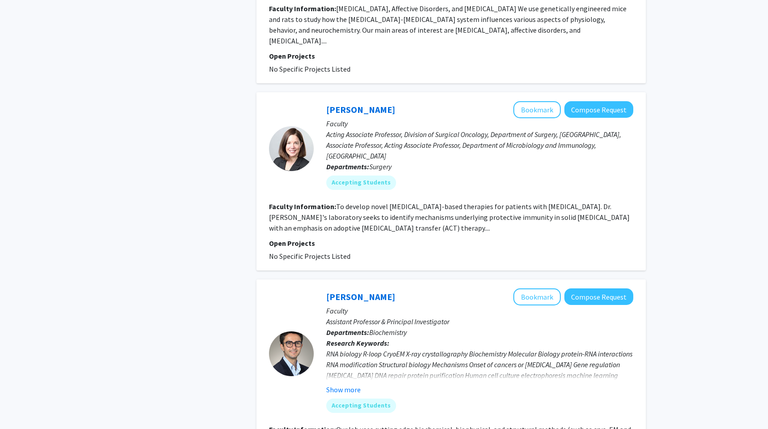
scroll to position [2131, 0]
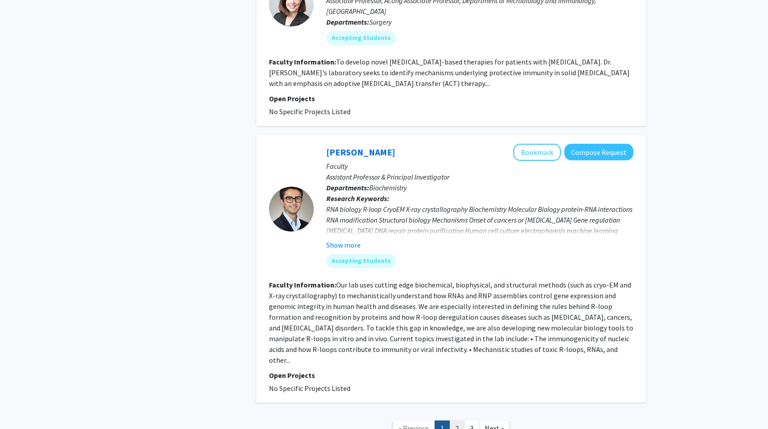
click at [458, 420] on link "2" at bounding box center [456, 428] width 15 height 16
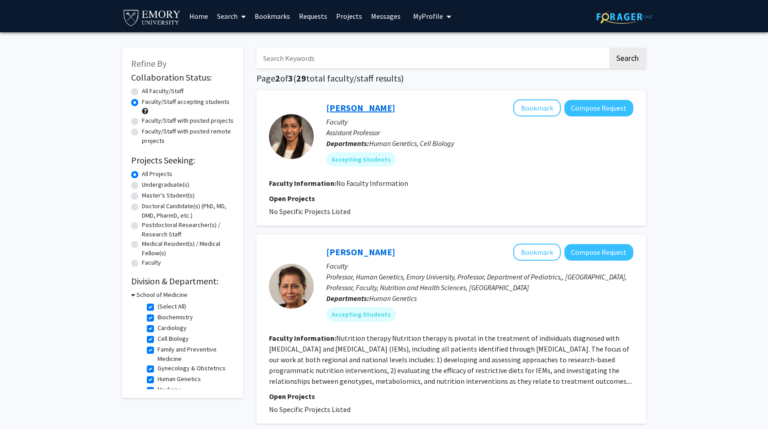
click at [350, 107] on link "[PERSON_NAME]" at bounding box center [360, 107] width 69 height 11
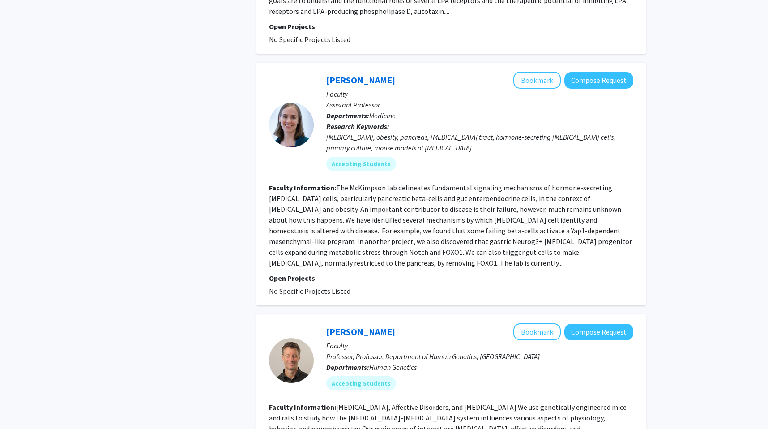
scroll to position [1406, 0]
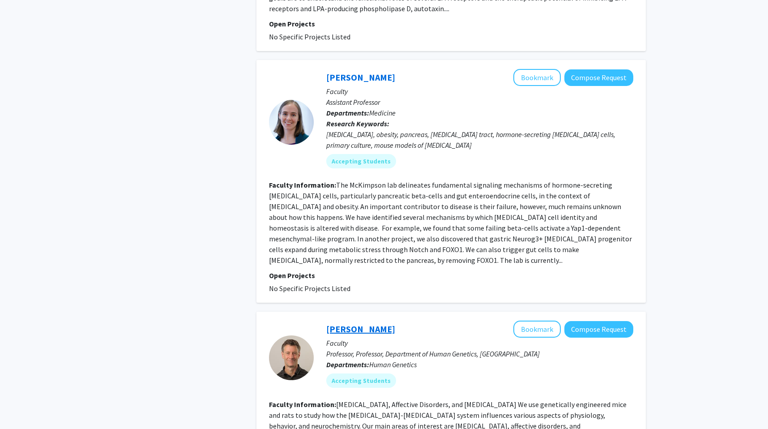
click at [366, 323] on link "[PERSON_NAME]" at bounding box center [360, 328] width 69 height 11
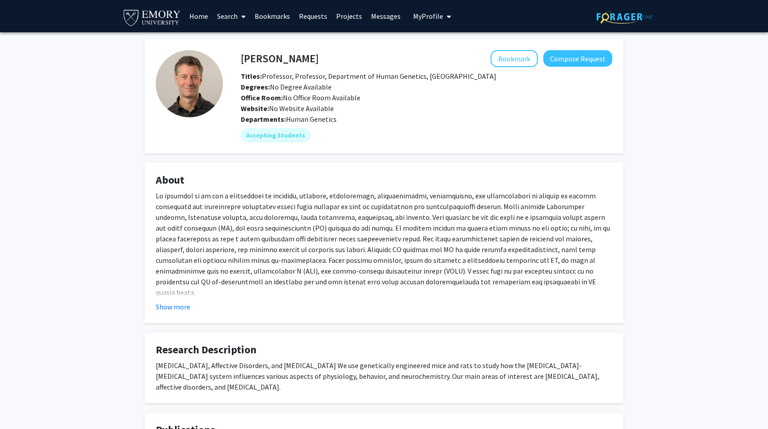
scroll to position [200, 0]
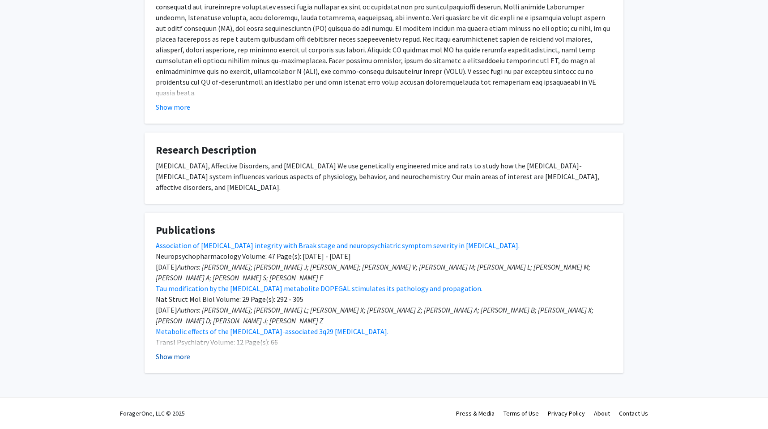
click at [165, 354] on button "Show more" at bounding box center [173, 356] width 34 height 11
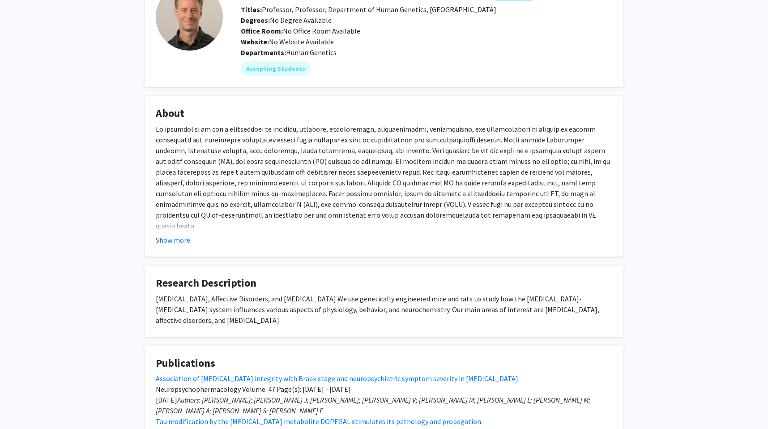
scroll to position [0, 0]
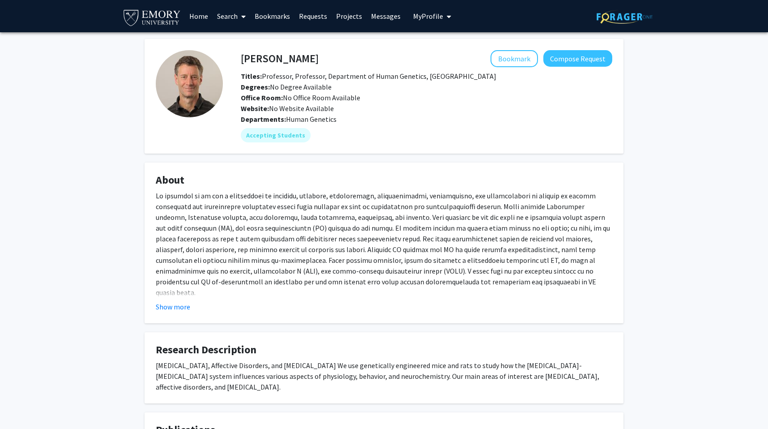
click at [234, 13] on link "Search" at bounding box center [232, 15] width 38 height 31
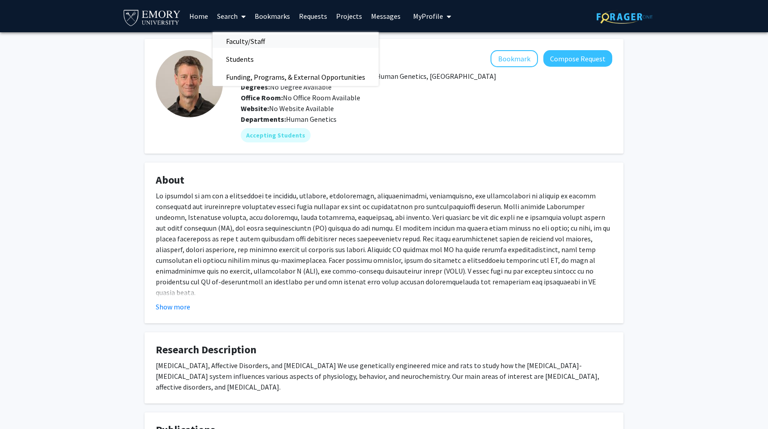
click at [242, 42] on span "Faculty/Staff" at bounding box center [246, 41] width 66 height 18
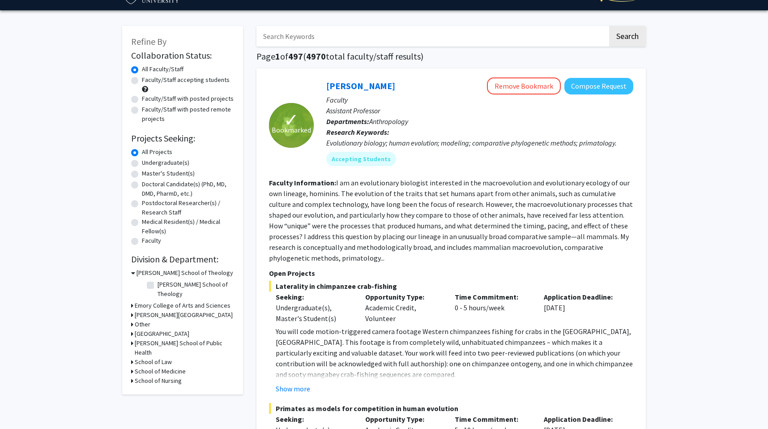
scroll to position [16, 0]
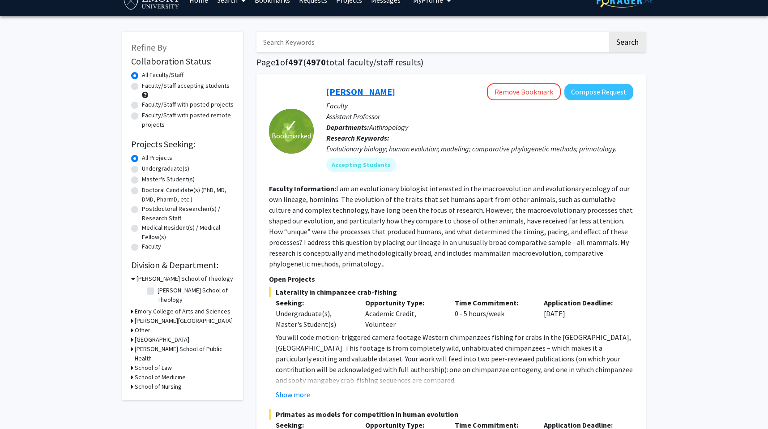
click at [366, 87] on link "[PERSON_NAME]" at bounding box center [360, 91] width 69 height 11
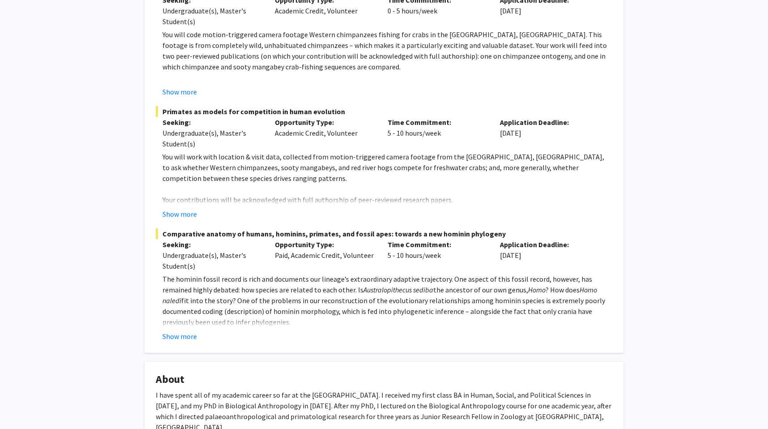
scroll to position [207, 0]
click at [192, 330] on button "Show more" at bounding box center [179, 335] width 34 height 11
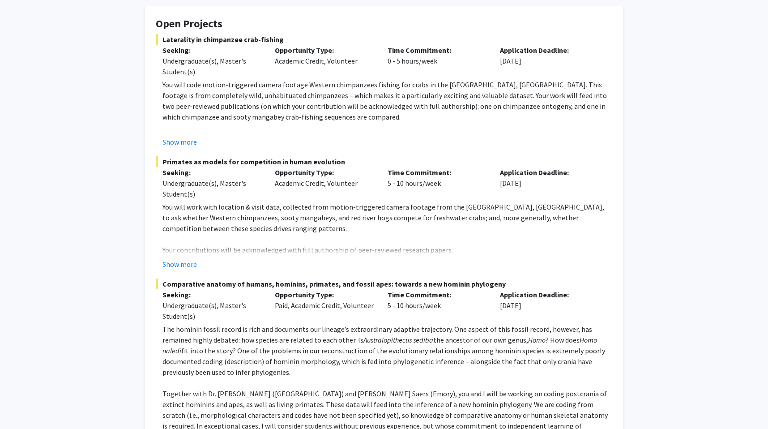
scroll to position [152, 0]
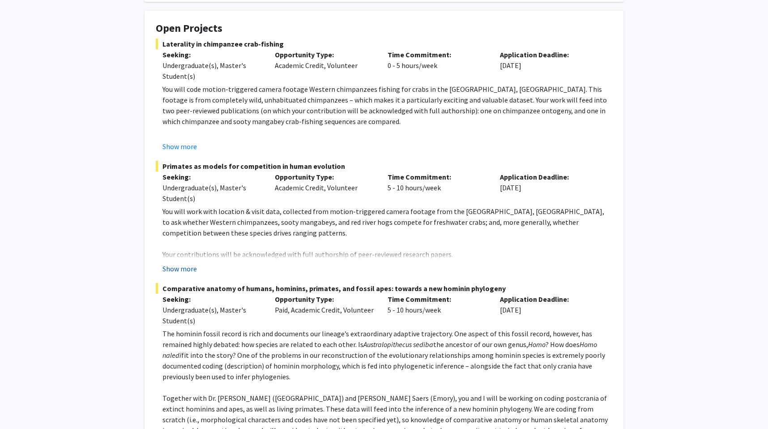
click at [178, 268] on button "Show more" at bounding box center [179, 268] width 34 height 11
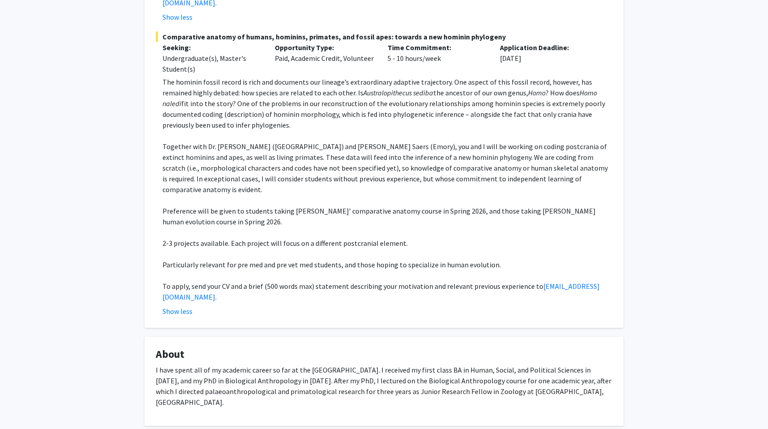
scroll to position [456, 0]
